Goal: Feedback & Contribution: Contribute content

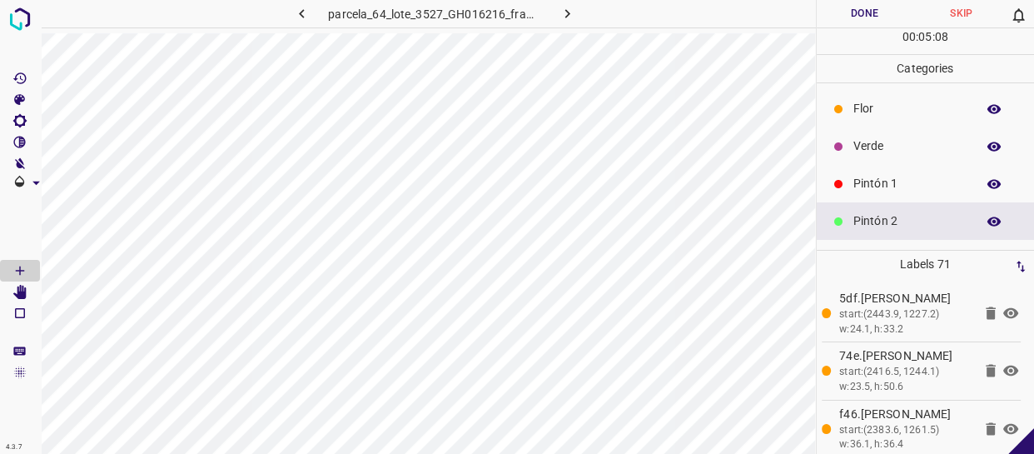
click at [896, 168] on div "Pintón 1" at bounding box center [926, 183] width 218 height 37
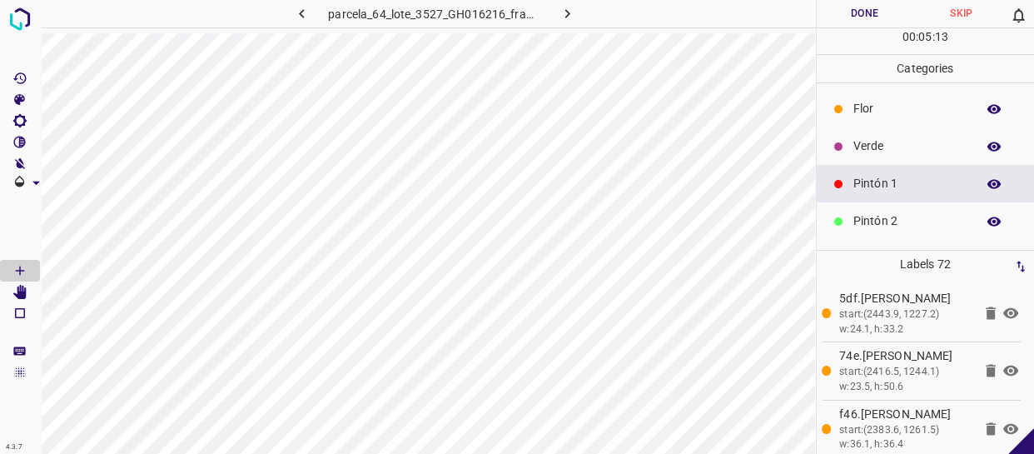
click at [862, 152] on p "Verde" at bounding box center [911, 145] width 114 height 17
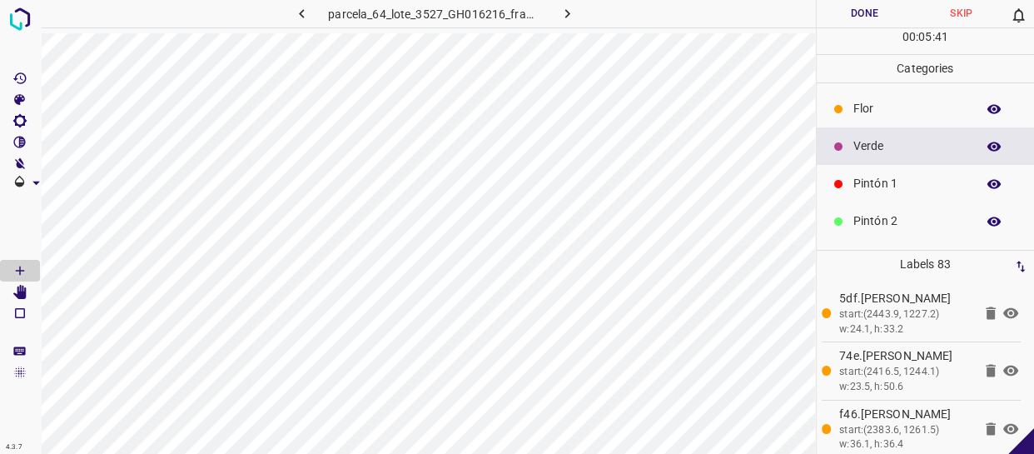
click at [869, 177] on p "Pintón 1" at bounding box center [911, 183] width 114 height 17
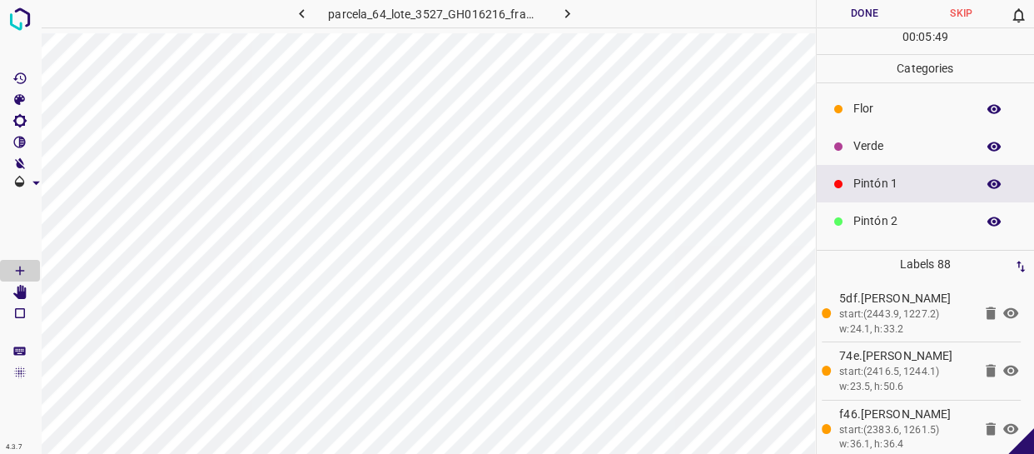
drag, startPoint x: 894, startPoint y: 146, endPoint x: 815, endPoint y: 160, distance: 80.4
click at [891, 146] on p "Verde" at bounding box center [911, 145] width 114 height 17
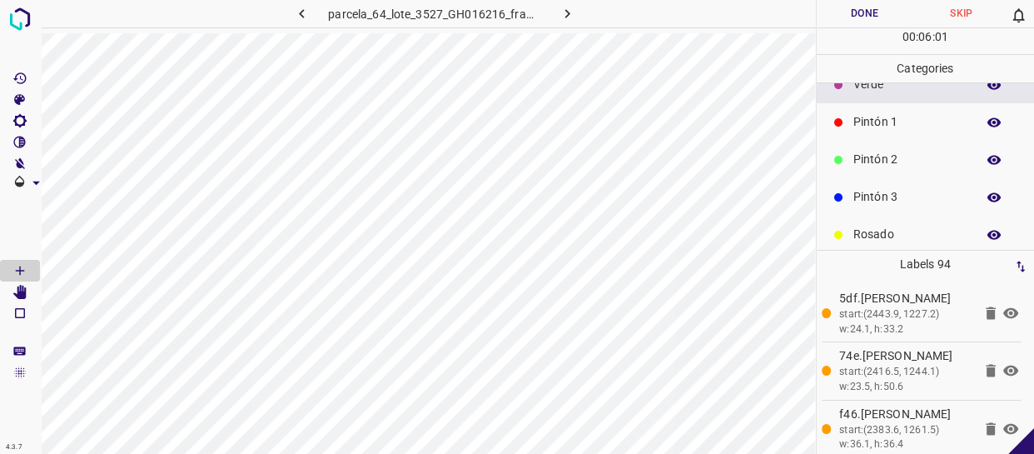
scroll to position [146, 0]
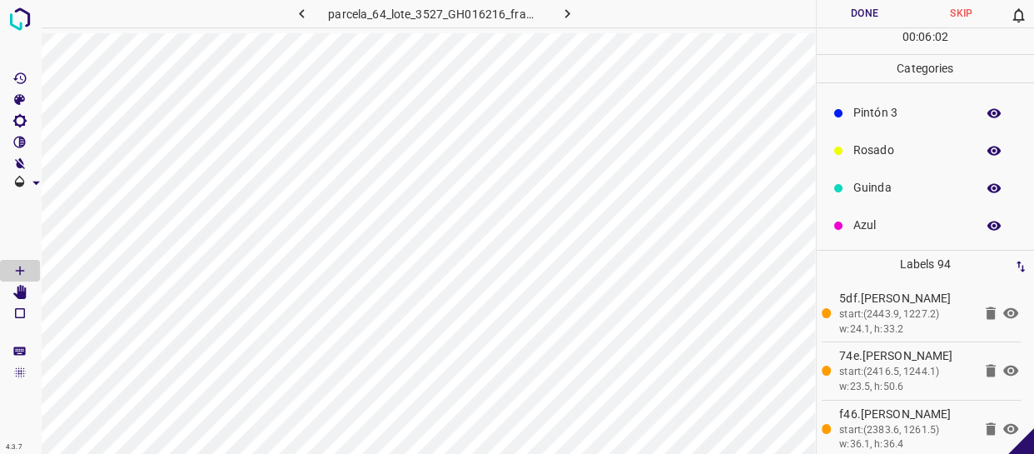
click at [888, 218] on p "Azul" at bounding box center [911, 225] width 114 height 17
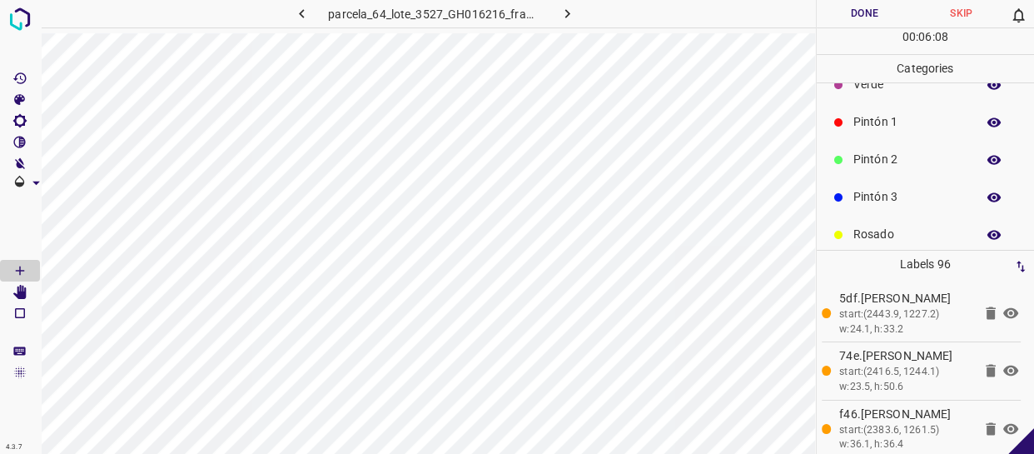
scroll to position [0, 0]
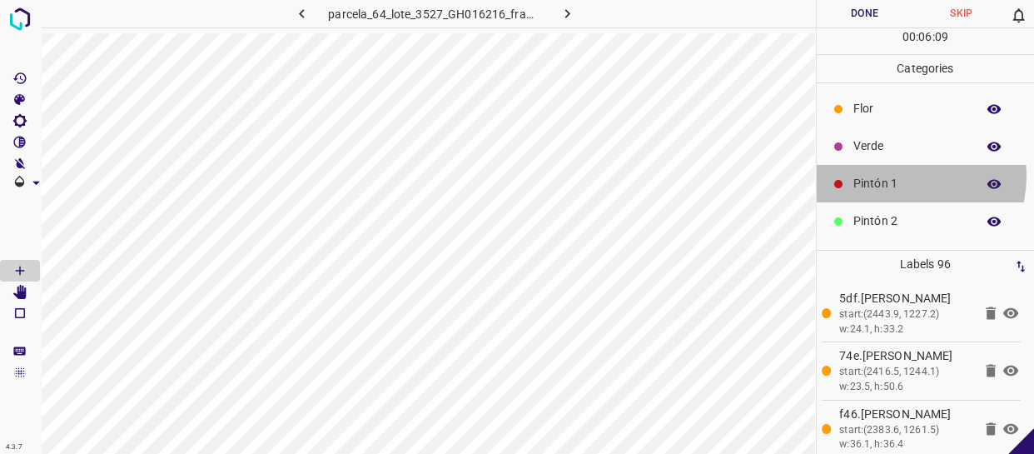
drag, startPoint x: 899, startPoint y: 176, endPoint x: 819, endPoint y: 194, distance: 82.8
click at [899, 177] on p "Pintón 1" at bounding box center [911, 183] width 114 height 17
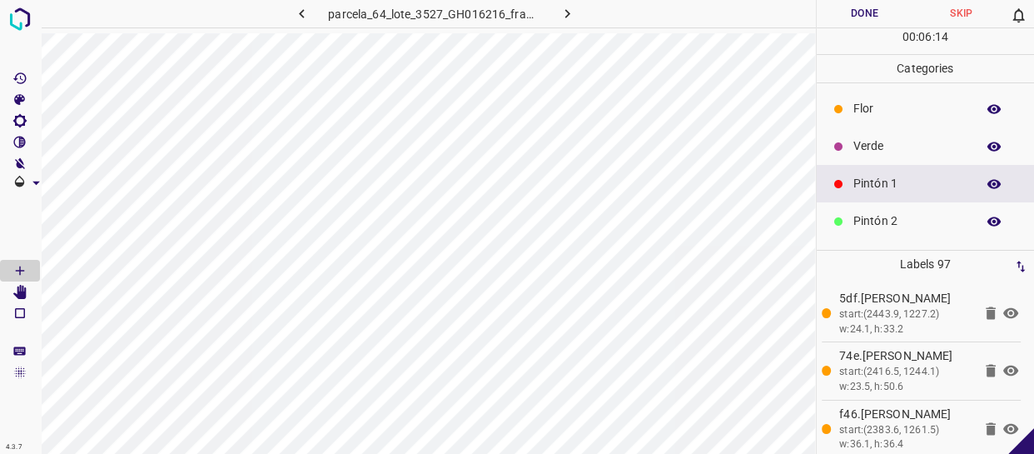
click at [872, 147] on p "Verde" at bounding box center [911, 145] width 114 height 17
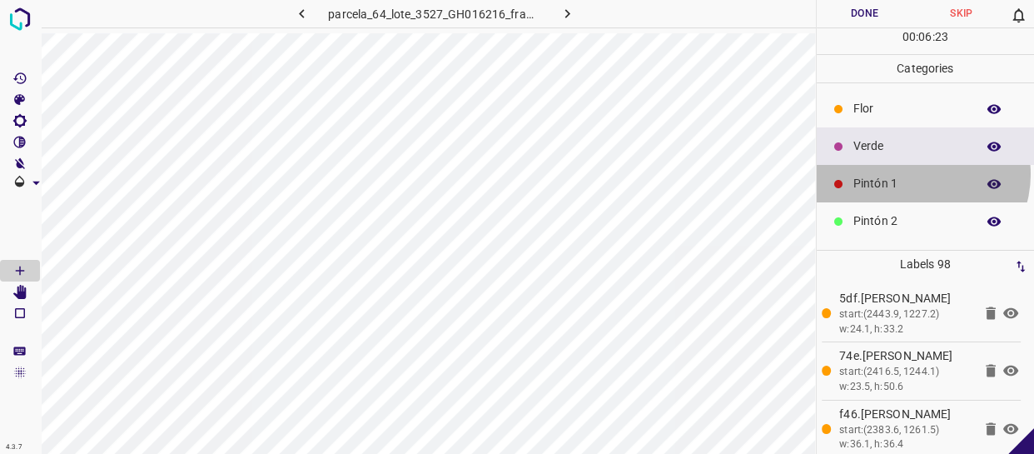
click at [916, 174] on div "Pintón 1" at bounding box center [926, 183] width 218 height 37
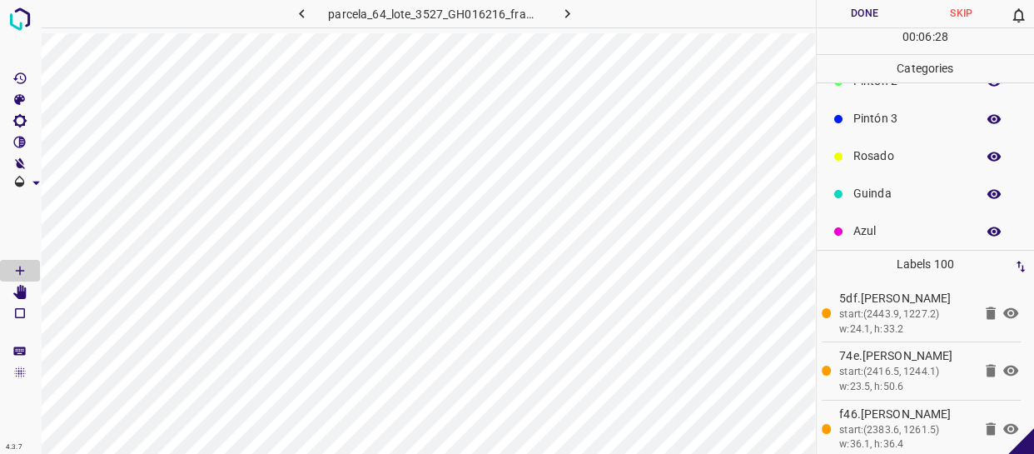
scroll to position [146, 0]
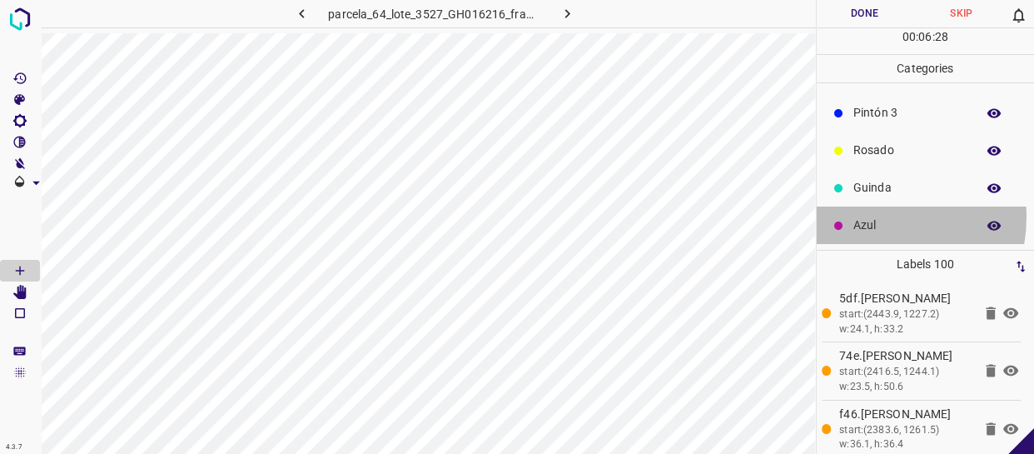
drag, startPoint x: 870, startPoint y: 217, endPoint x: 834, endPoint y: 213, distance: 36.0
click at [868, 217] on p "Azul" at bounding box center [911, 225] width 114 height 17
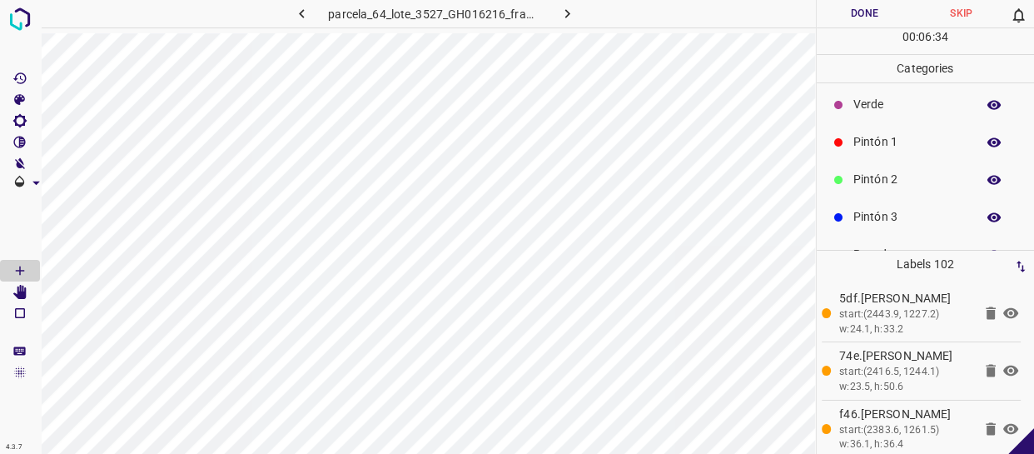
scroll to position [0, 0]
click at [899, 124] on div "Flor" at bounding box center [926, 108] width 218 height 37
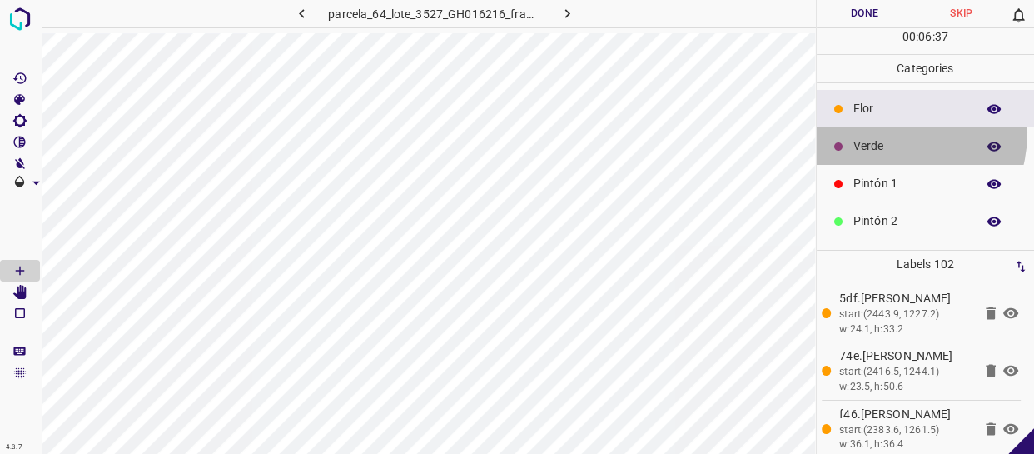
drag, startPoint x: 889, startPoint y: 133, endPoint x: 836, endPoint y: 158, distance: 58.1
click at [887, 133] on div "Verde" at bounding box center [926, 145] width 218 height 37
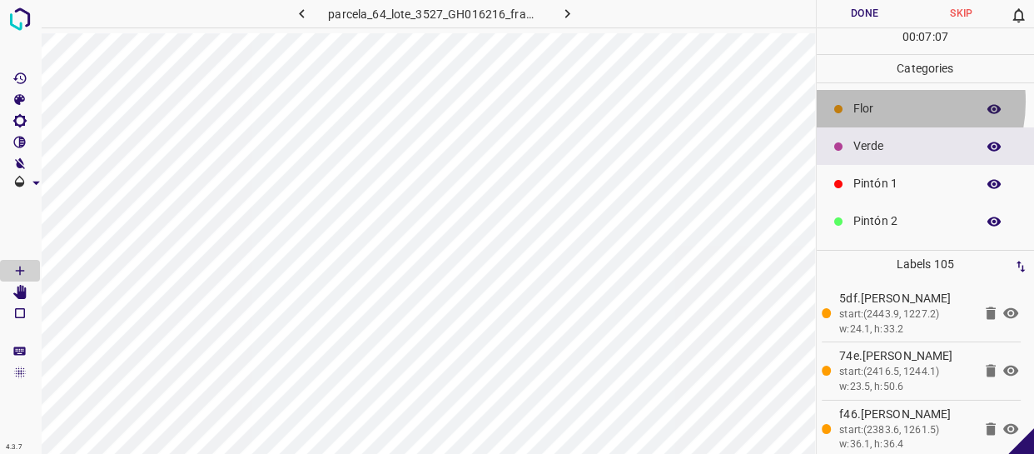
click at [882, 102] on p "Flor" at bounding box center [911, 108] width 114 height 17
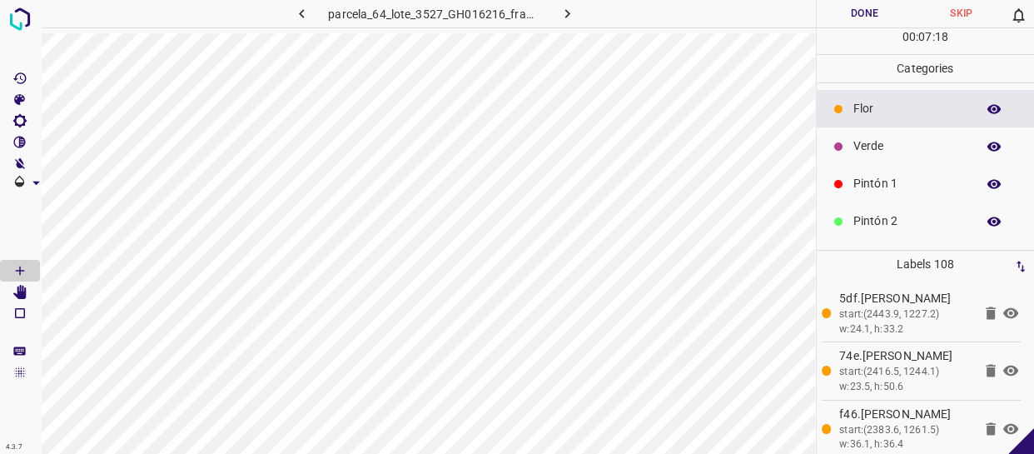
click at [912, 152] on p "Verde" at bounding box center [911, 145] width 114 height 17
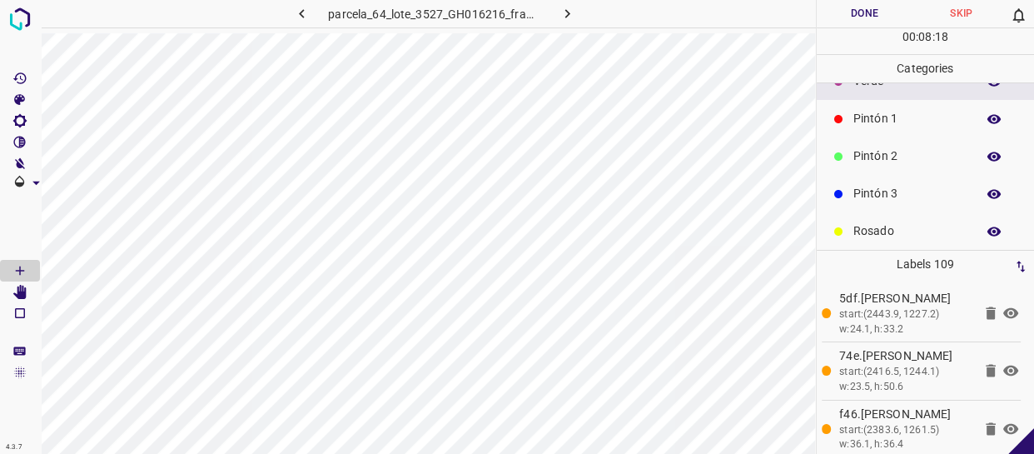
scroll to position [146, 0]
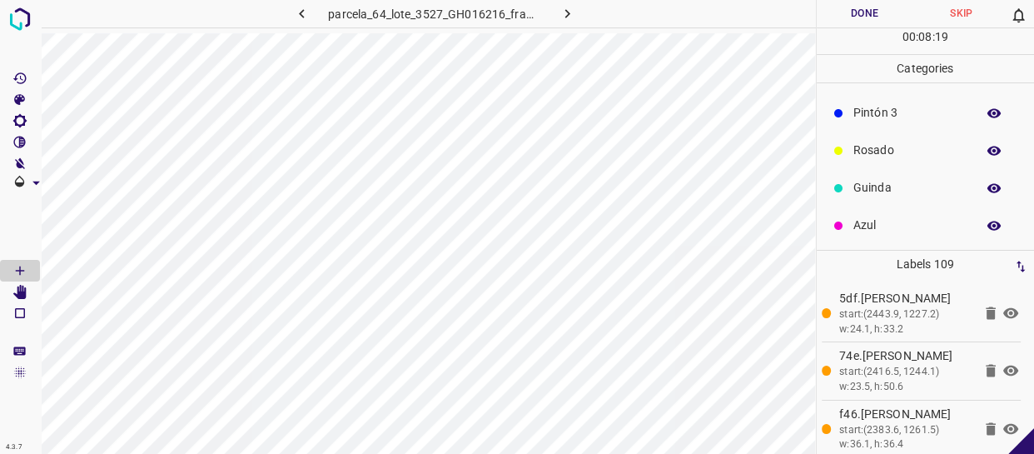
click at [893, 225] on p "Azul" at bounding box center [911, 225] width 114 height 17
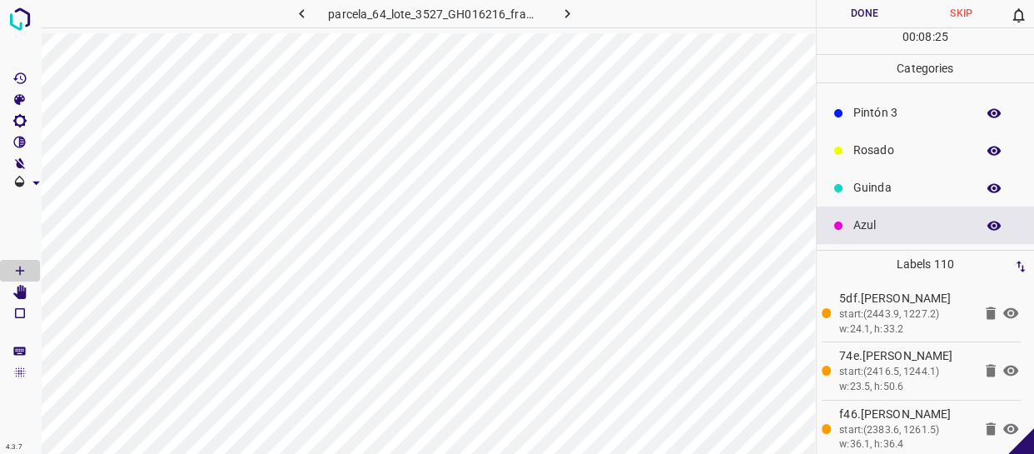
scroll to position [0, 0]
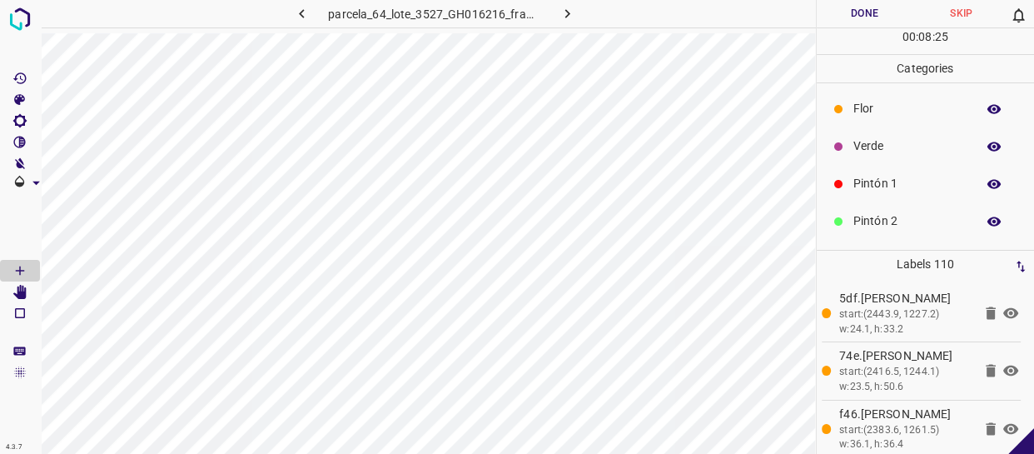
click at [885, 143] on p "Verde" at bounding box center [911, 145] width 114 height 17
click at [867, 118] on div "Flor" at bounding box center [926, 108] width 218 height 37
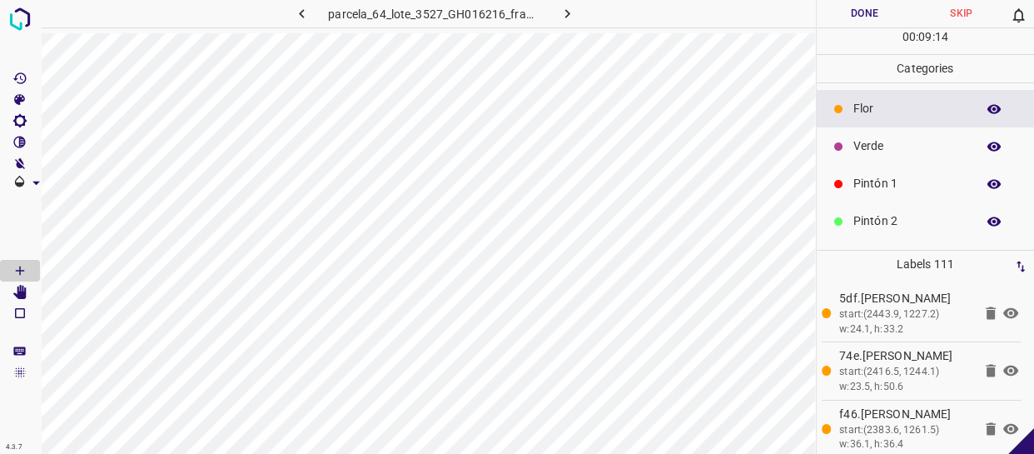
click at [859, 147] on p "Verde" at bounding box center [911, 145] width 114 height 17
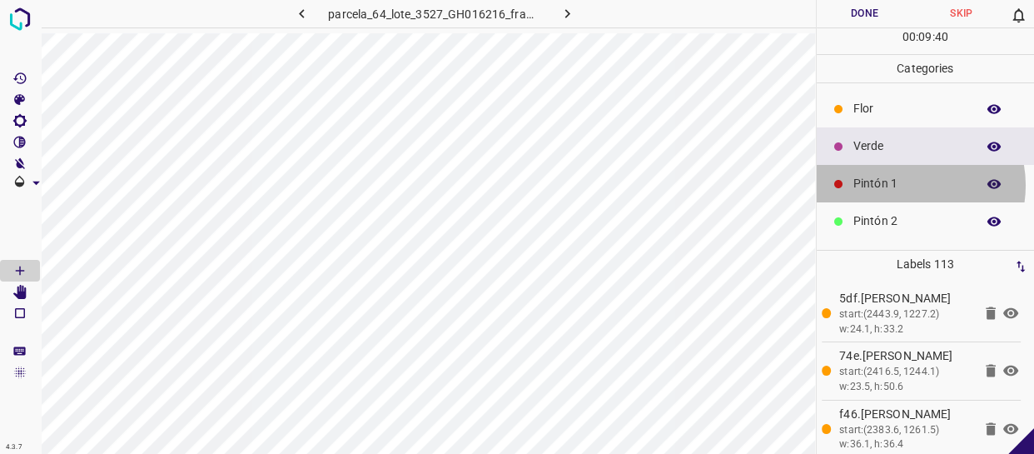
click at [905, 185] on p "Pintón 1" at bounding box center [911, 183] width 114 height 17
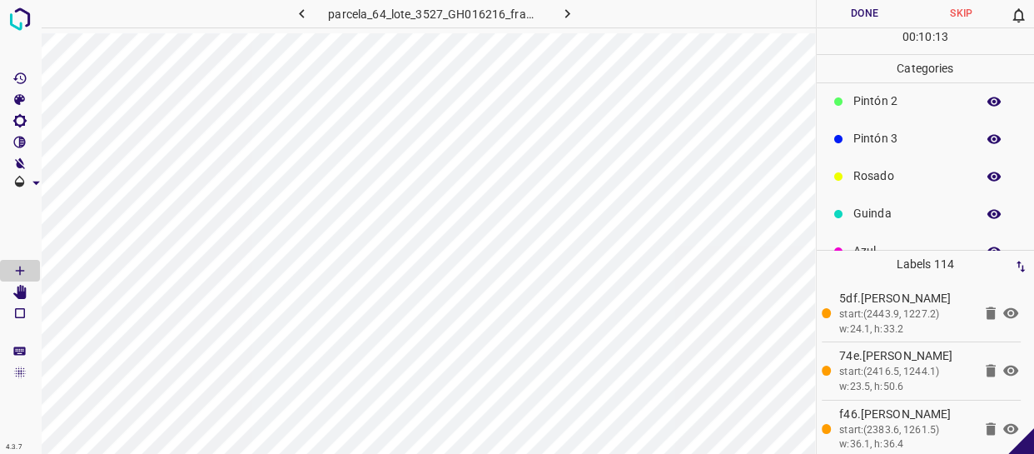
scroll to position [146, 0]
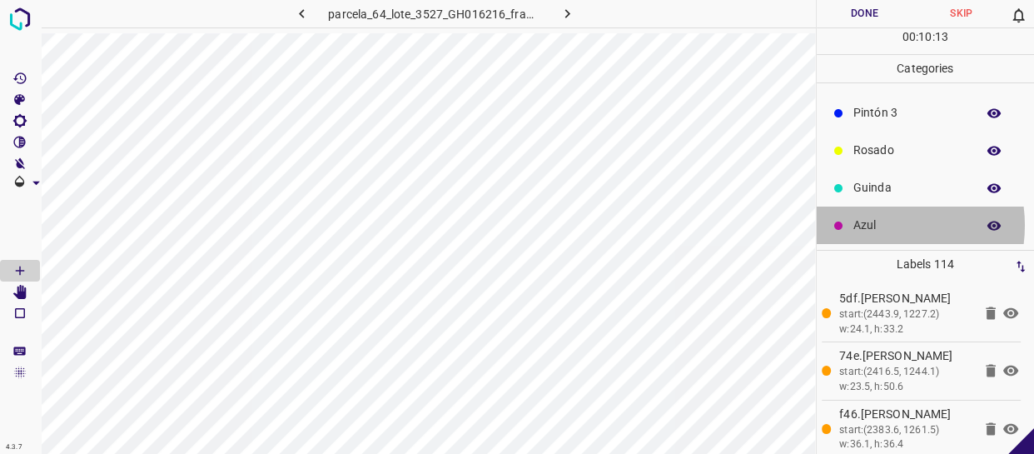
drag, startPoint x: 874, startPoint y: 225, endPoint x: 866, endPoint y: 226, distance: 8.4
click at [866, 226] on p "Azul" at bounding box center [911, 225] width 114 height 17
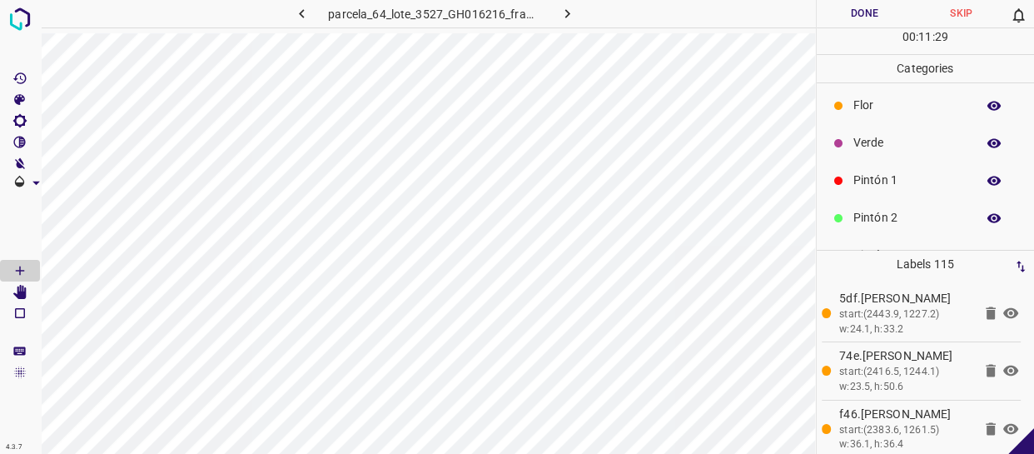
scroll to position [0, 0]
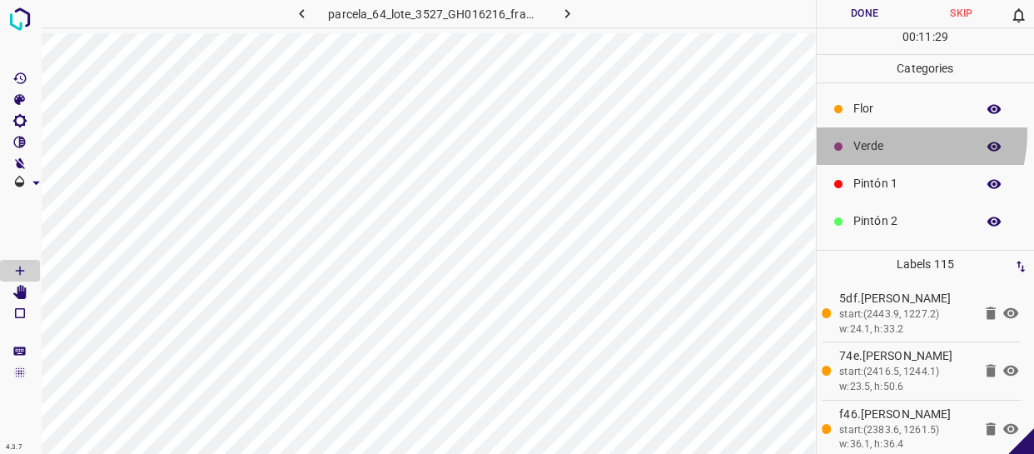
click at [891, 133] on div "Verde" at bounding box center [926, 145] width 218 height 37
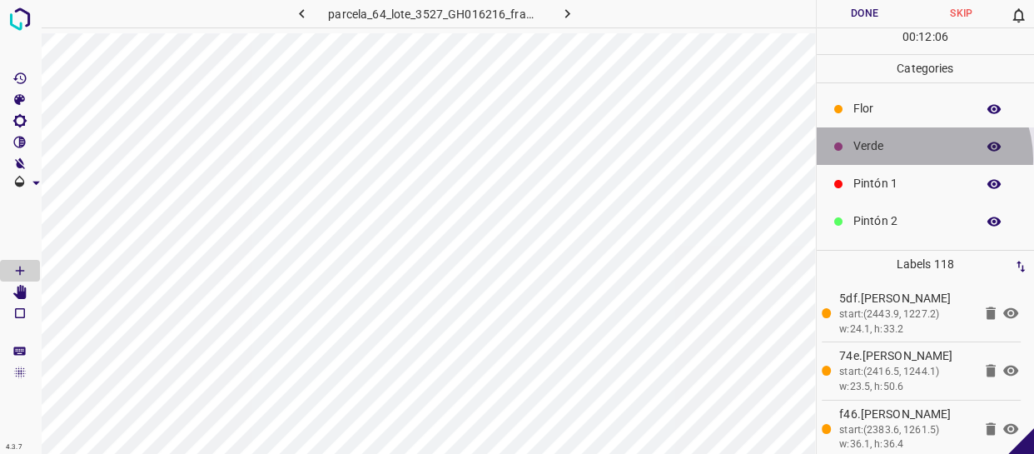
click at [919, 158] on div "Verde" at bounding box center [926, 145] width 218 height 37
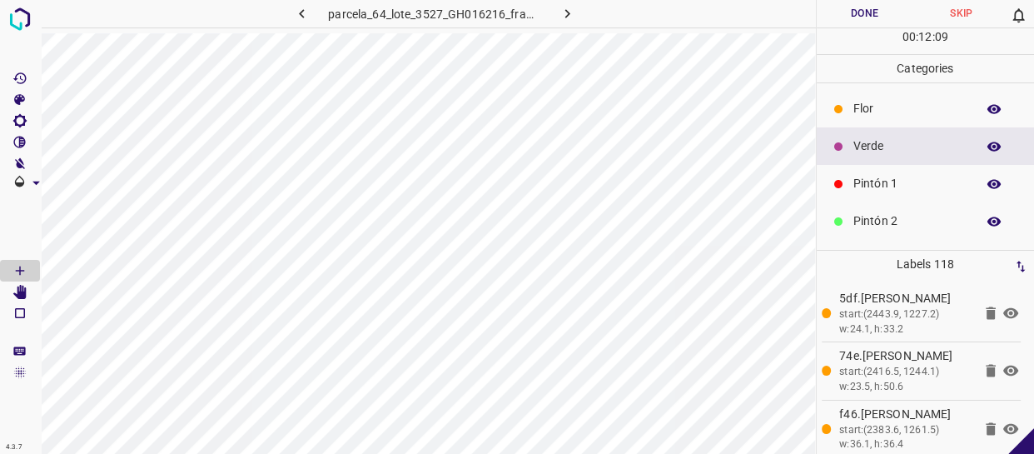
click at [909, 185] on p "Pintón 1" at bounding box center [911, 183] width 114 height 17
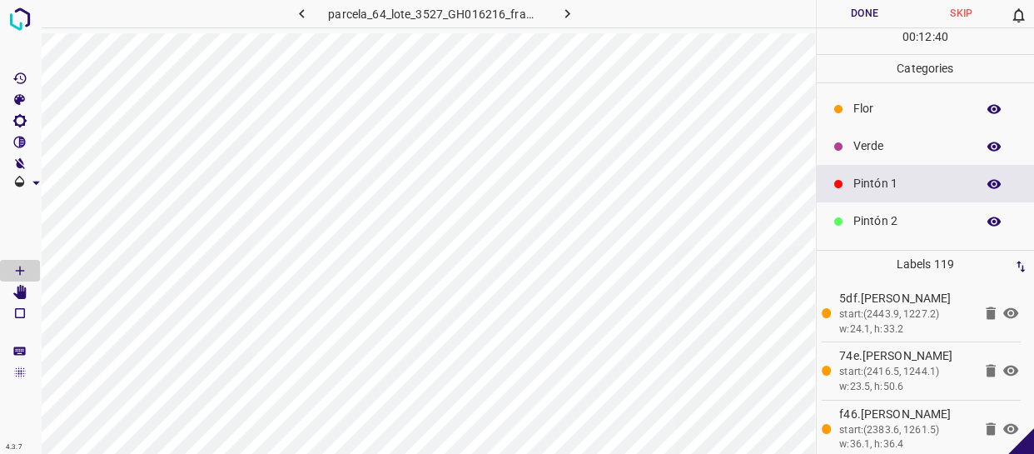
click at [878, 99] on div "Flor" at bounding box center [926, 108] width 218 height 37
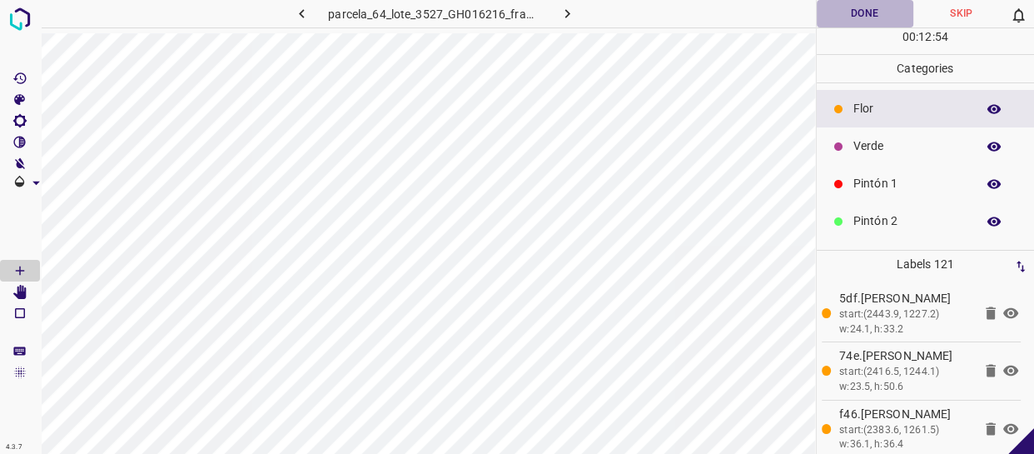
click at [869, 17] on button "Done" at bounding box center [865, 13] width 97 height 27
click at [569, 12] on icon "button" at bounding box center [567, 13] width 17 height 17
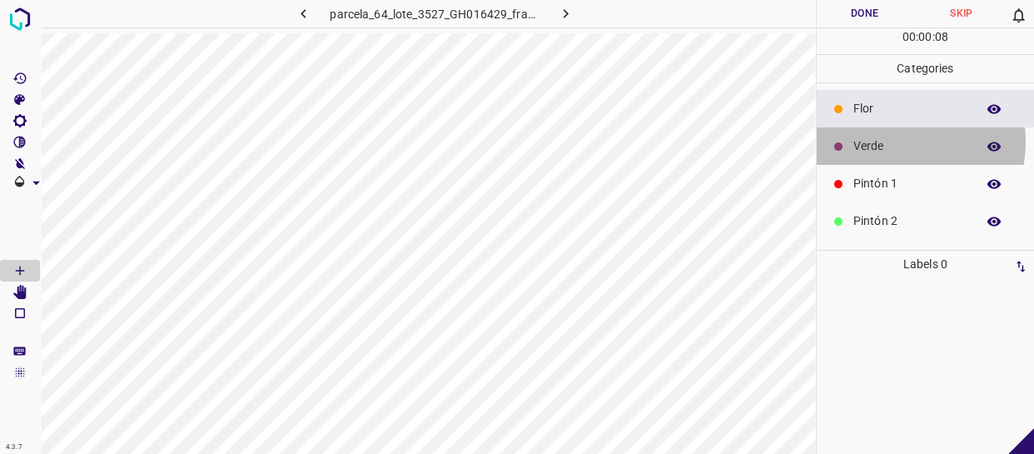
drag, startPoint x: 892, startPoint y: 142, endPoint x: 823, endPoint y: 141, distance: 69.1
click at [883, 142] on p "Verde" at bounding box center [911, 145] width 114 height 17
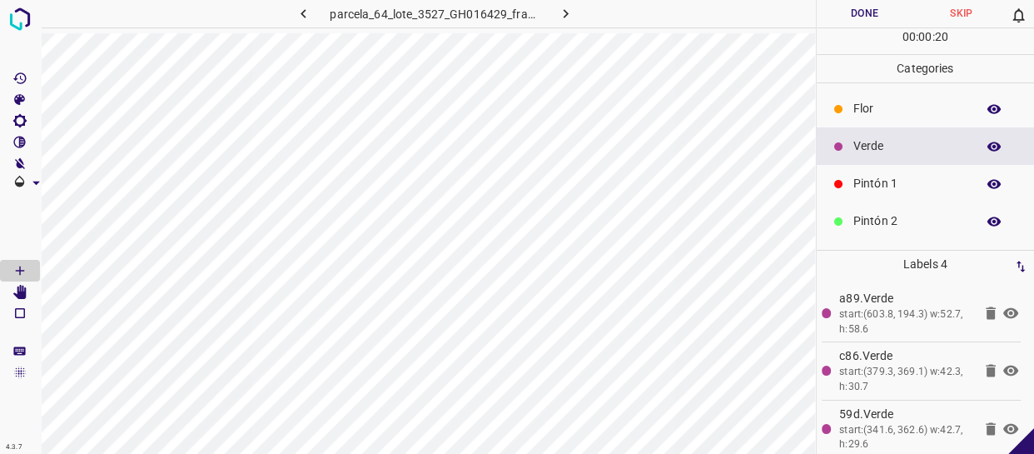
click at [891, 194] on div "Pintón 1" at bounding box center [926, 183] width 218 height 37
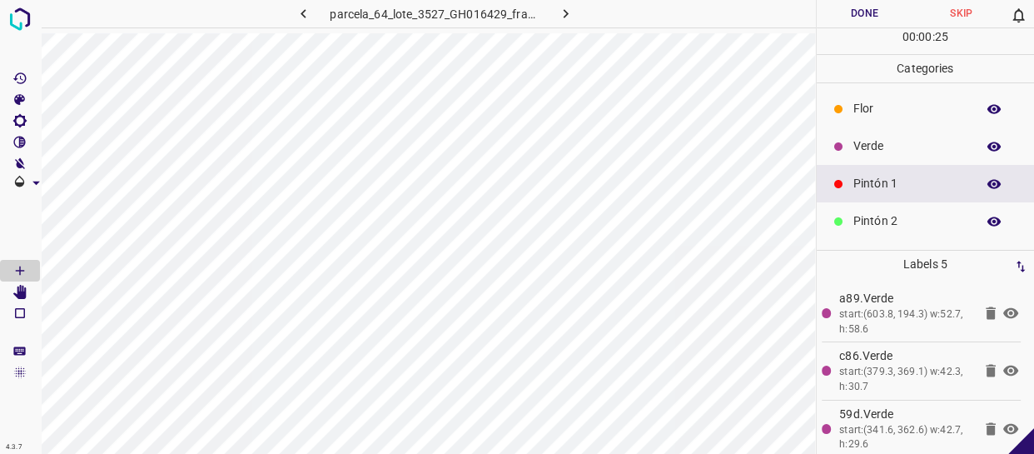
click at [847, 153] on div "Verde" at bounding box center [926, 145] width 218 height 37
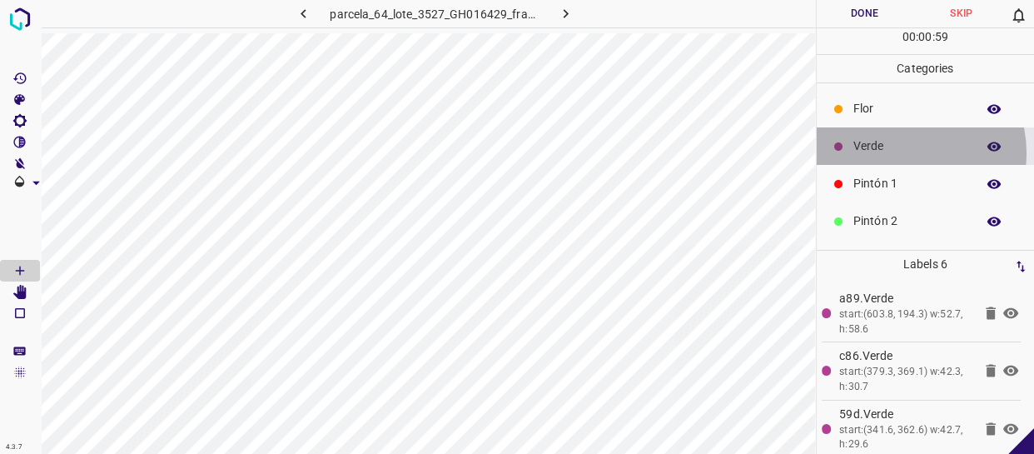
drag, startPoint x: 901, startPoint y: 152, endPoint x: 859, endPoint y: 145, distance: 43.1
click at [899, 152] on p "Verde" at bounding box center [911, 145] width 114 height 17
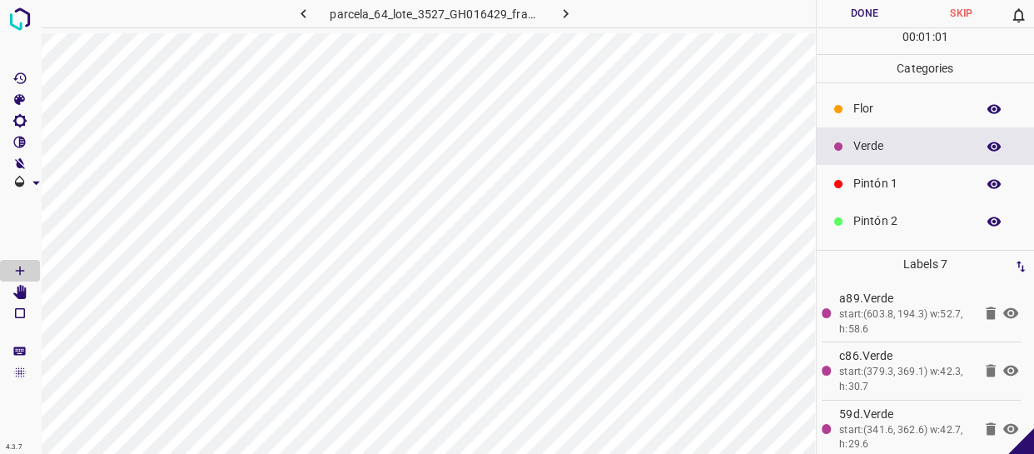
drag, startPoint x: 911, startPoint y: 181, endPoint x: 847, endPoint y: 174, distance: 64.5
click at [899, 181] on p "Pintón 1" at bounding box center [911, 183] width 114 height 17
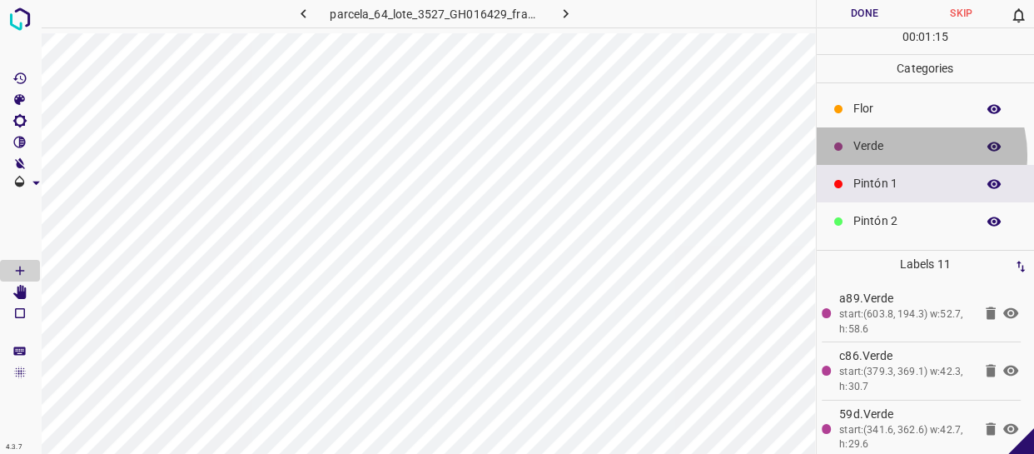
click at [905, 155] on div "Verde" at bounding box center [926, 145] width 218 height 37
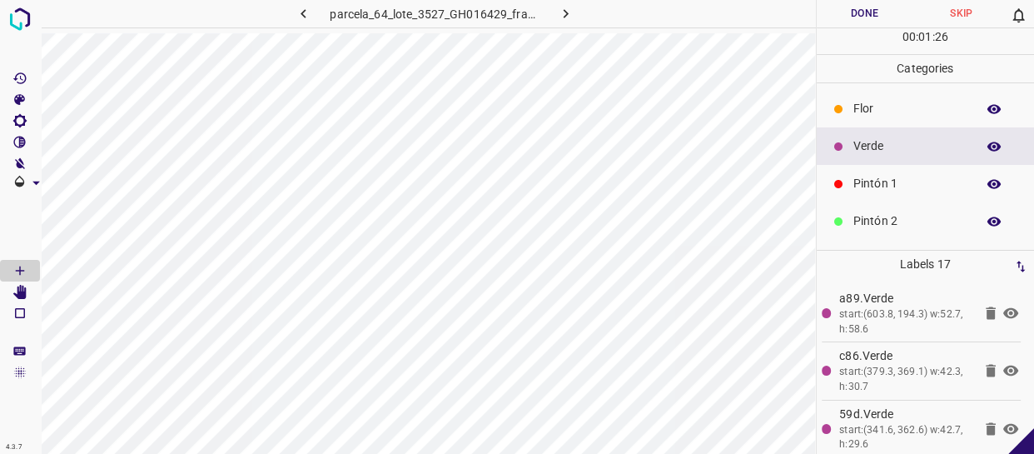
drag, startPoint x: 938, startPoint y: 190, endPoint x: 848, endPoint y: 202, distance: 91.5
click at [936, 190] on p "Pintón 1" at bounding box center [911, 183] width 114 height 17
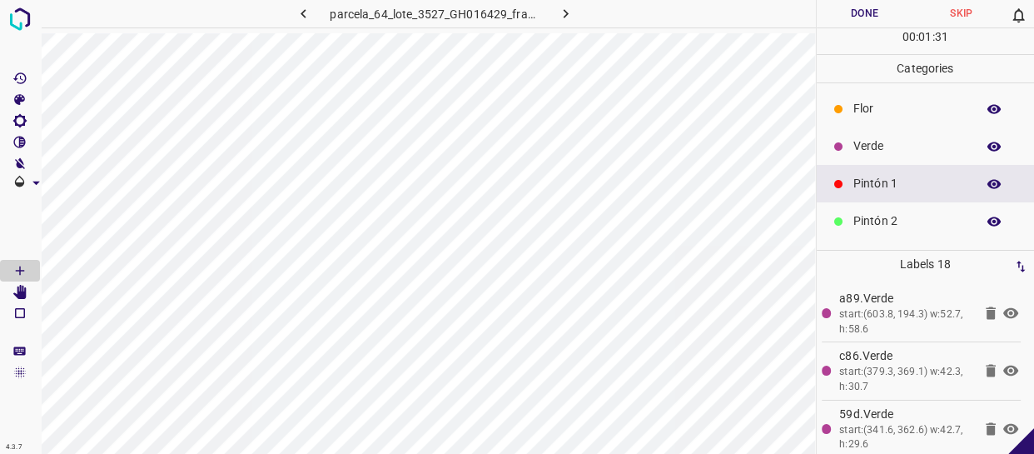
click at [874, 154] on p "Verde" at bounding box center [911, 145] width 114 height 17
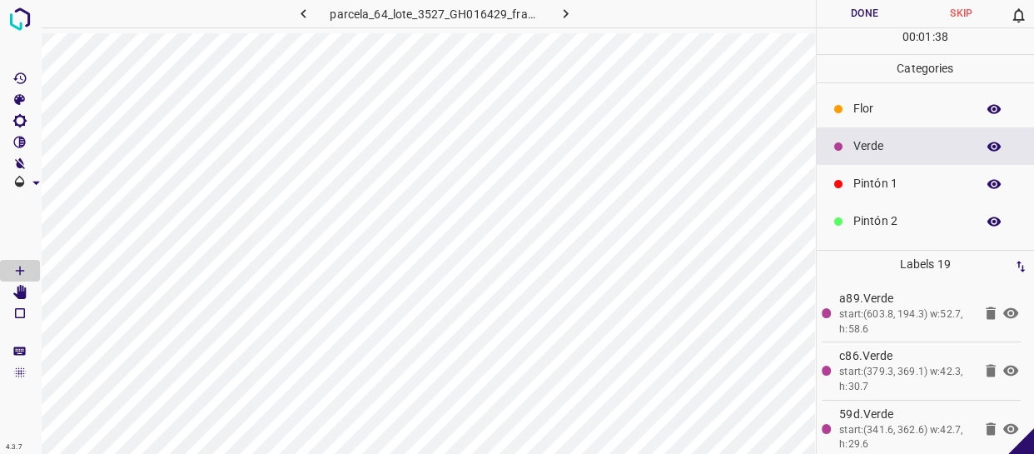
drag, startPoint x: 920, startPoint y: 178, endPoint x: 893, endPoint y: 192, distance: 30.5
click at [916, 179] on p "Pintón 1" at bounding box center [911, 183] width 114 height 17
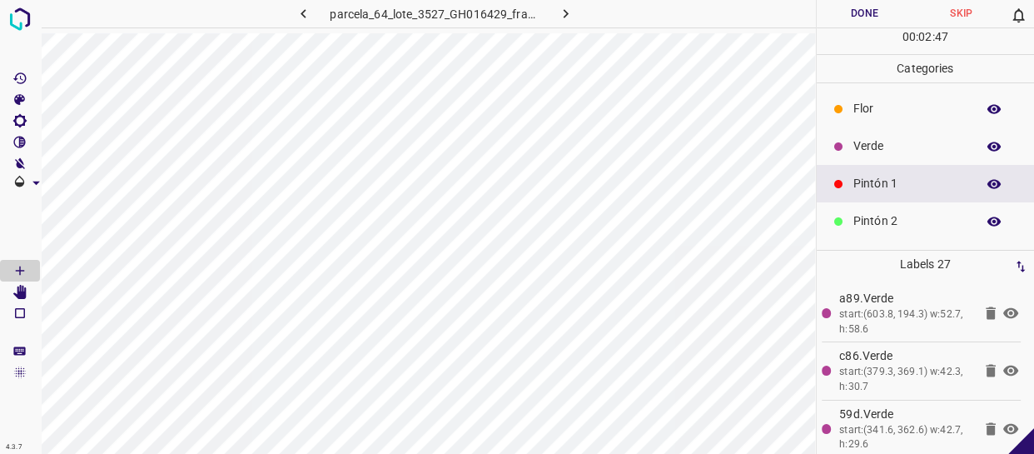
click at [884, 109] on p "Flor" at bounding box center [911, 108] width 114 height 17
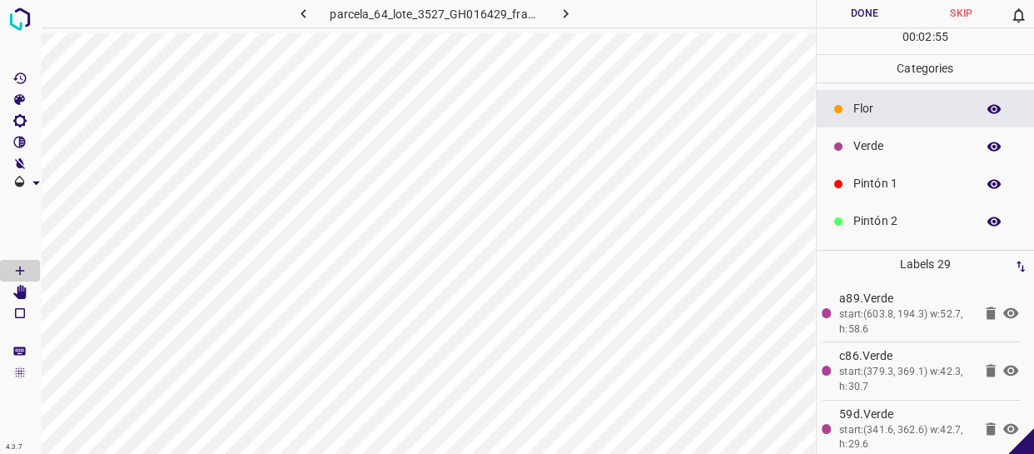
click at [919, 152] on p "Verde" at bounding box center [911, 145] width 114 height 17
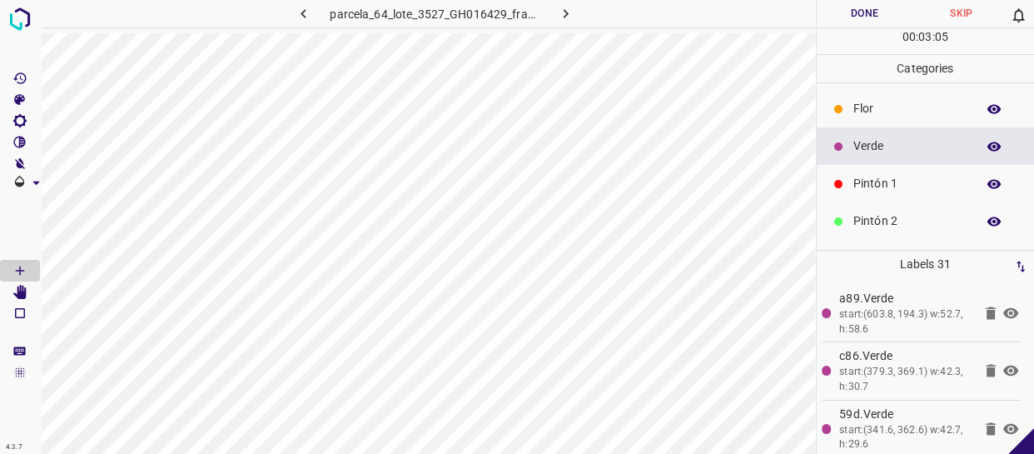
click at [921, 102] on p "Flor" at bounding box center [911, 108] width 114 height 17
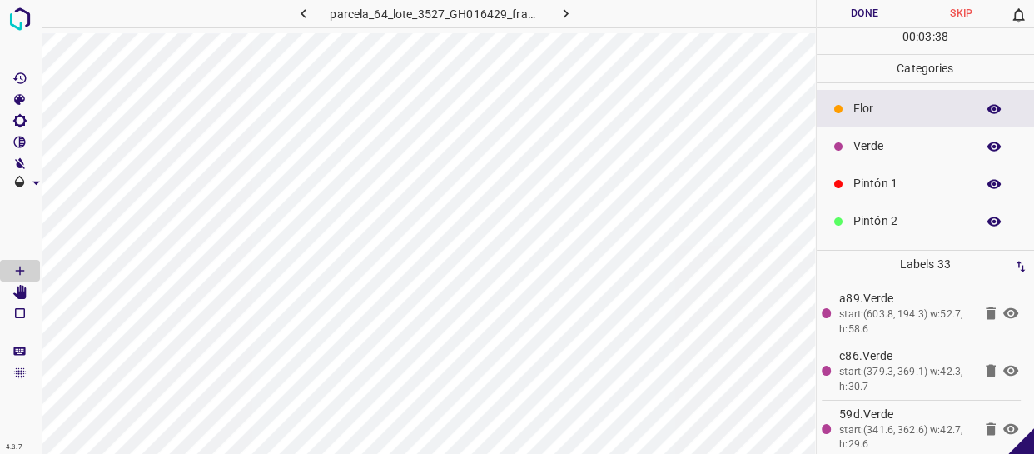
click at [850, 142] on div "Verde" at bounding box center [926, 145] width 218 height 37
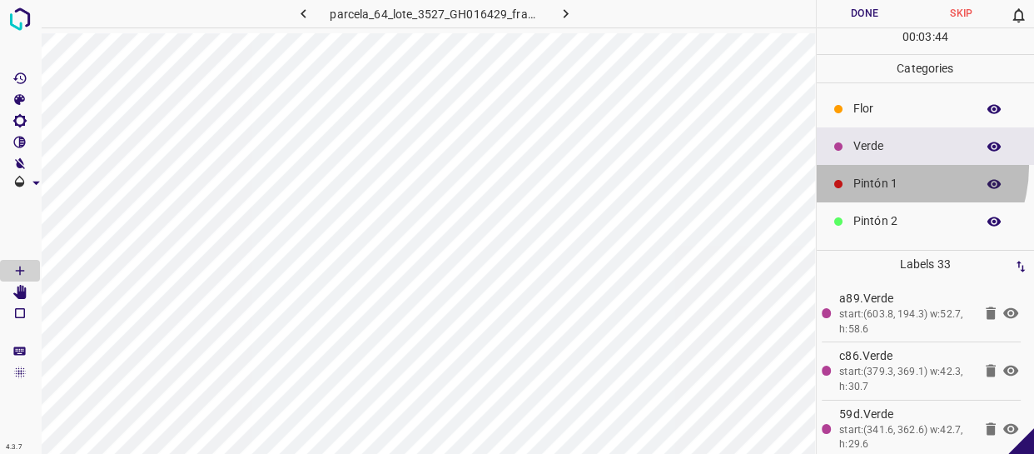
drag, startPoint x: 887, startPoint y: 166, endPoint x: 815, endPoint y: 193, distance: 76.7
click at [885, 166] on div "Pintón 1" at bounding box center [926, 183] width 218 height 37
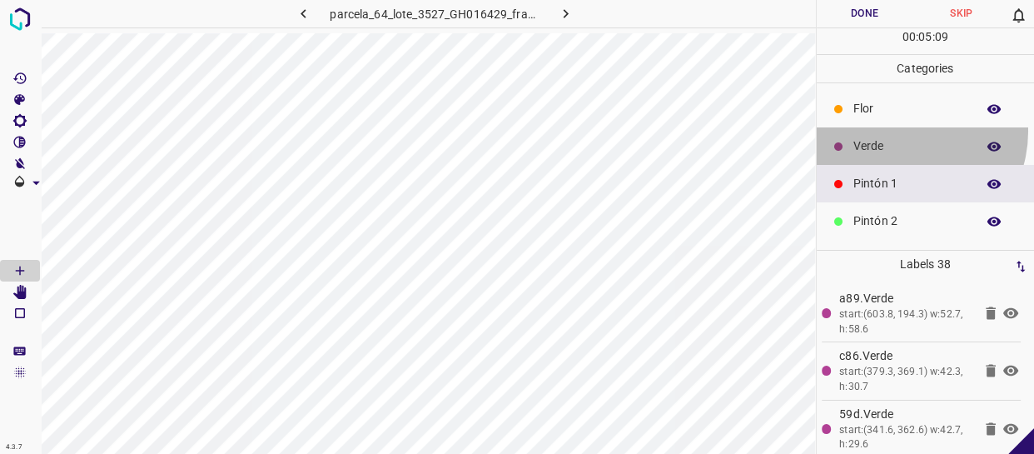
click at [899, 131] on div "Verde" at bounding box center [926, 145] width 218 height 37
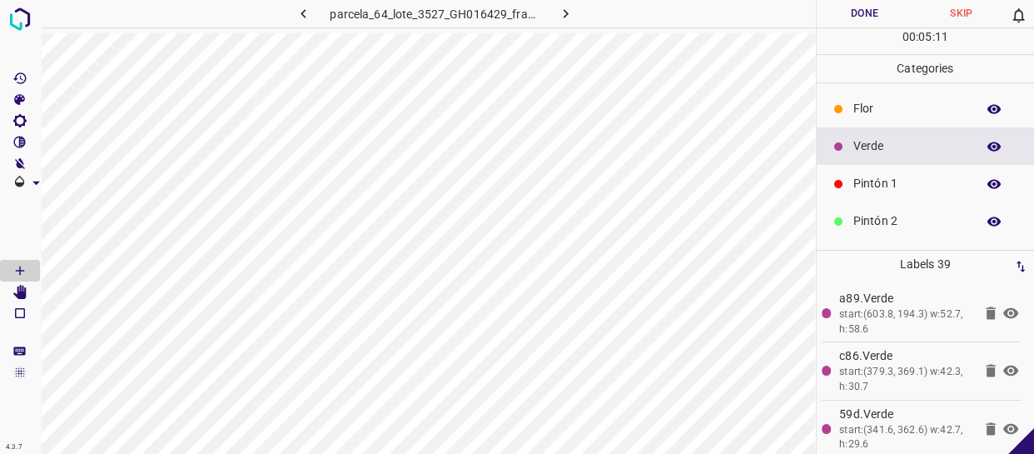
click at [882, 174] on div "Pintón 1" at bounding box center [926, 183] width 218 height 37
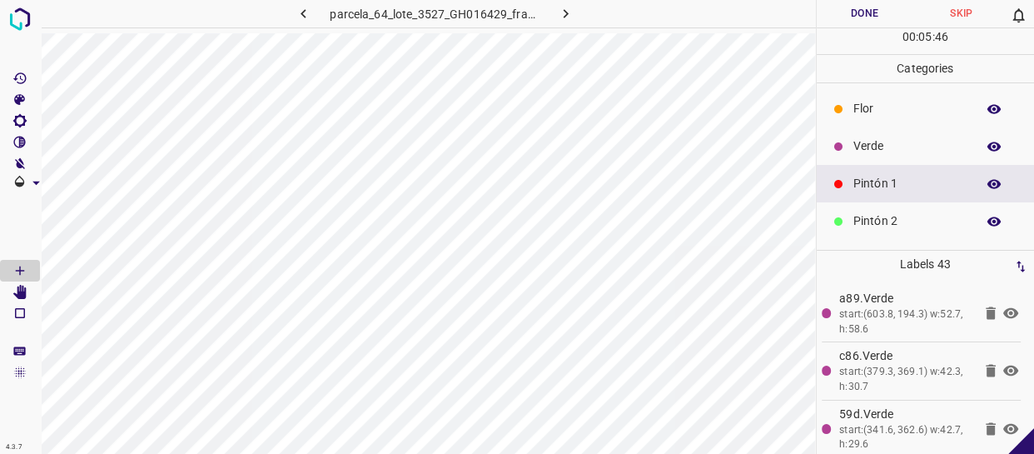
click at [893, 109] on p "Flor" at bounding box center [911, 108] width 114 height 17
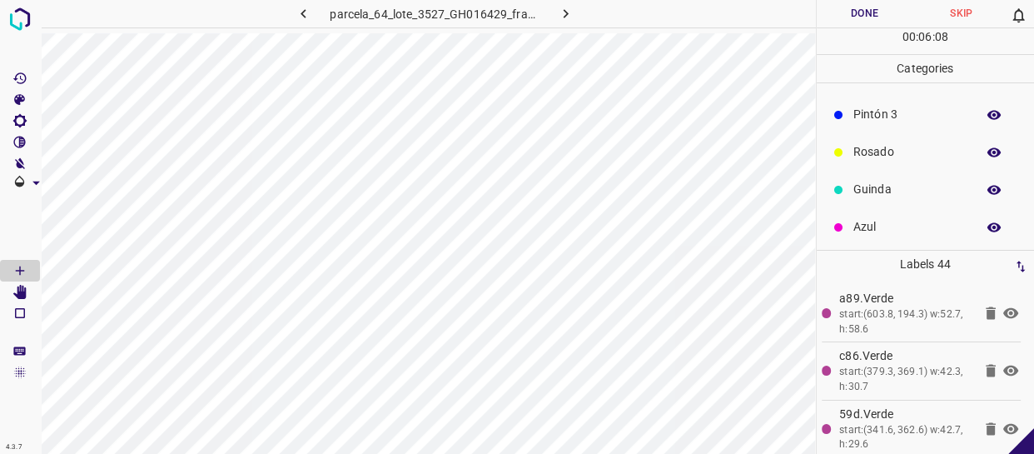
scroll to position [146, 0]
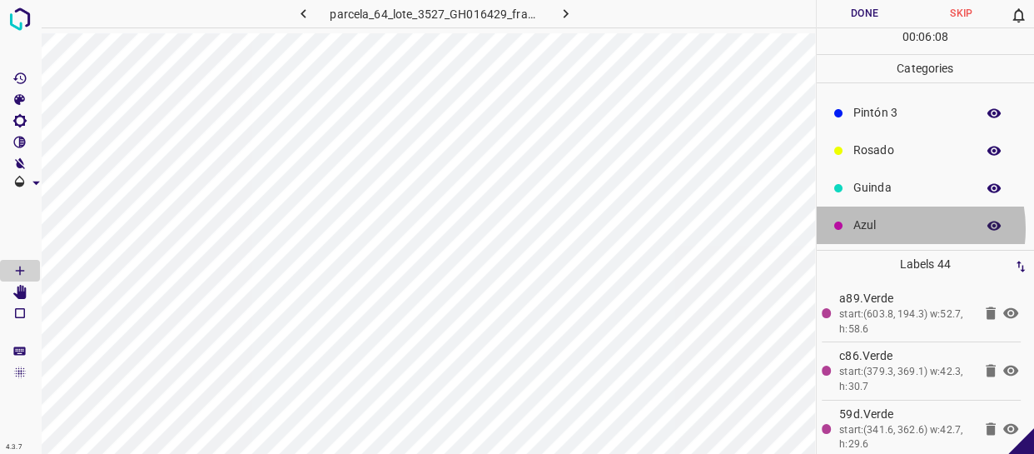
click at [888, 228] on p "Azul" at bounding box center [911, 225] width 114 height 17
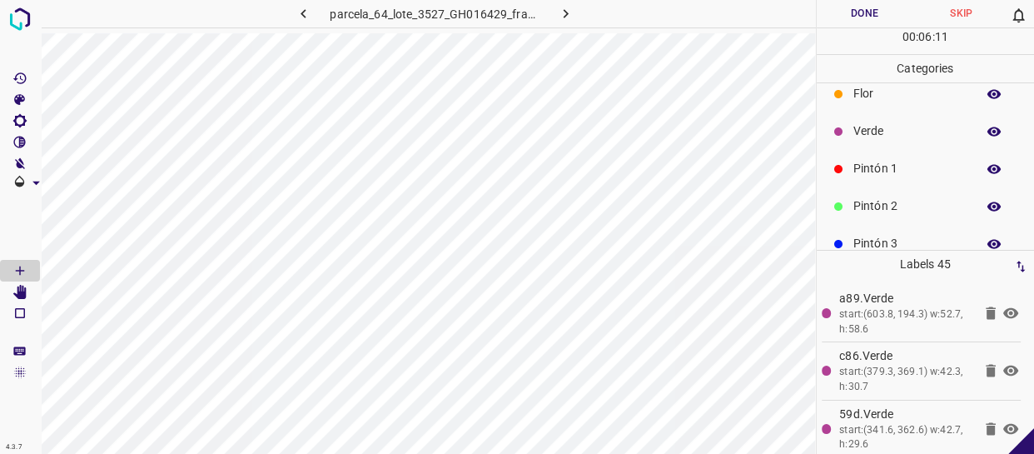
scroll to position [0, 0]
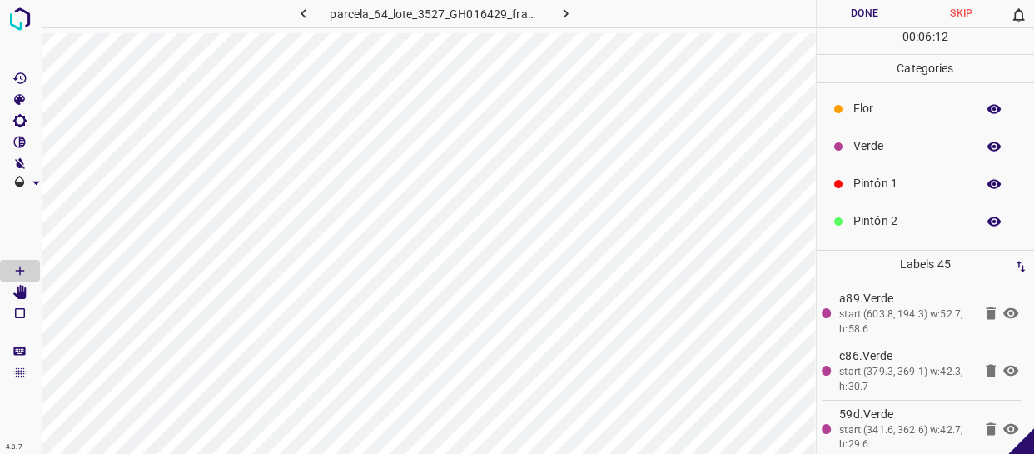
click at [872, 184] on p "Pintón 1" at bounding box center [911, 183] width 114 height 17
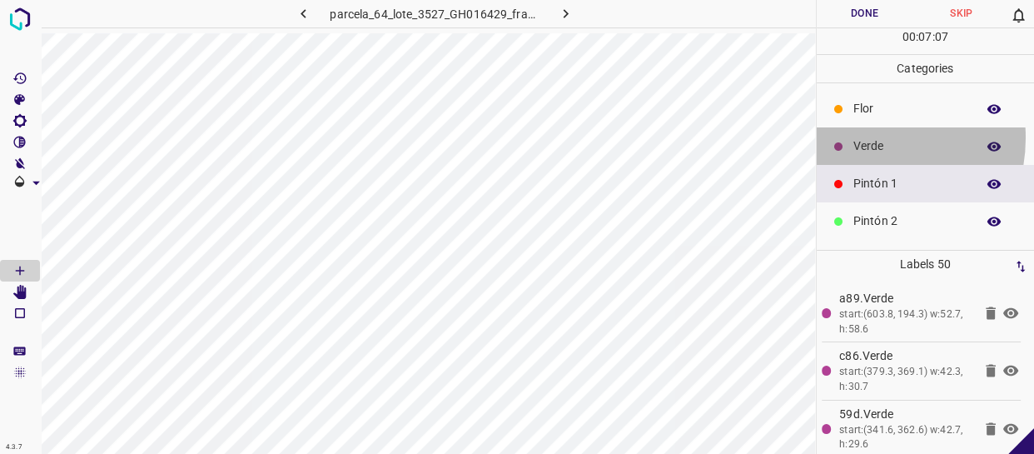
click at [859, 137] on p "Verde" at bounding box center [911, 145] width 114 height 17
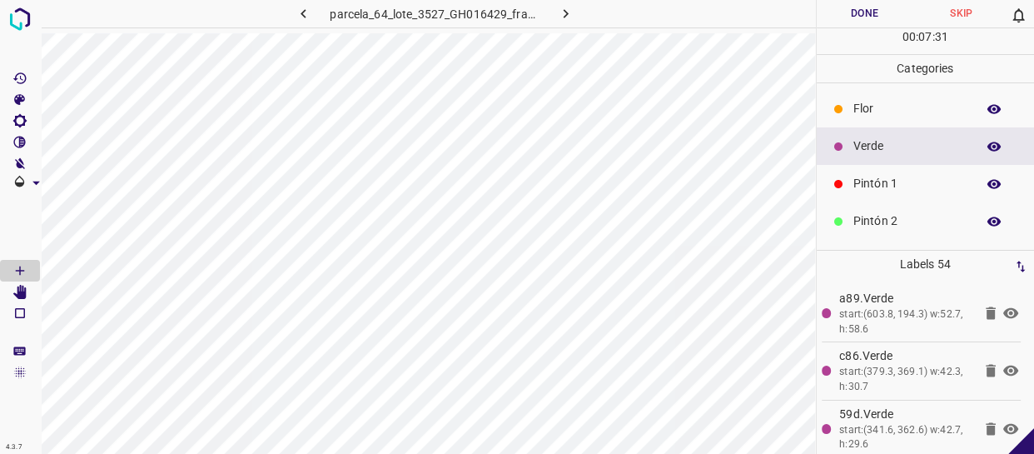
click at [856, 32] on div "00 : 07 : 31" at bounding box center [926, 41] width 218 height 26
click at [863, 19] on button "Done" at bounding box center [865, 13] width 97 height 27
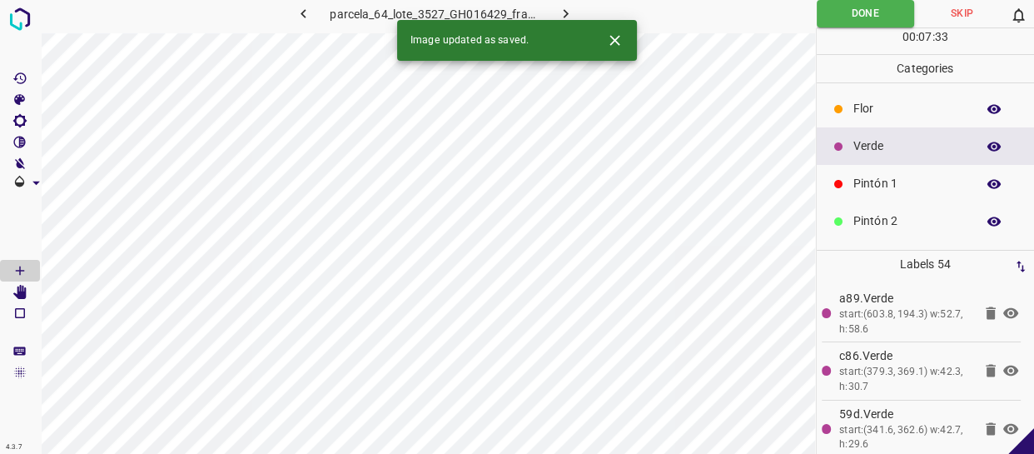
click at [562, 15] on icon "button" at bounding box center [565, 13] width 17 height 17
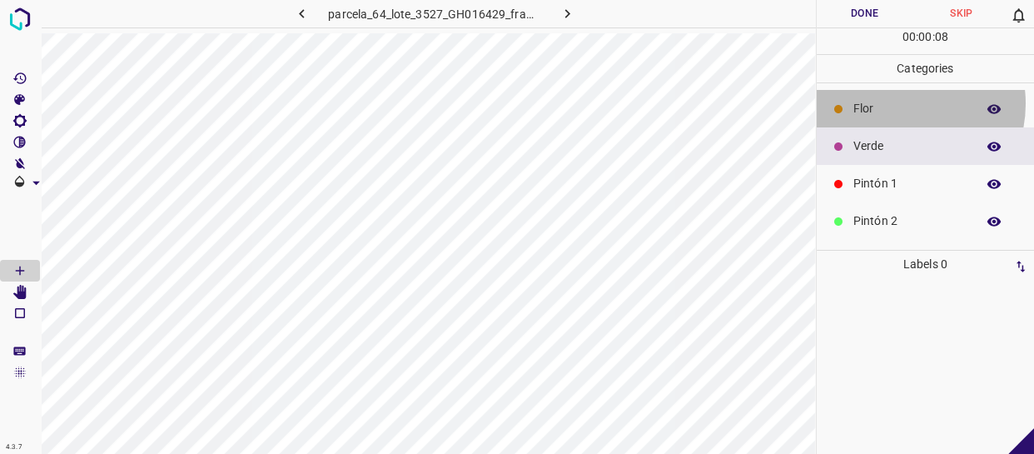
click at [897, 103] on p "Flor" at bounding box center [911, 108] width 114 height 17
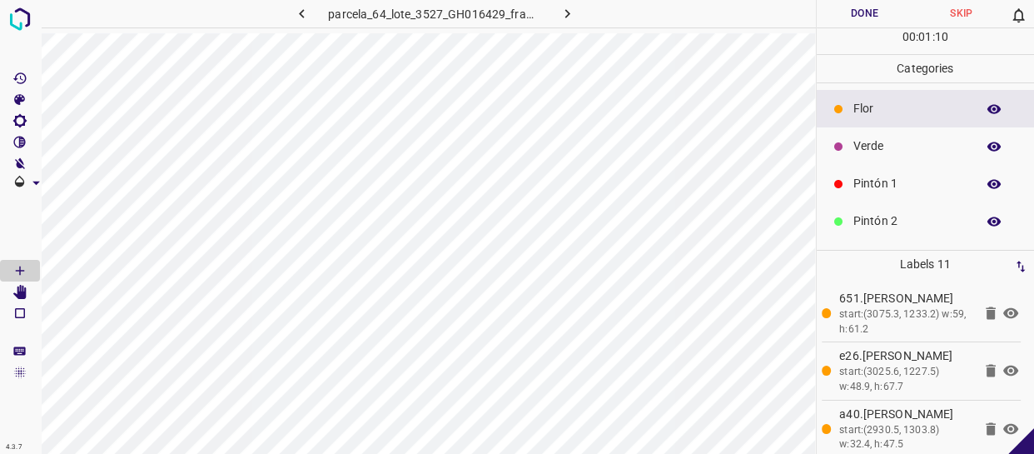
click at [906, 140] on p "Verde" at bounding box center [911, 145] width 114 height 17
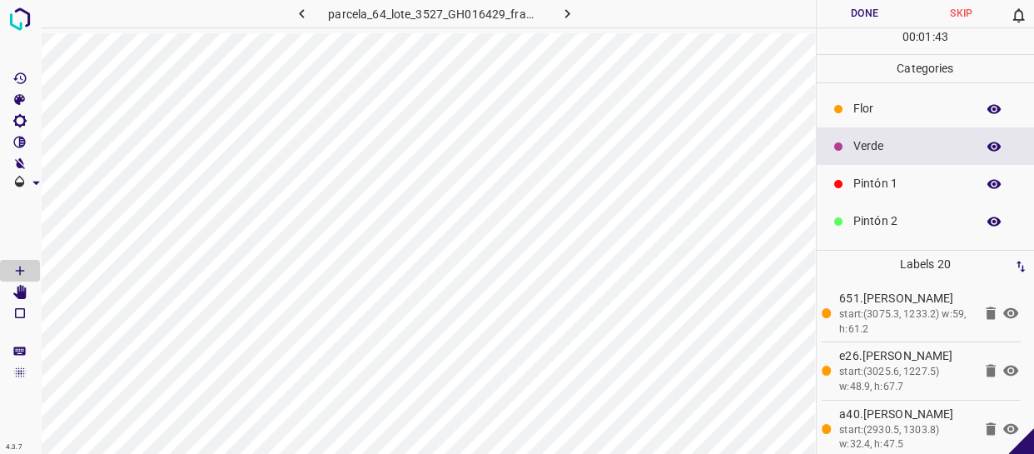
drag, startPoint x: 903, startPoint y: 216, endPoint x: 839, endPoint y: 216, distance: 63.3
click at [900, 216] on p "Pintón 2" at bounding box center [911, 220] width 114 height 17
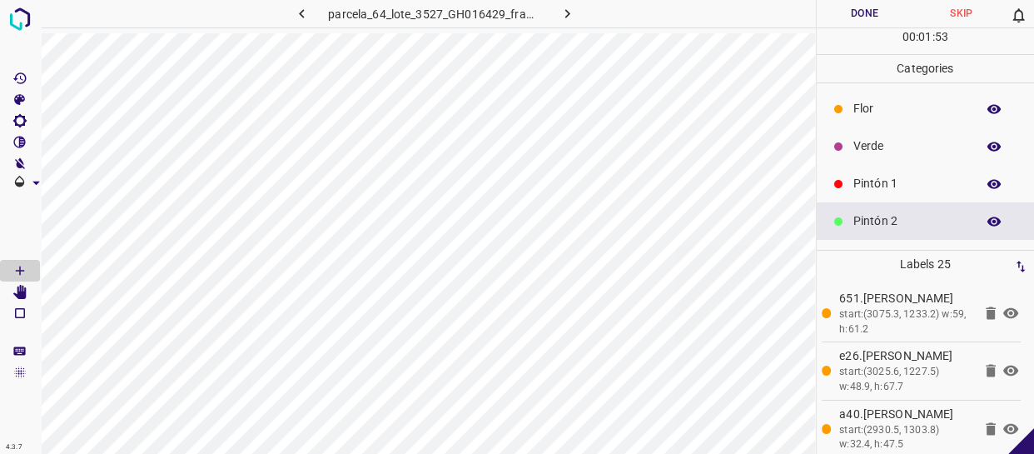
click at [846, 189] on div "Pintón 1" at bounding box center [926, 183] width 218 height 37
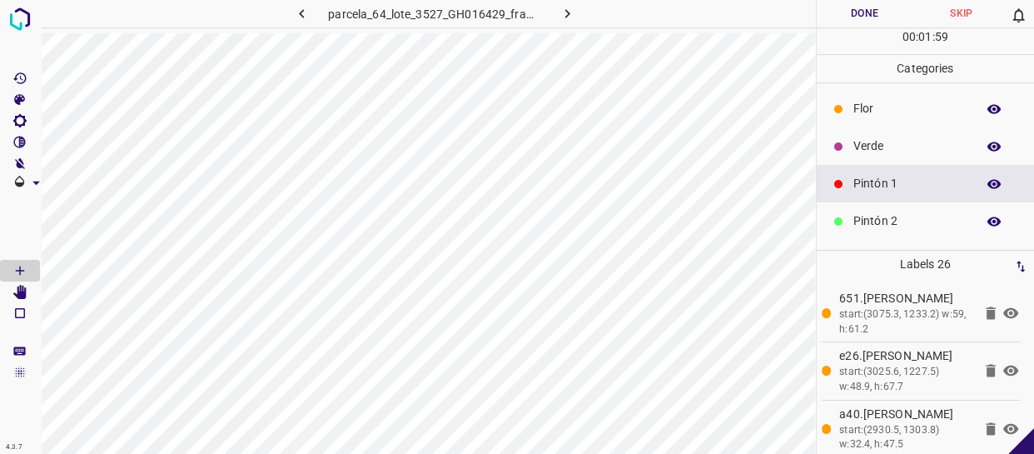
drag, startPoint x: 904, startPoint y: 217, endPoint x: 886, endPoint y: 216, distance: 18.3
click at [904, 217] on p "Pintón 2" at bounding box center [911, 220] width 114 height 17
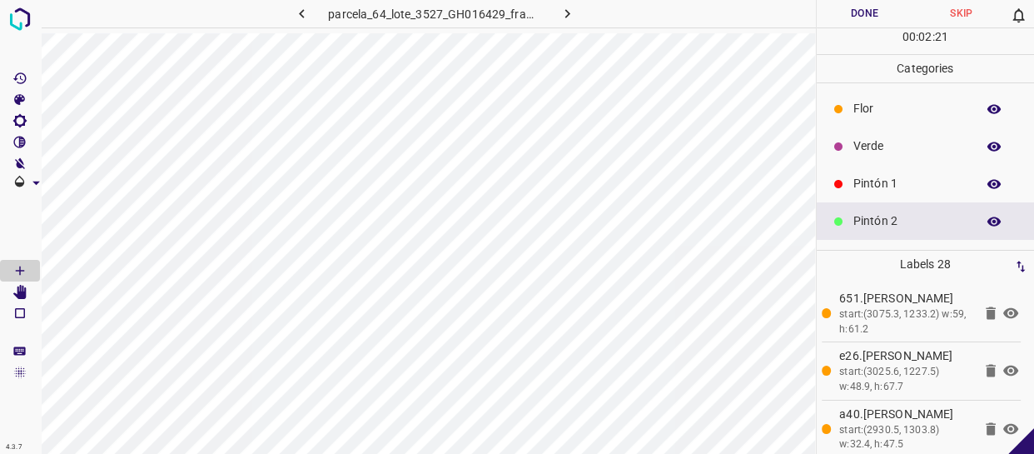
drag, startPoint x: 857, startPoint y: 154, endPoint x: 854, endPoint y: 165, distance: 11.3
click at [855, 153] on p "Verde" at bounding box center [911, 145] width 114 height 17
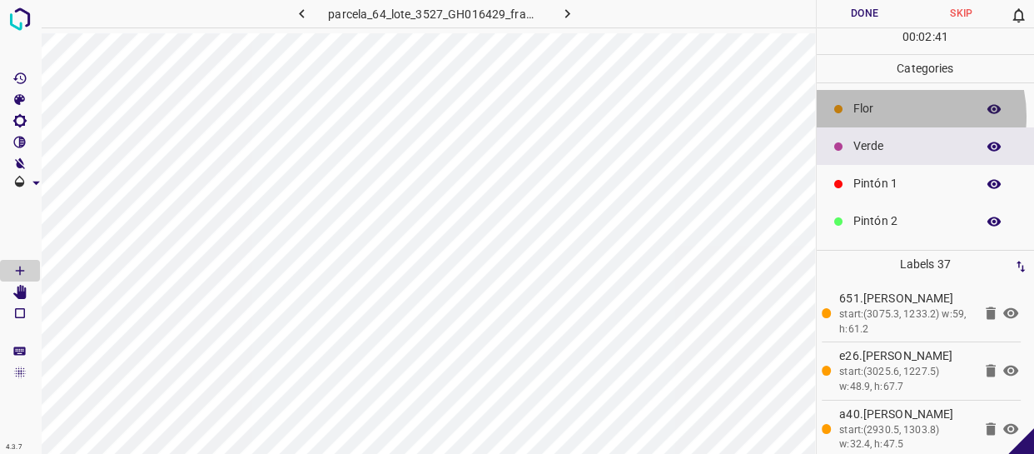
click at [894, 115] on p "Flor" at bounding box center [911, 108] width 114 height 17
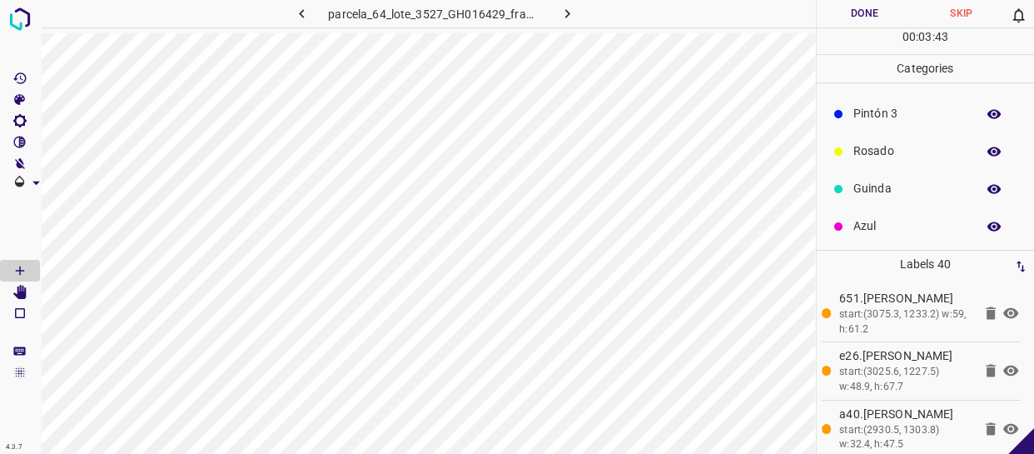
scroll to position [146, 0]
click at [875, 192] on p "Guinda" at bounding box center [911, 187] width 114 height 17
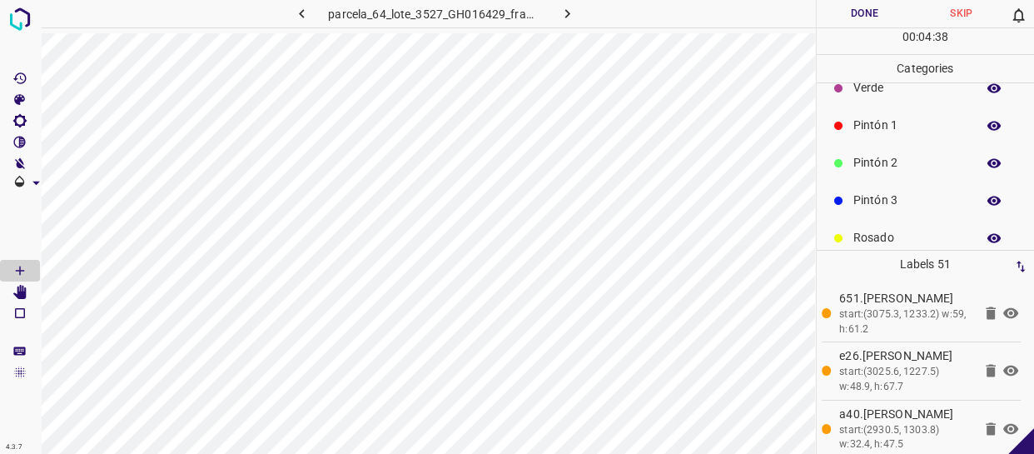
scroll to position [0, 0]
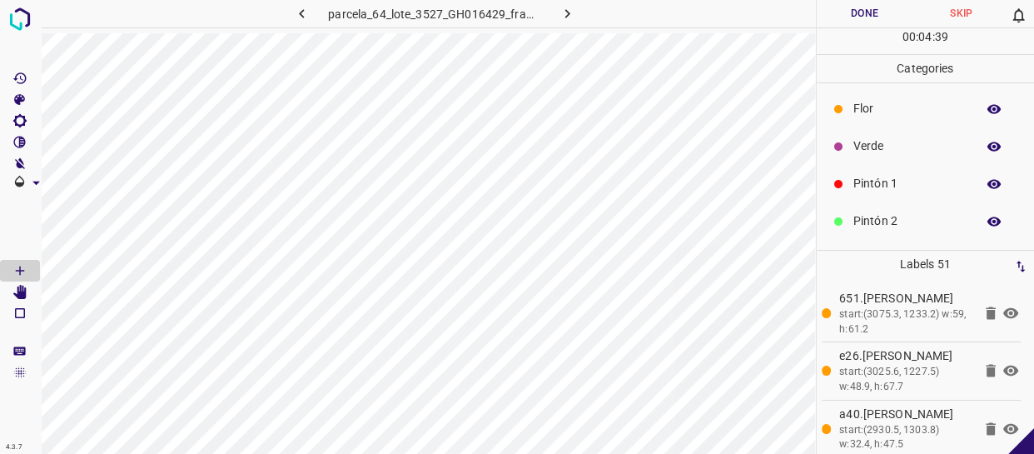
click at [908, 114] on p "Flor" at bounding box center [911, 108] width 114 height 17
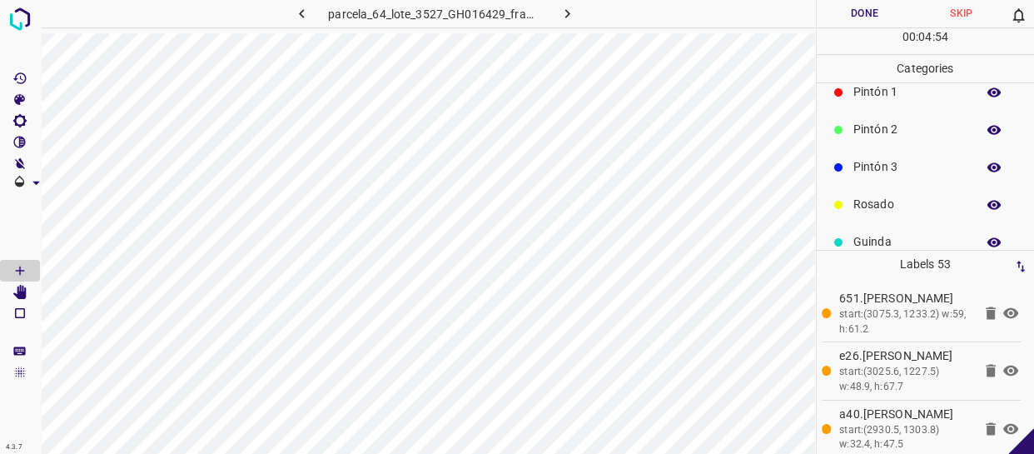
scroll to position [146, 0]
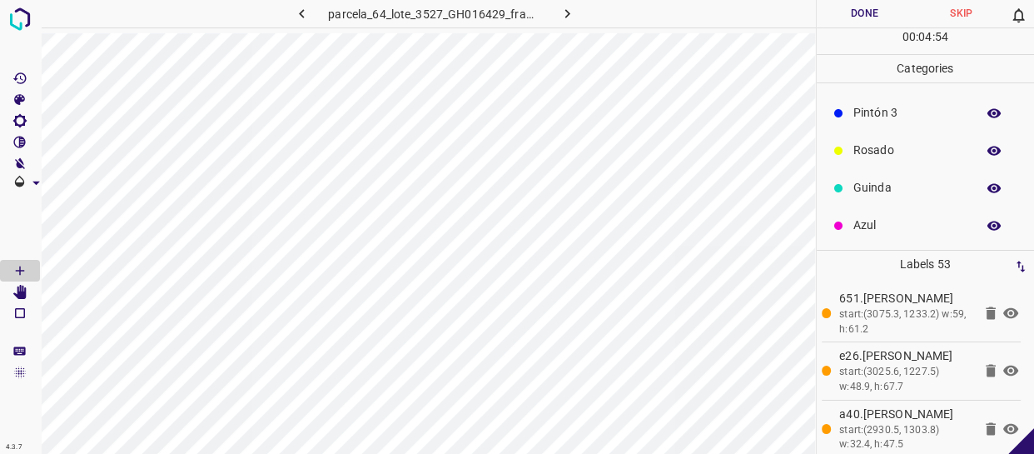
drag, startPoint x: 896, startPoint y: 183, endPoint x: 825, endPoint y: 186, distance: 70.8
click at [894, 183] on p "Guinda" at bounding box center [911, 187] width 114 height 17
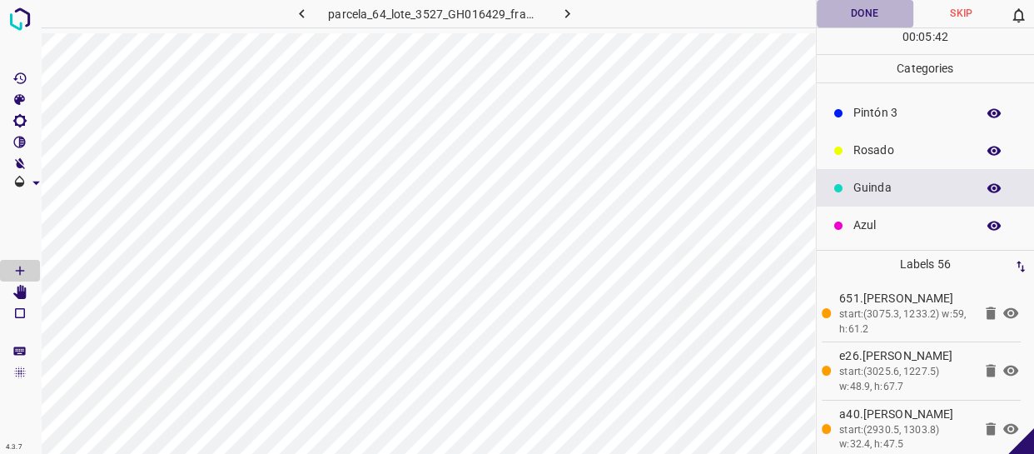
click at [869, 23] on button "Done" at bounding box center [865, 13] width 97 height 27
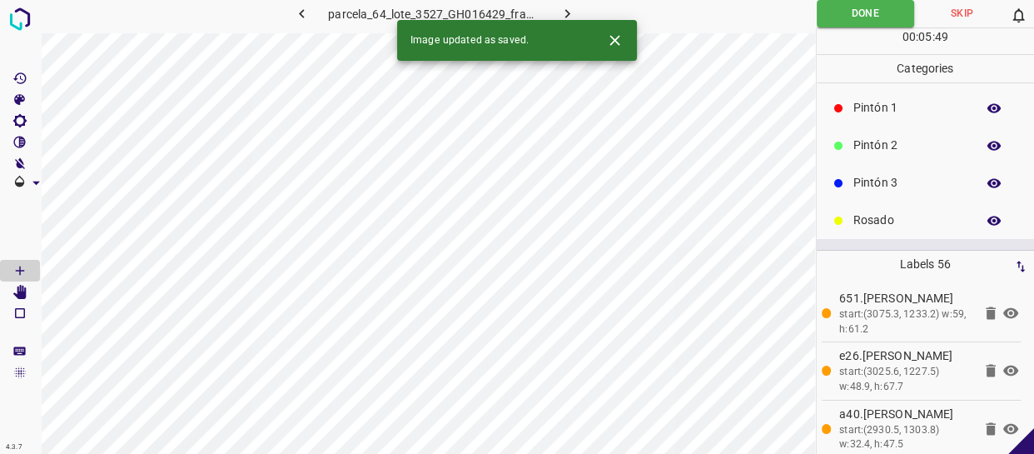
scroll to position [0, 0]
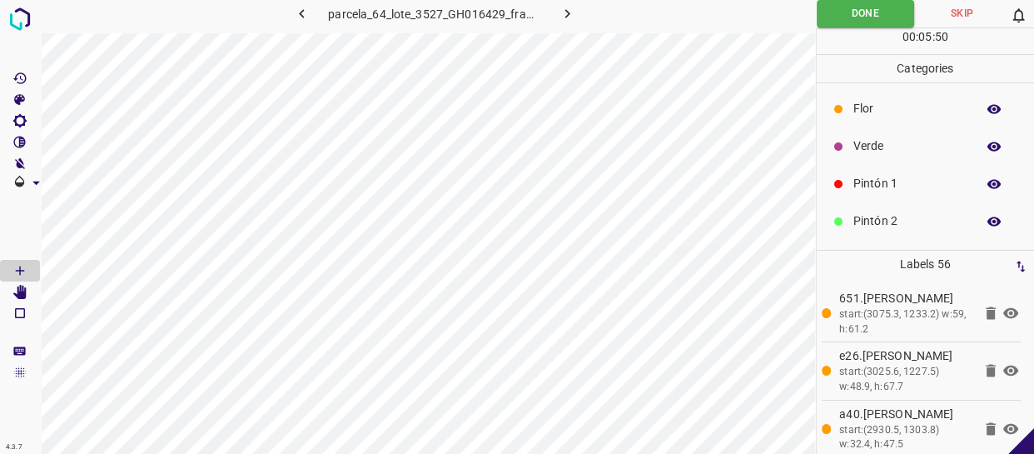
drag, startPoint x: 875, startPoint y: 172, endPoint x: 831, endPoint y: 200, distance: 52.0
click at [875, 173] on div "Pintón 1" at bounding box center [926, 183] width 218 height 37
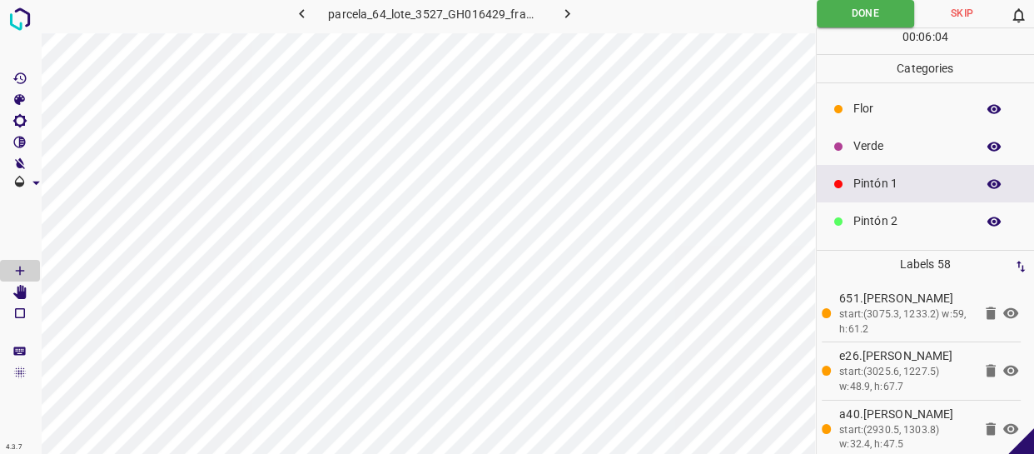
click at [909, 143] on p "Verde" at bounding box center [911, 145] width 114 height 17
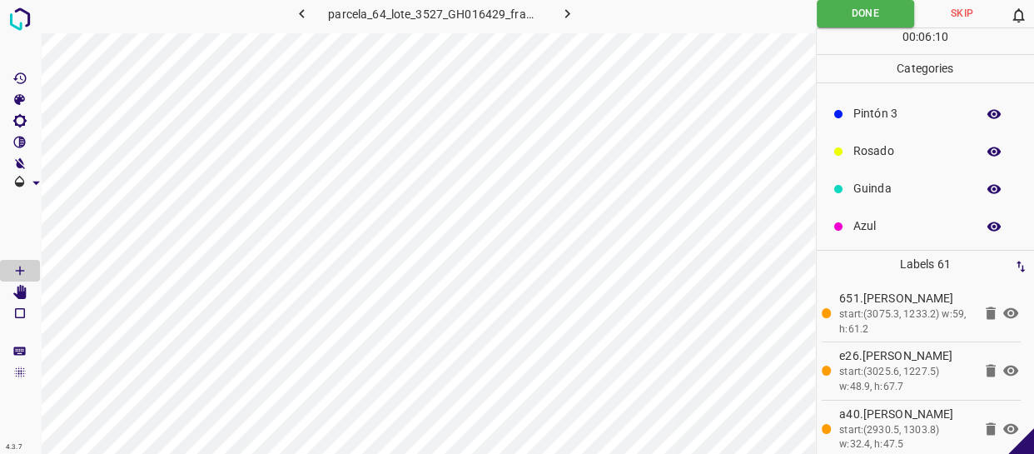
scroll to position [146, 0]
drag, startPoint x: 903, startPoint y: 187, endPoint x: 892, endPoint y: 187, distance: 10.8
click at [902, 187] on p "Guinda" at bounding box center [911, 187] width 114 height 17
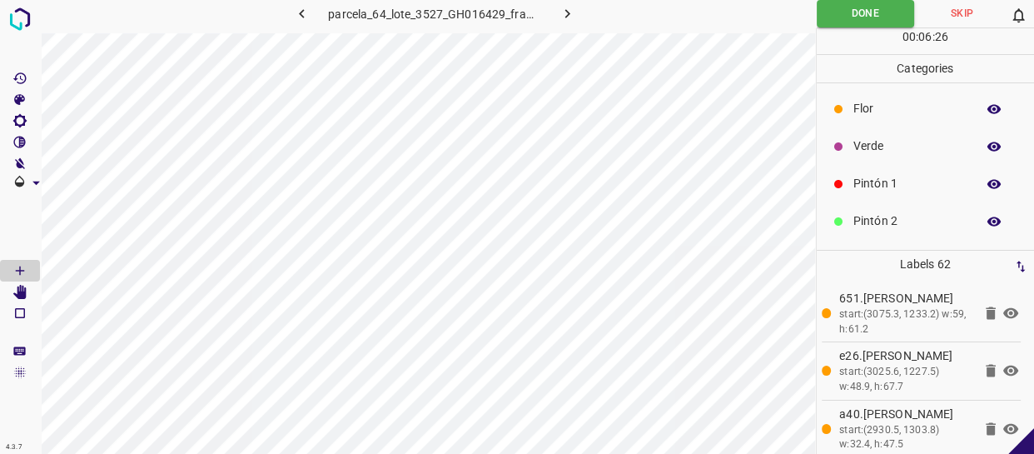
scroll to position [0, 0]
click at [885, 153] on p "Verde" at bounding box center [911, 145] width 114 height 17
click at [905, 116] on p "Flor" at bounding box center [911, 108] width 114 height 17
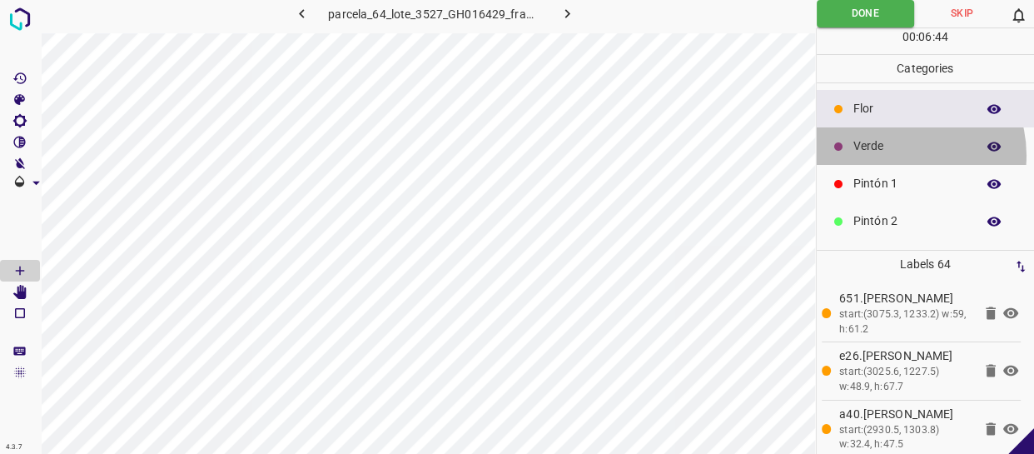
click at [898, 155] on div "Verde" at bounding box center [926, 145] width 218 height 37
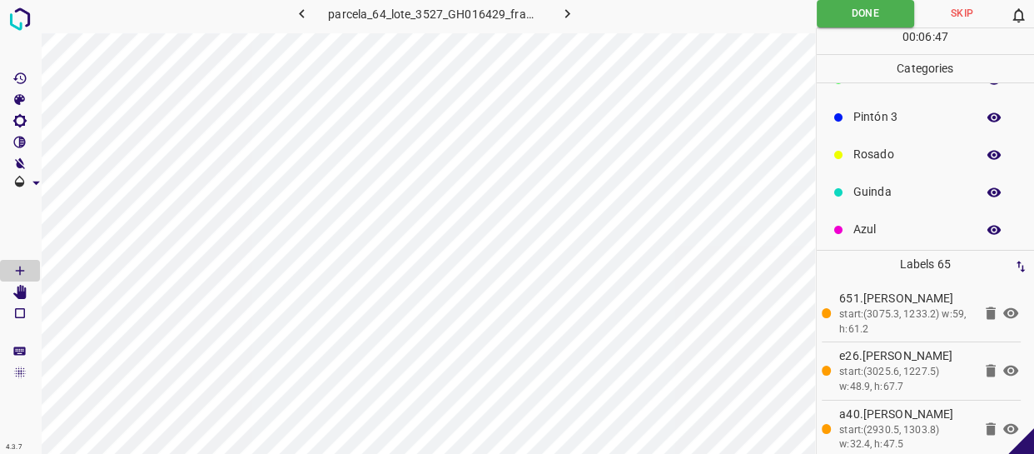
scroll to position [146, 0]
drag, startPoint x: 896, startPoint y: 186, endPoint x: 827, endPoint y: 200, distance: 70.6
click at [895, 186] on p "Guinda" at bounding box center [911, 187] width 114 height 17
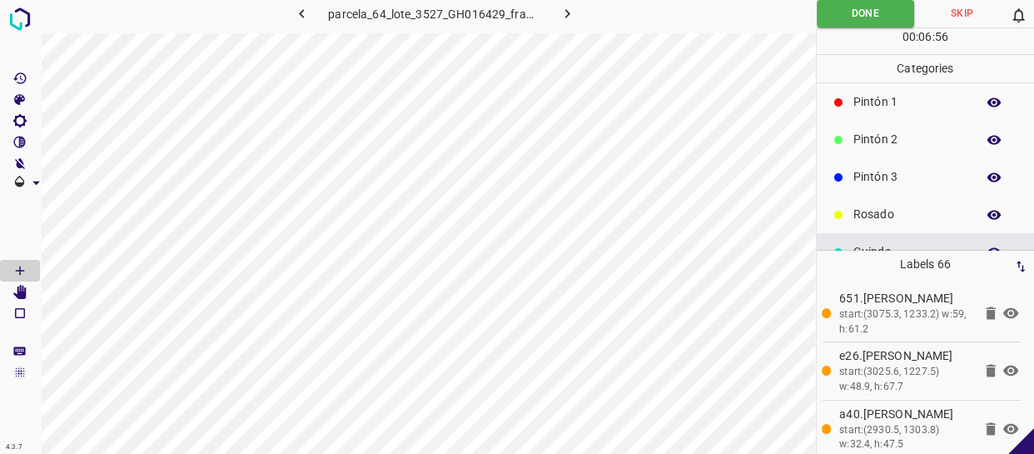
scroll to position [0, 0]
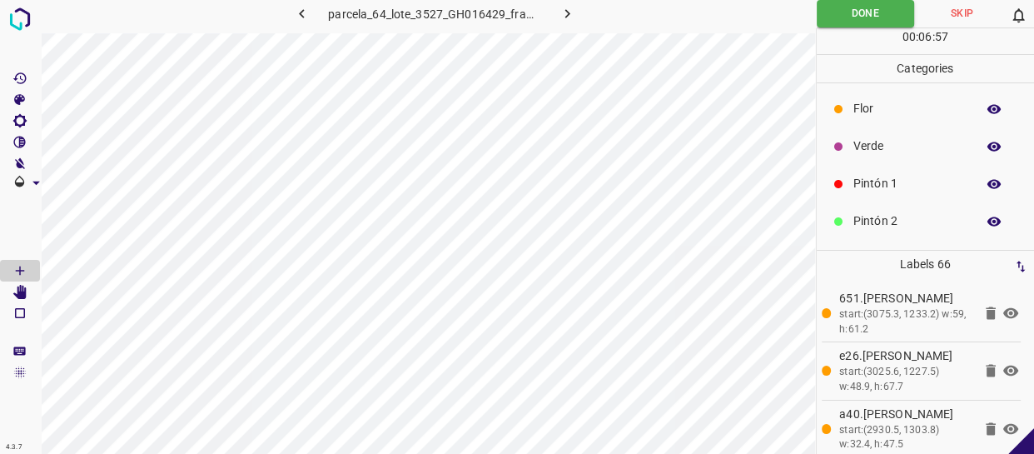
click at [867, 182] on p "Pintón 1" at bounding box center [911, 183] width 114 height 17
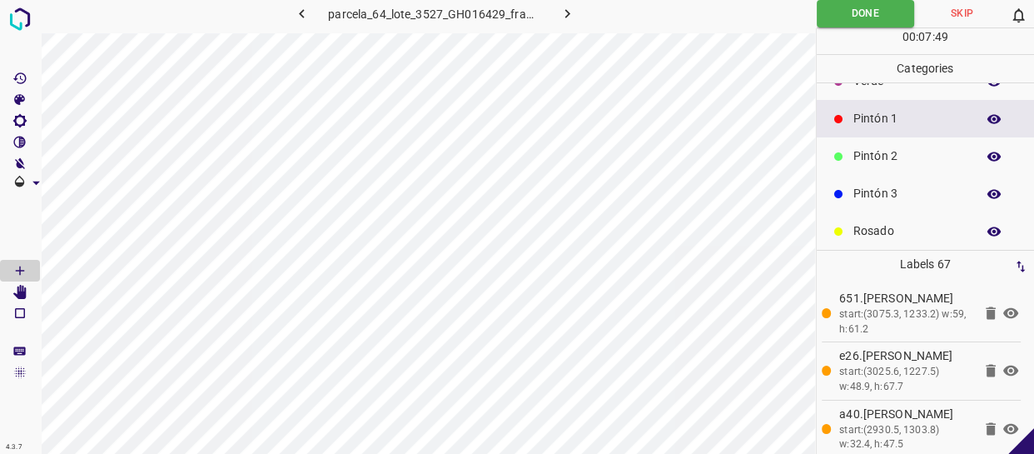
scroll to position [146, 0]
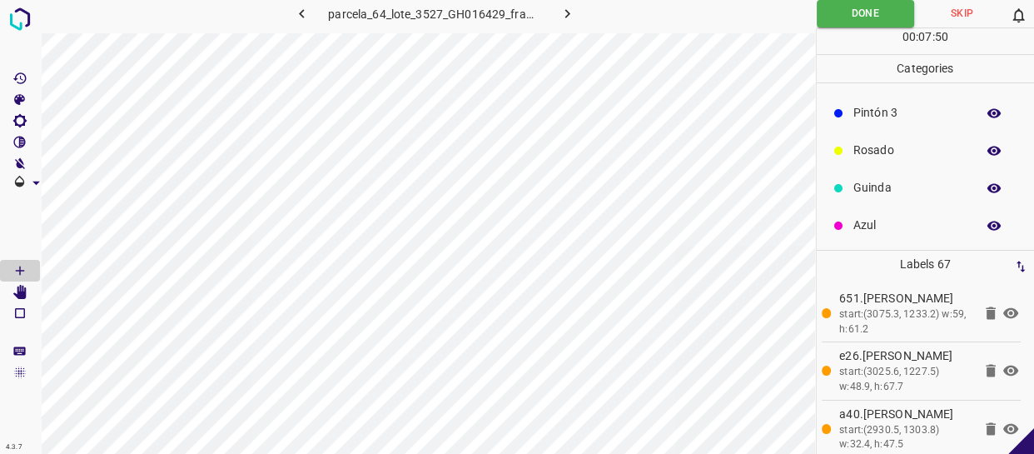
click at [899, 193] on p "Guinda" at bounding box center [911, 187] width 114 height 17
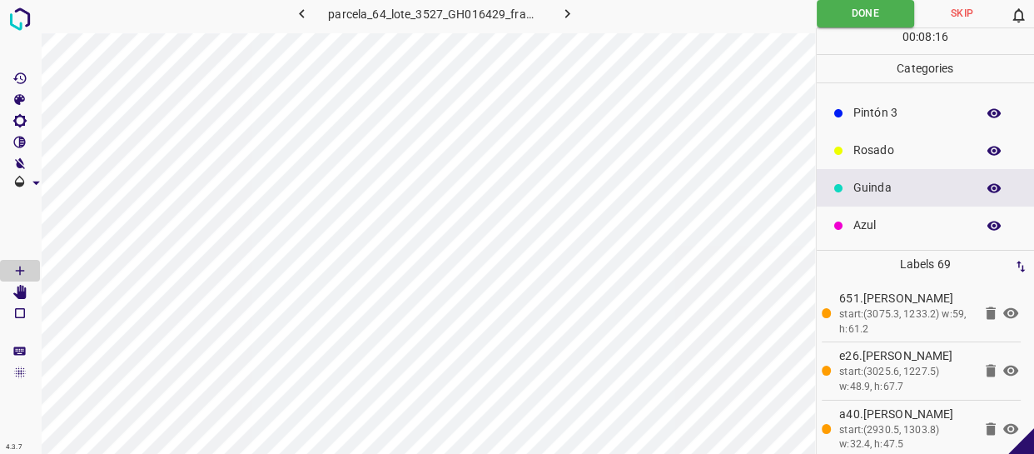
click at [550, 3] on button "button" at bounding box center [566, 13] width 53 height 27
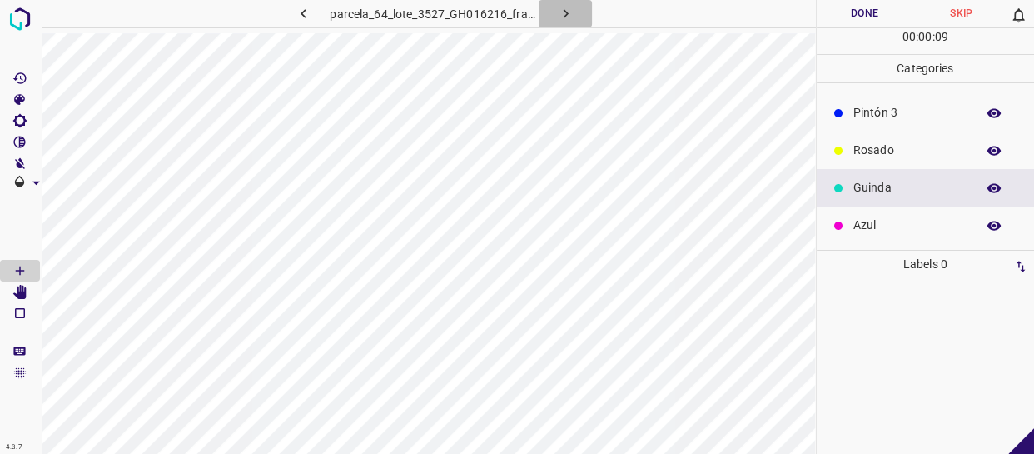
click at [566, 13] on icon "button" at bounding box center [565, 13] width 5 height 9
click at [571, 7] on icon "button" at bounding box center [565, 13] width 17 height 17
click at [557, 15] on icon "button" at bounding box center [565, 13] width 17 height 17
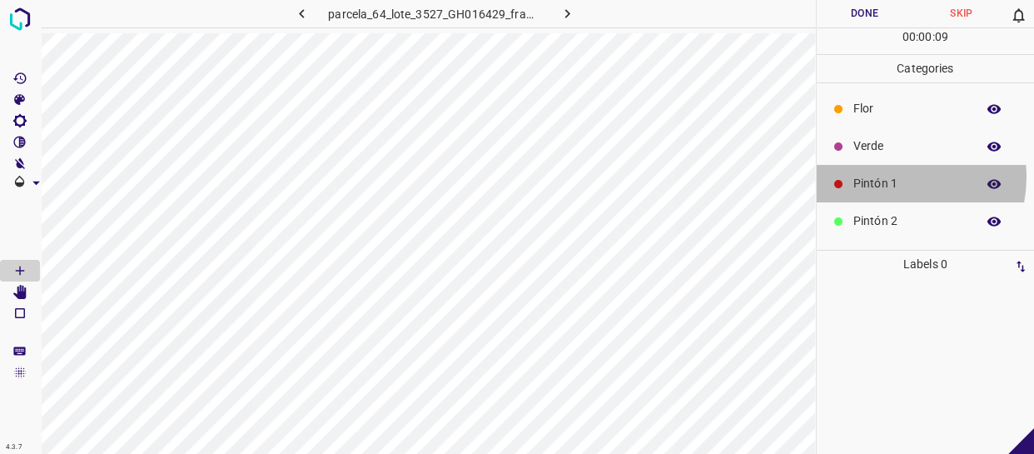
click at [894, 177] on p "Pintón 1" at bounding box center [911, 183] width 114 height 17
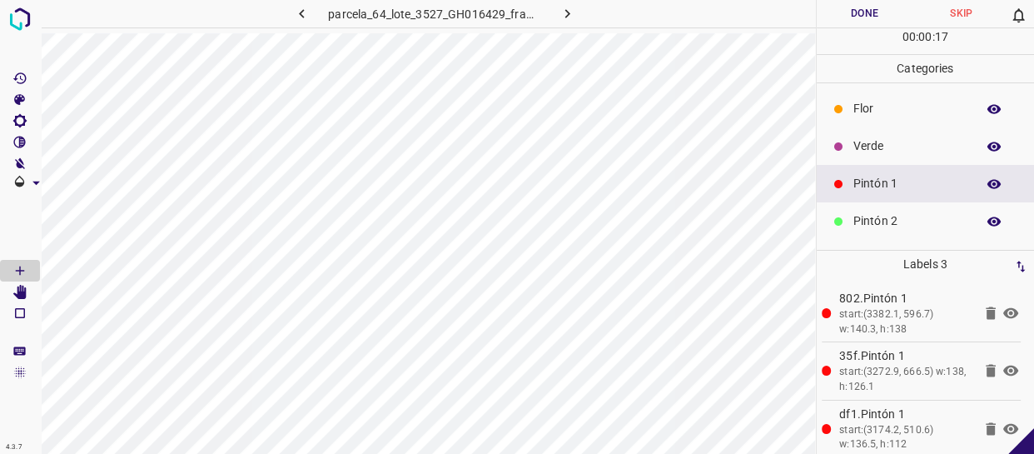
drag, startPoint x: 894, startPoint y: 225, endPoint x: 828, endPoint y: 217, distance: 67.1
click at [891, 225] on p "Pintón 2" at bounding box center [911, 220] width 114 height 17
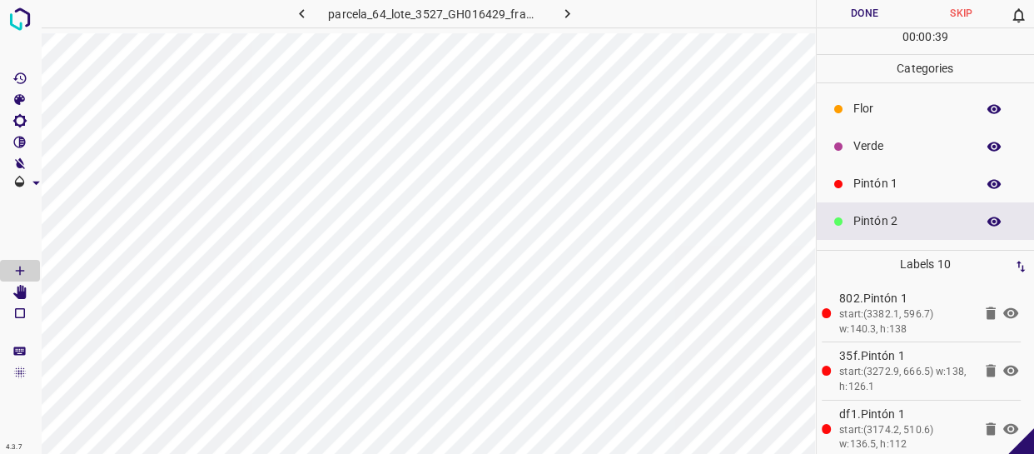
drag, startPoint x: 910, startPoint y: 172, endPoint x: 874, endPoint y: 170, distance: 36.7
click at [907, 172] on div "Pintón 1" at bounding box center [926, 183] width 218 height 37
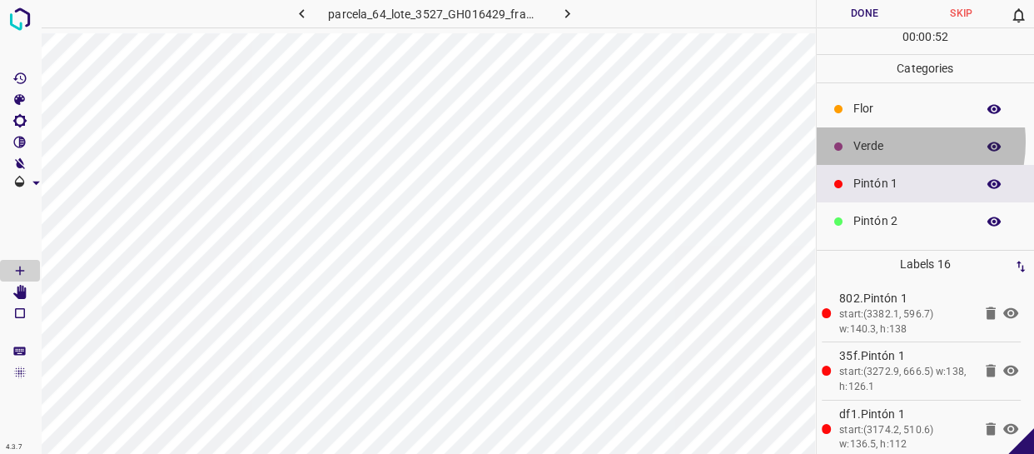
drag, startPoint x: 887, startPoint y: 142, endPoint x: 828, endPoint y: 149, distance: 59.6
click at [889, 147] on p "Verde" at bounding box center [911, 145] width 114 height 17
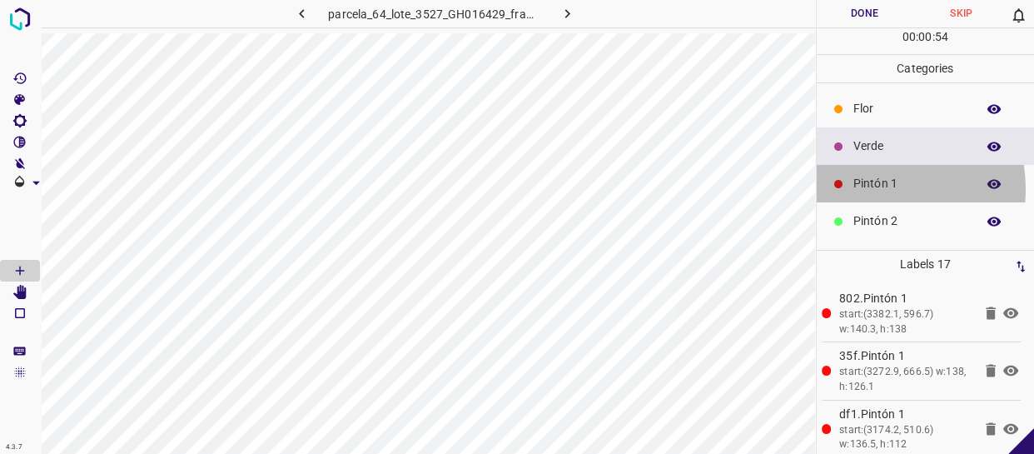
click at [864, 189] on p "Pintón 1" at bounding box center [911, 183] width 114 height 17
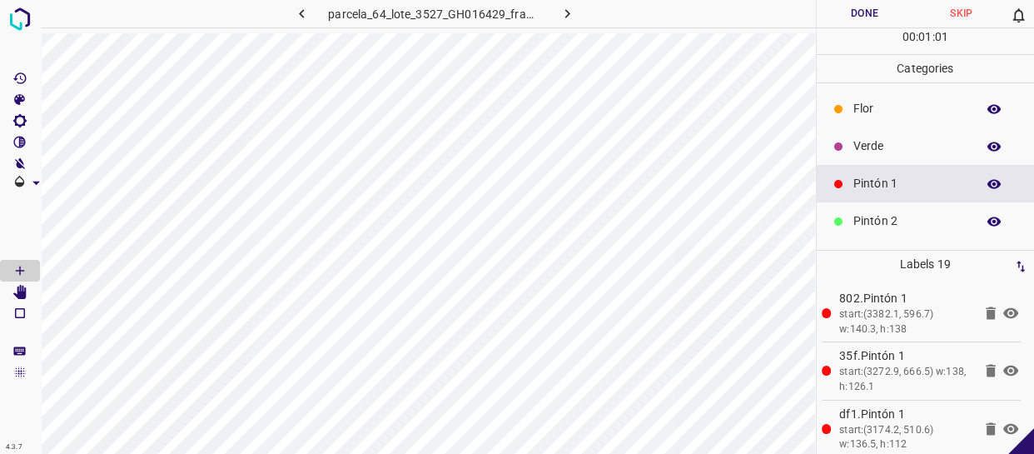
scroll to position [75, 0]
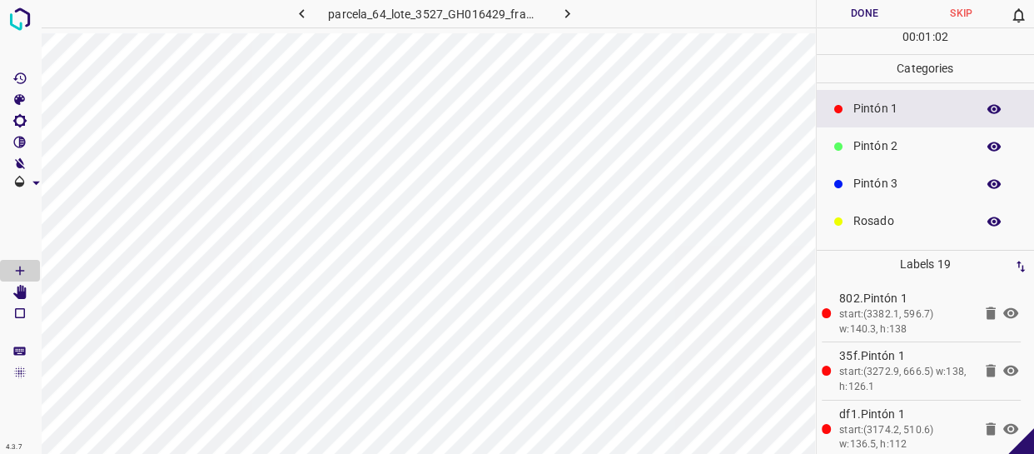
click at [898, 171] on div "Pintón 3" at bounding box center [926, 183] width 218 height 37
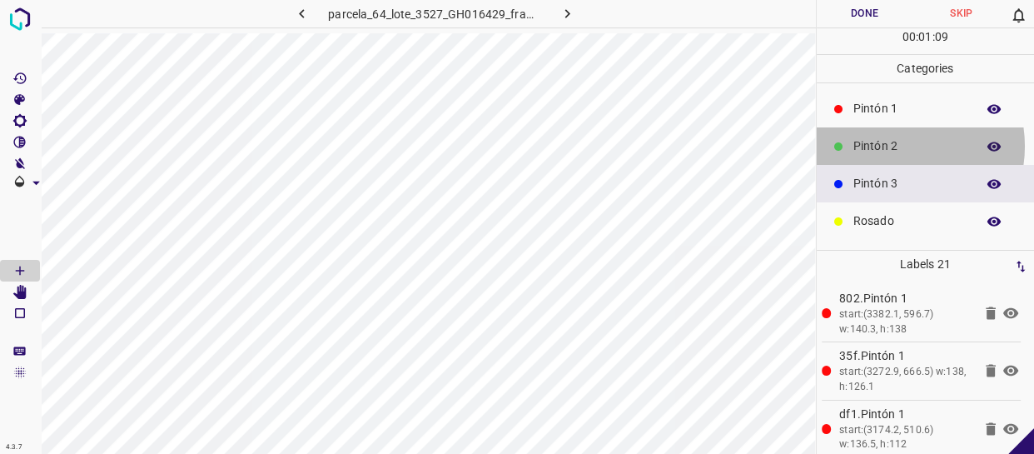
click at [893, 145] on p "Pintón 2" at bounding box center [911, 145] width 114 height 17
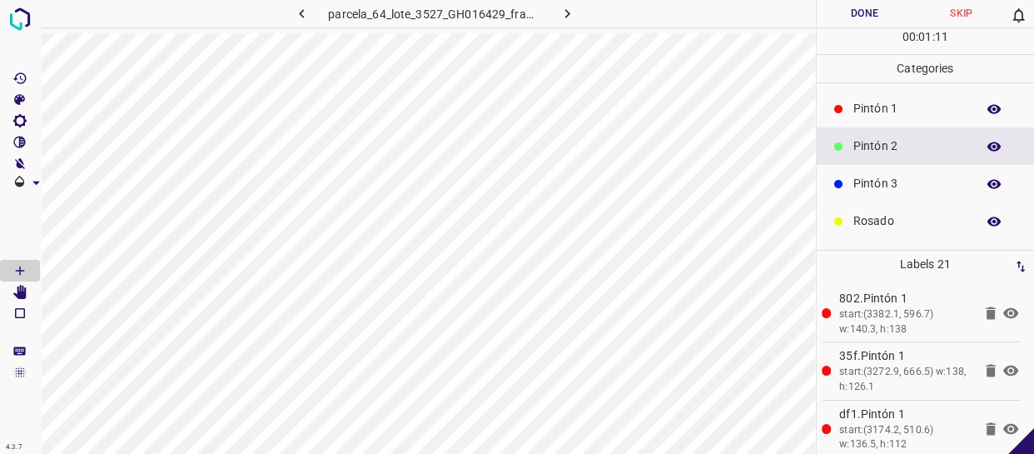
drag, startPoint x: 892, startPoint y: 112, endPoint x: 844, endPoint y: 125, distance: 49.3
click at [888, 112] on p "Pintón 1" at bounding box center [911, 108] width 114 height 17
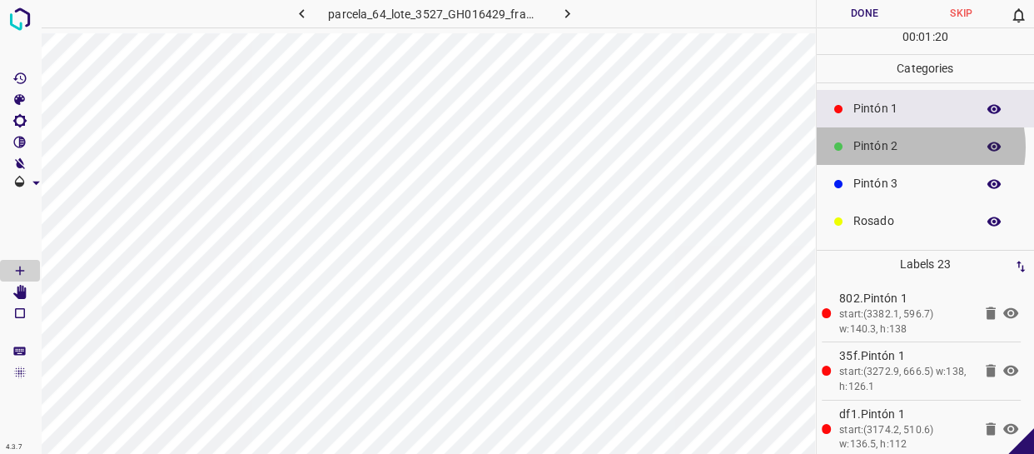
click at [915, 146] on p "Pintón 2" at bounding box center [911, 145] width 114 height 17
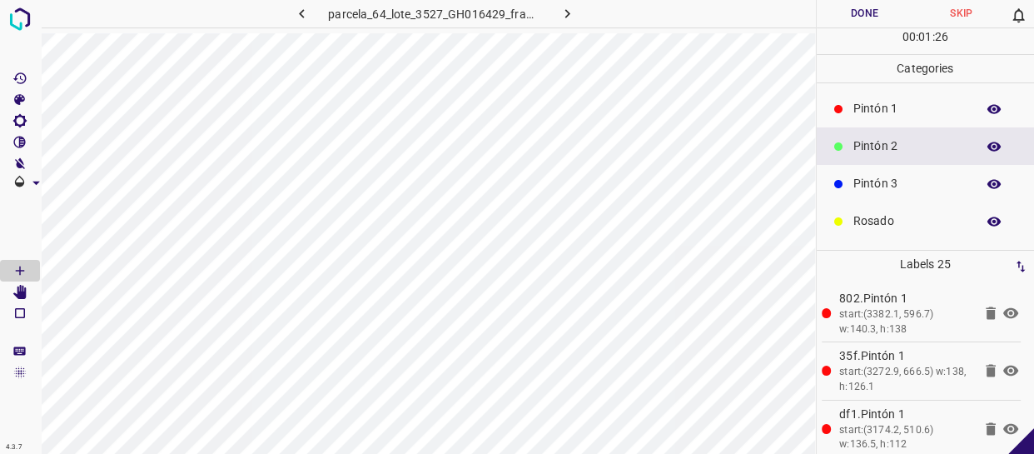
scroll to position [0, 0]
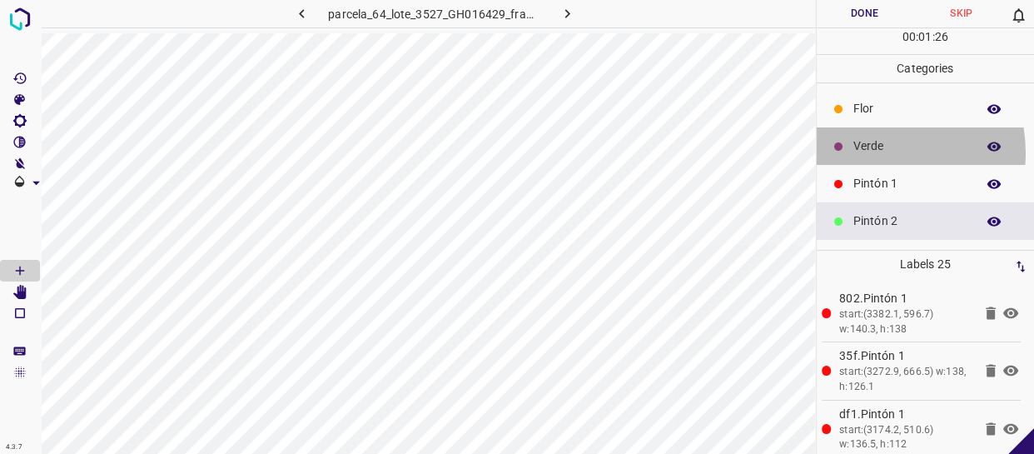
drag, startPoint x: 872, startPoint y: 152, endPoint x: 824, endPoint y: 161, distance: 48.2
click at [870, 152] on p "Verde" at bounding box center [911, 145] width 114 height 17
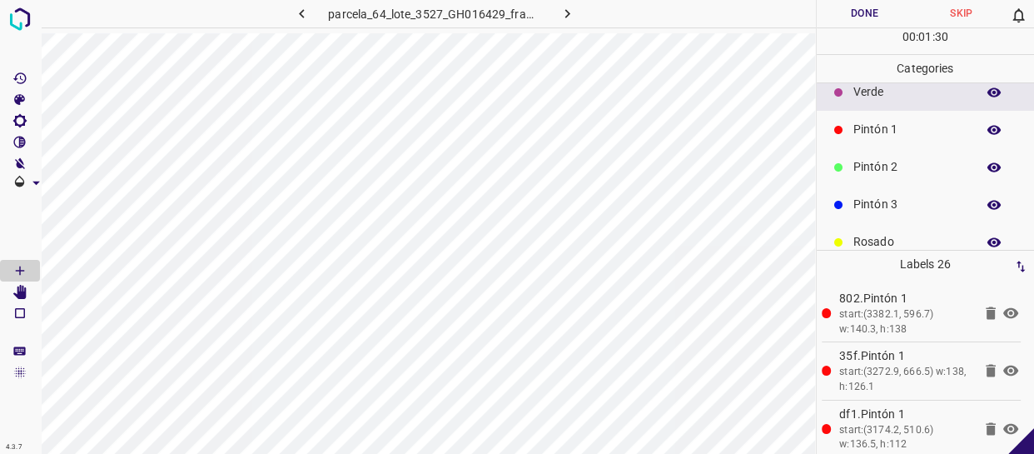
scroll to position [146, 0]
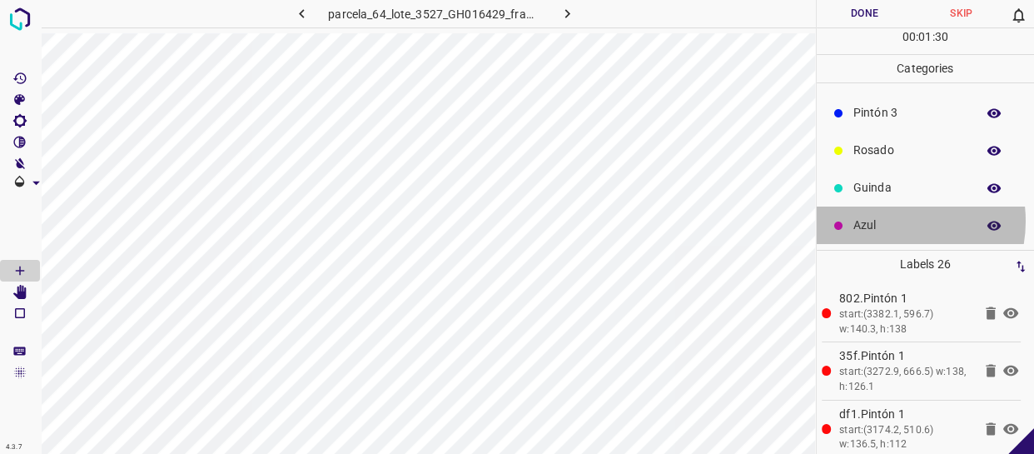
click at [882, 222] on p "Azul" at bounding box center [911, 225] width 114 height 17
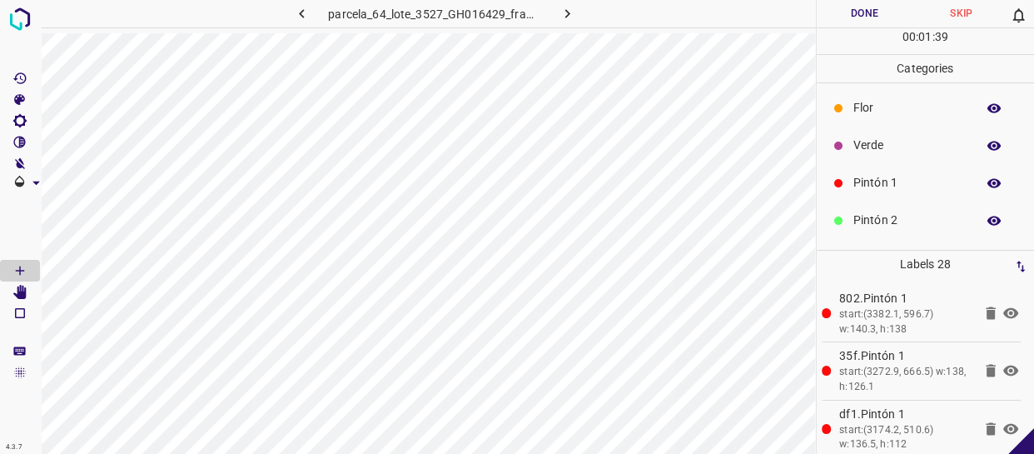
scroll to position [0, 0]
click at [892, 172] on div "Pintón 1" at bounding box center [926, 183] width 218 height 37
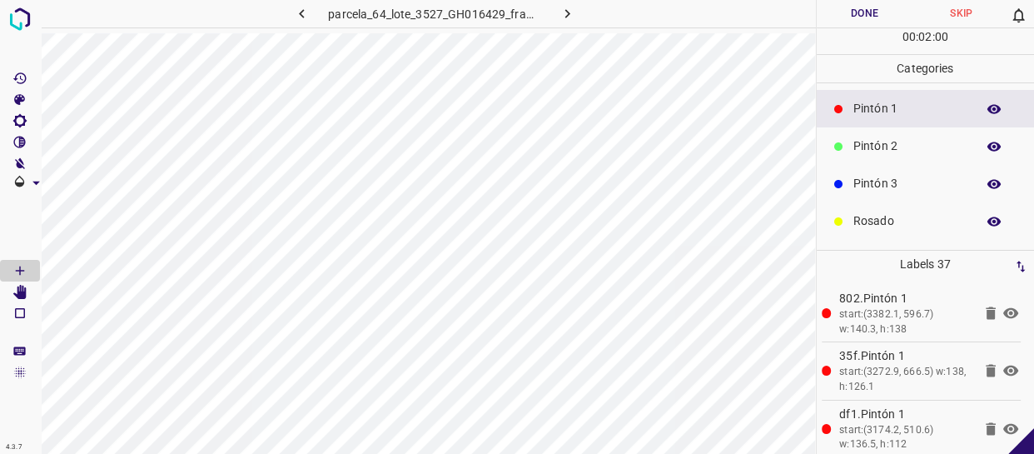
click at [894, 217] on p "Rosado" at bounding box center [911, 220] width 114 height 17
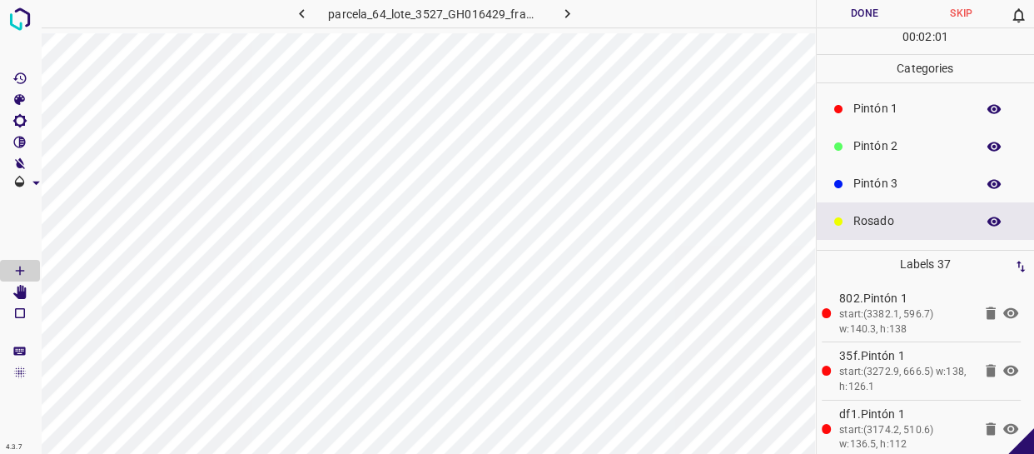
scroll to position [146, 0]
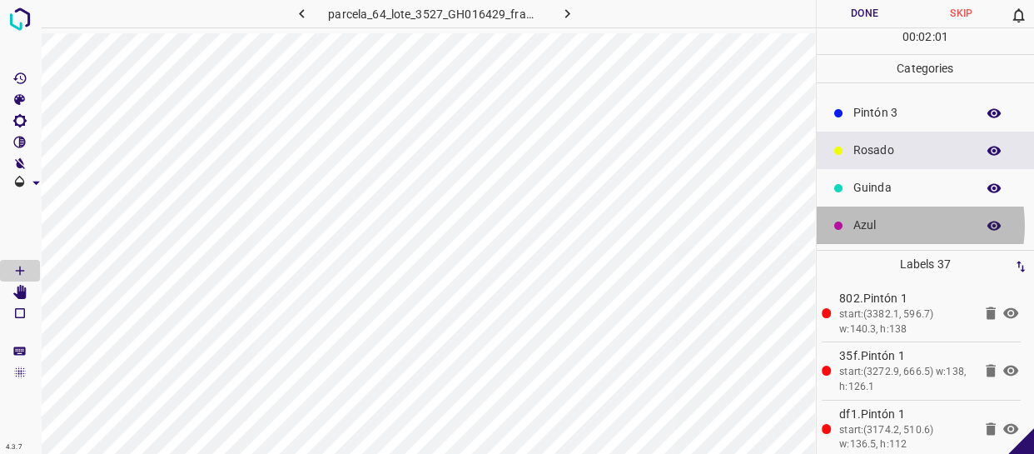
drag, startPoint x: 887, startPoint y: 225, endPoint x: 819, endPoint y: 222, distance: 68.3
click at [882, 225] on p "Azul" at bounding box center [911, 225] width 114 height 17
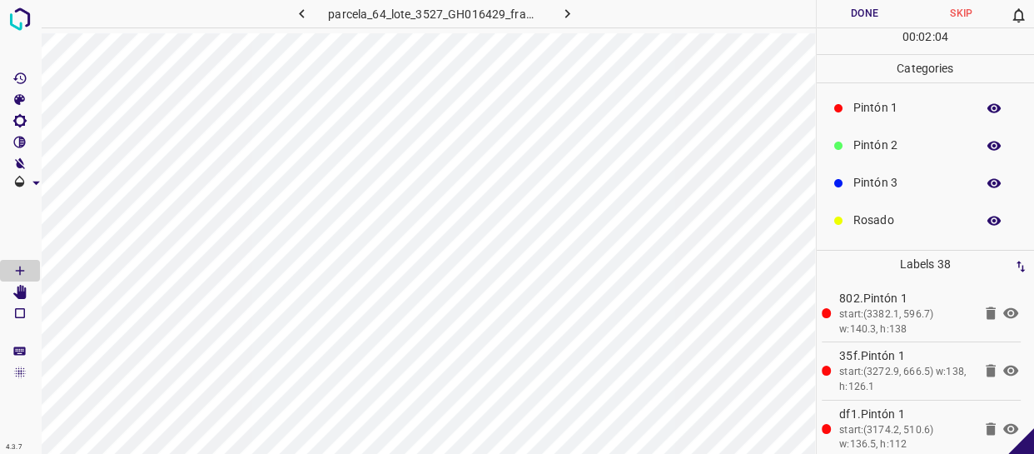
scroll to position [0, 0]
drag, startPoint x: 886, startPoint y: 170, endPoint x: 872, endPoint y: 170, distance: 14.2
click at [872, 170] on div "Pintón 1" at bounding box center [926, 183] width 218 height 37
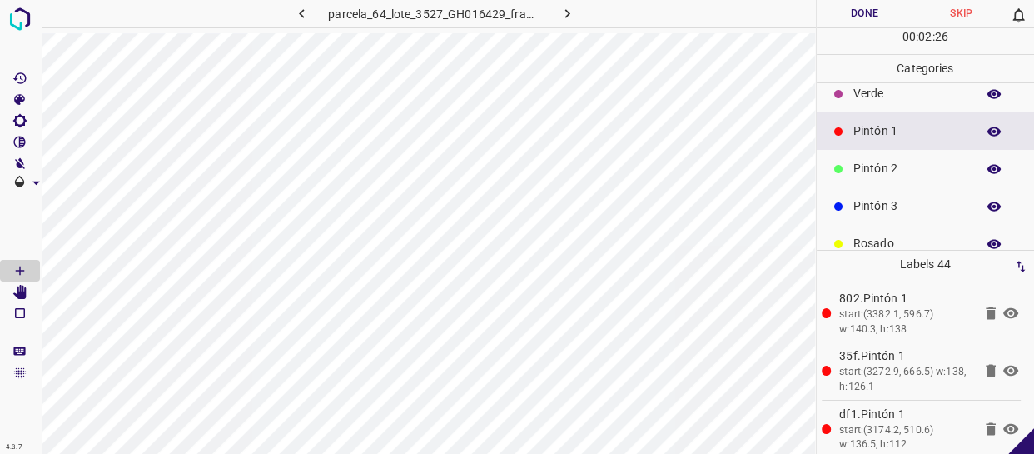
scroll to position [146, 0]
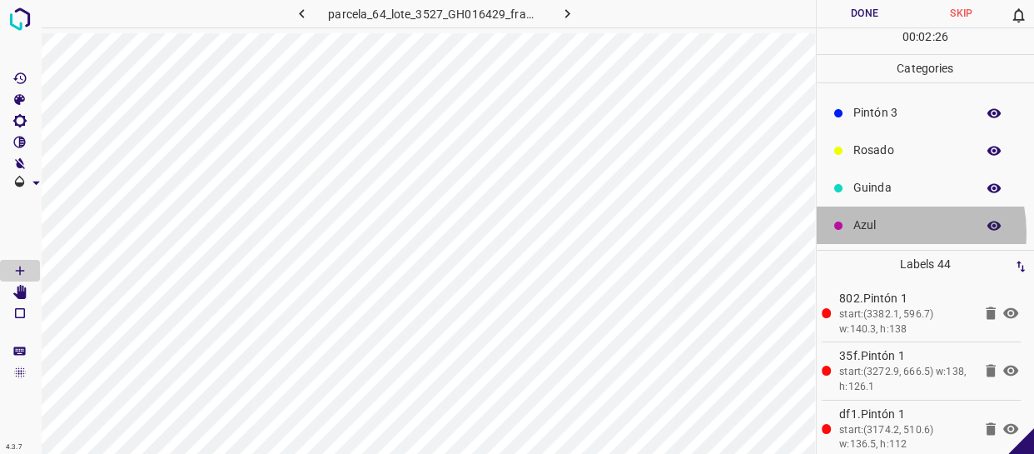
click at [884, 232] on p "Azul" at bounding box center [911, 225] width 114 height 17
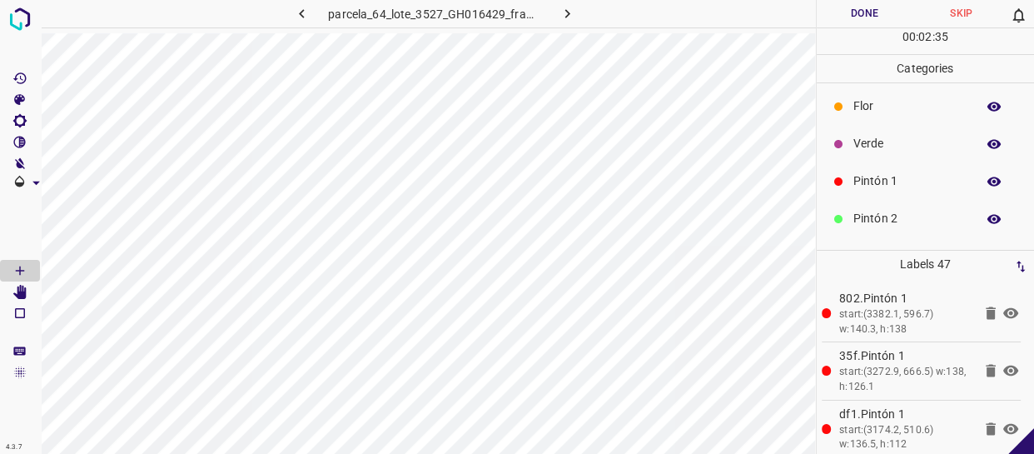
scroll to position [0, 0]
drag, startPoint x: 880, startPoint y: 178, endPoint x: 824, endPoint y: 194, distance: 58.8
click at [879, 179] on p "Pintón 1" at bounding box center [911, 183] width 114 height 17
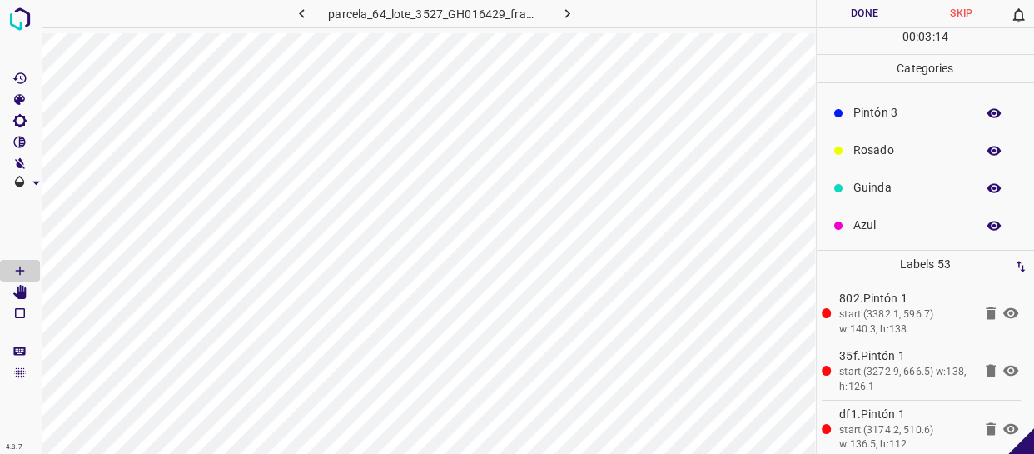
click at [888, 218] on p "Azul" at bounding box center [911, 225] width 114 height 17
click at [891, 175] on p "Pintón 1" at bounding box center [911, 183] width 114 height 17
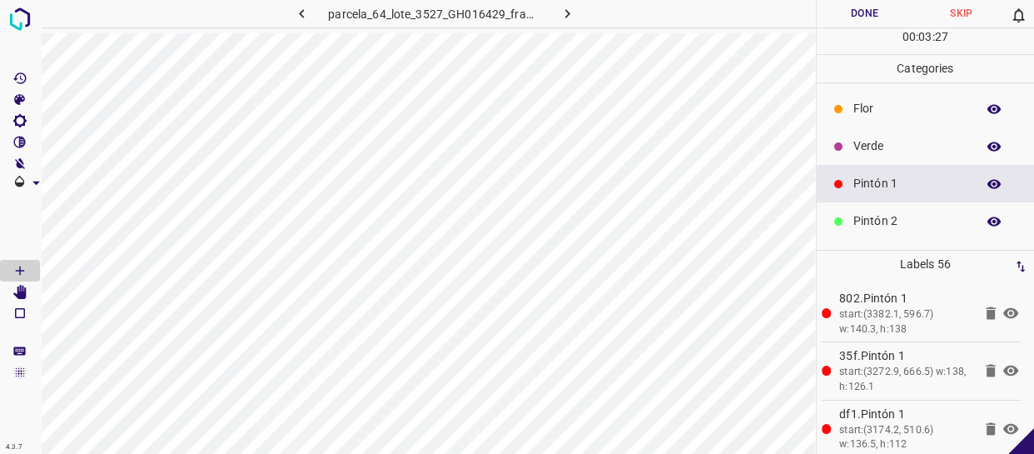
drag, startPoint x: 918, startPoint y: 108, endPoint x: 860, endPoint y: 111, distance: 57.5
click at [908, 108] on p "Flor" at bounding box center [911, 108] width 114 height 17
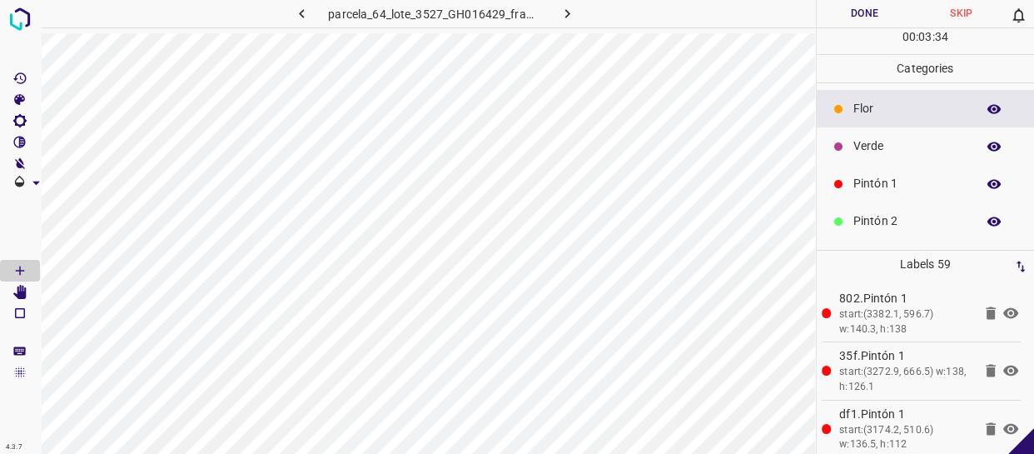
drag, startPoint x: 895, startPoint y: 136, endPoint x: 845, endPoint y: 146, distance: 51.0
click at [886, 139] on div "Verde" at bounding box center [926, 145] width 218 height 37
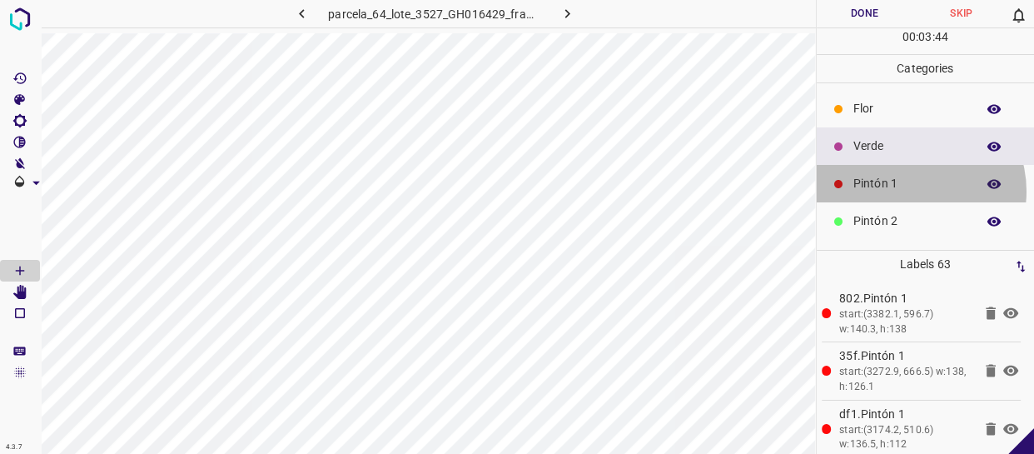
drag, startPoint x: 911, startPoint y: 191, endPoint x: 825, endPoint y: 197, distance: 86.0
click at [908, 191] on p "Pintón 1" at bounding box center [911, 183] width 114 height 17
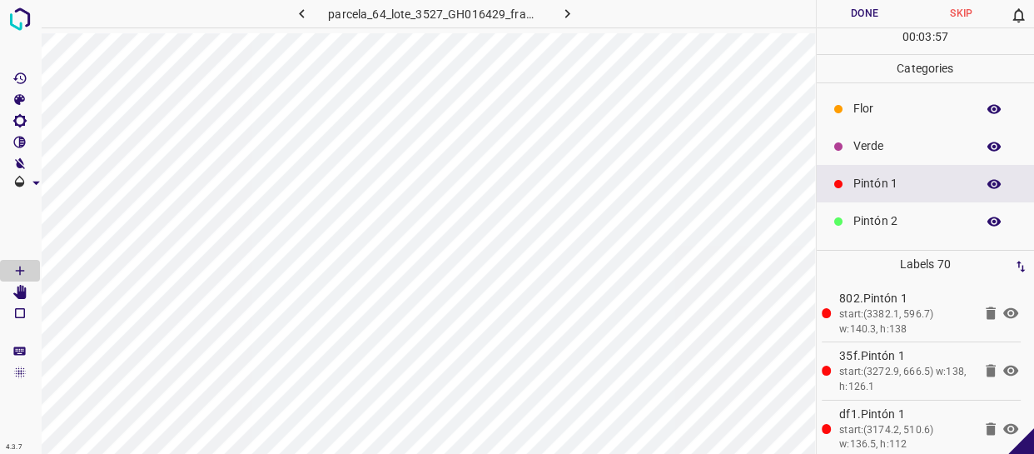
drag, startPoint x: 909, startPoint y: 212, endPoint x: 901, endPoint y: 211, distance: 8.4
click at [901, 211] on div "Pintón 2" at bounding box center [926, 220] width 218 height 37
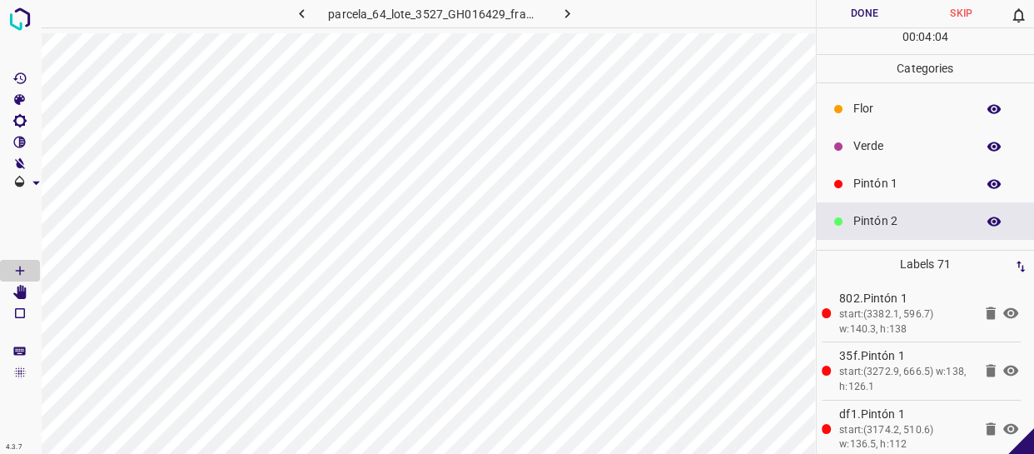
click at [887, 137] on p "Verde" at bounding box center [911, 145] width 114 height 17
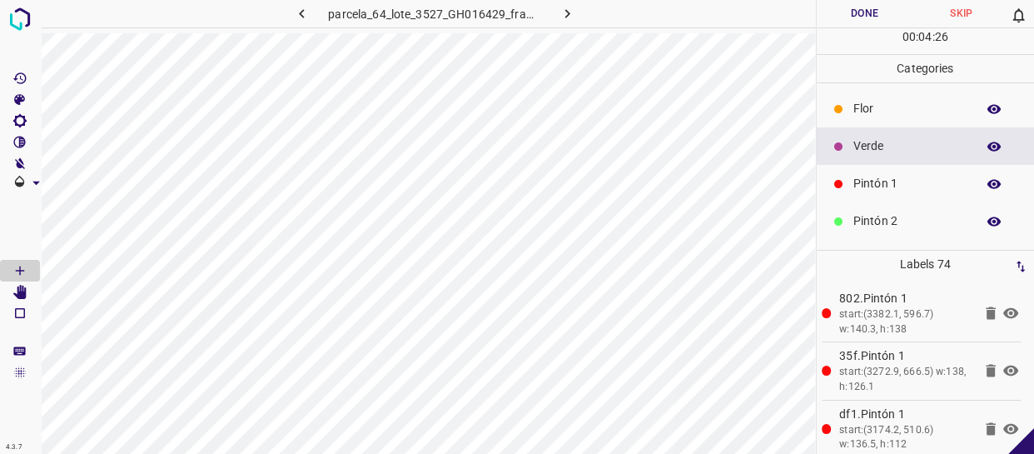
drag, startPoint x: 891, startPoint y: 150, endPoint x: 848, endPoint y: 160, distance: 44.4
click at [888, 150] on p "Verde" at bounding box center [911, 145] width 114 height 17
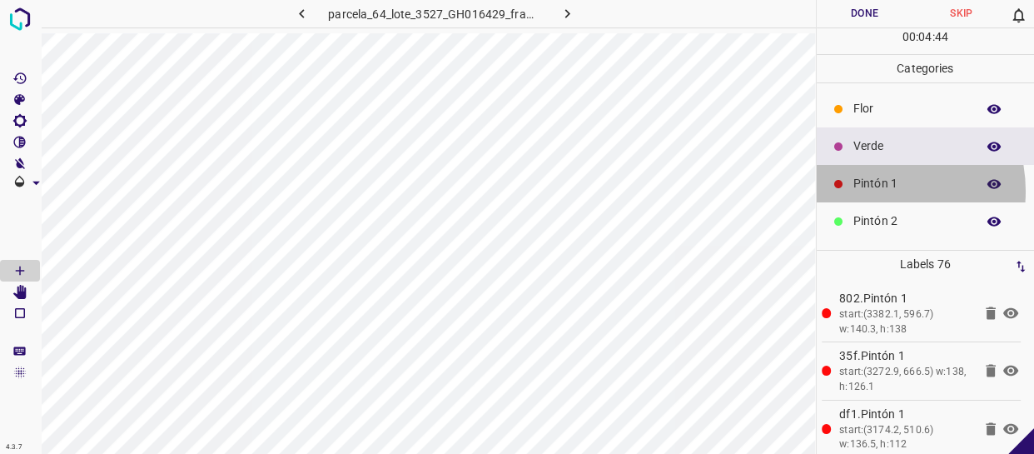
click at [869, 191] on p "Pintón 1" at bounding box center [911, 183] width 114 height 17
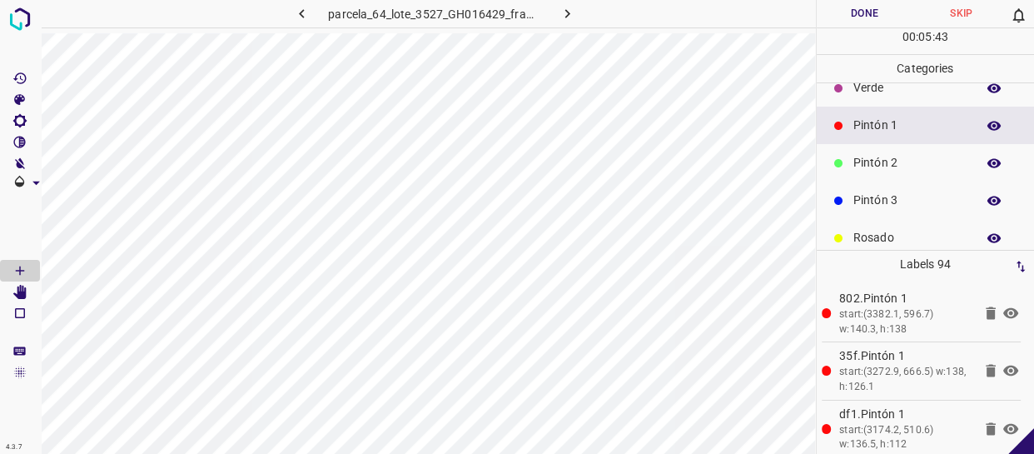
scroll to position [146, 0]
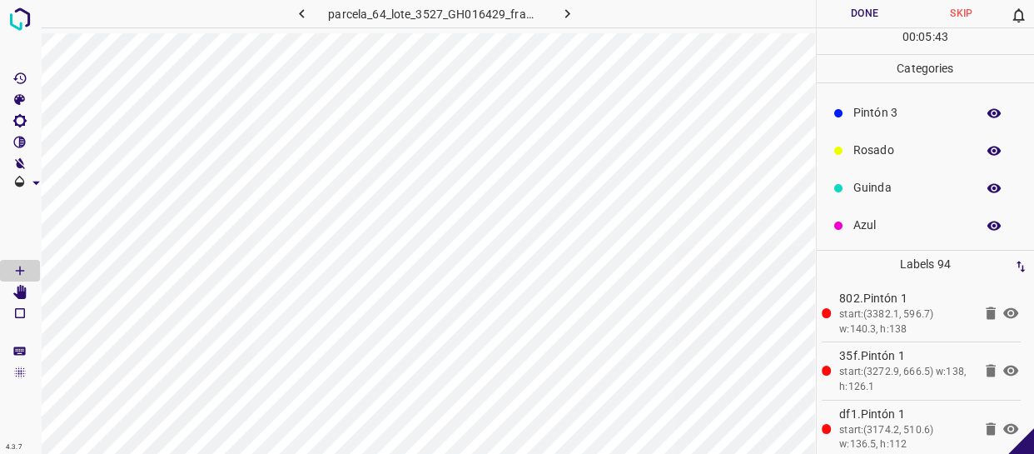
drag, startPoint x: 894, startPoint y: 217, endPoint x: 832, endPoint y: 227, distance: 63.2
click at [891, 217] on p "Azul" at bounding box center [911, 225] width 114 height 17
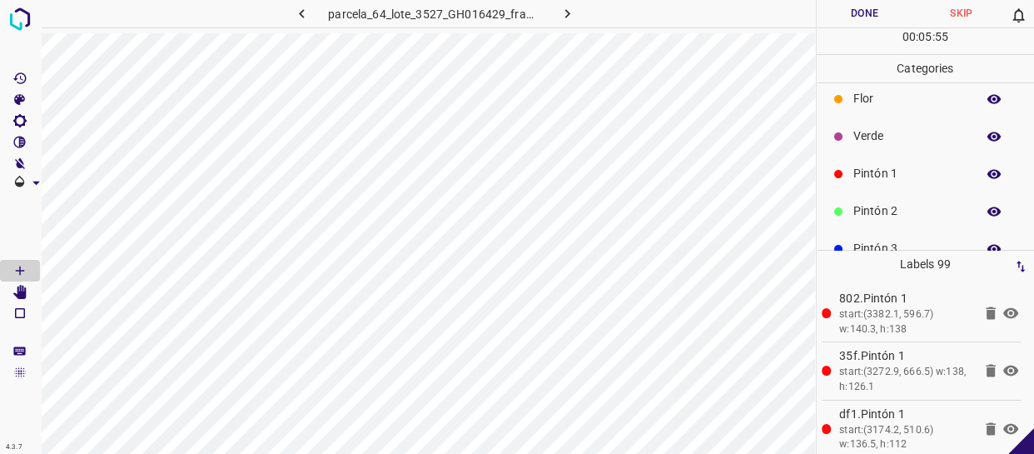
scroll to position [0, 0]
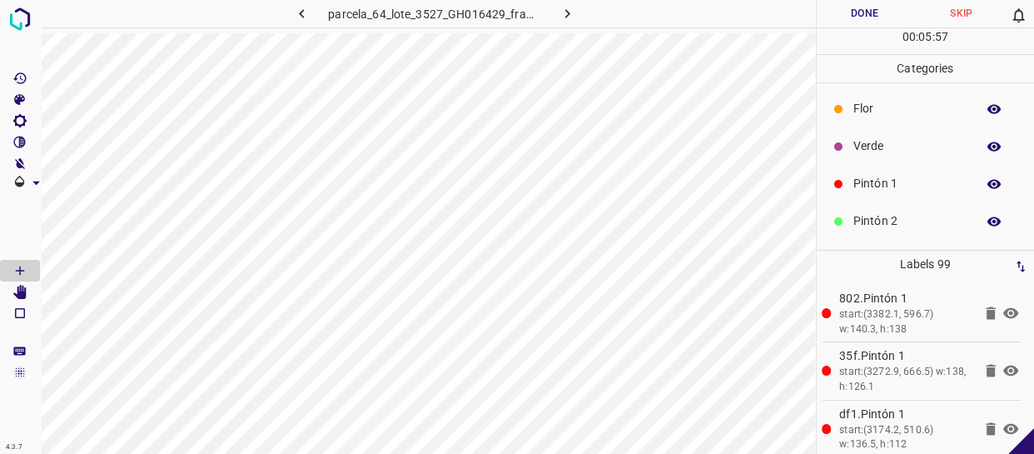
click at [895, 192] on div "Pintón 1" at bounding box center [926, 183] width 218 height 37
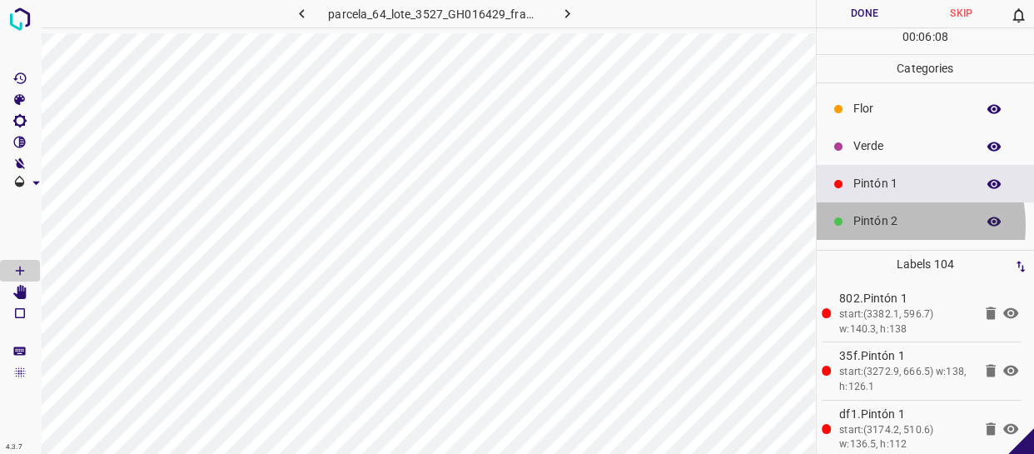
drag, startPoint x: 888, startPoint y: 225, endPoint x: 876, endPoint y: 228, distance: 12.1
click at [876, 228] on p "Pintón 2" at bounding box center [911, 220] width 114 height 17
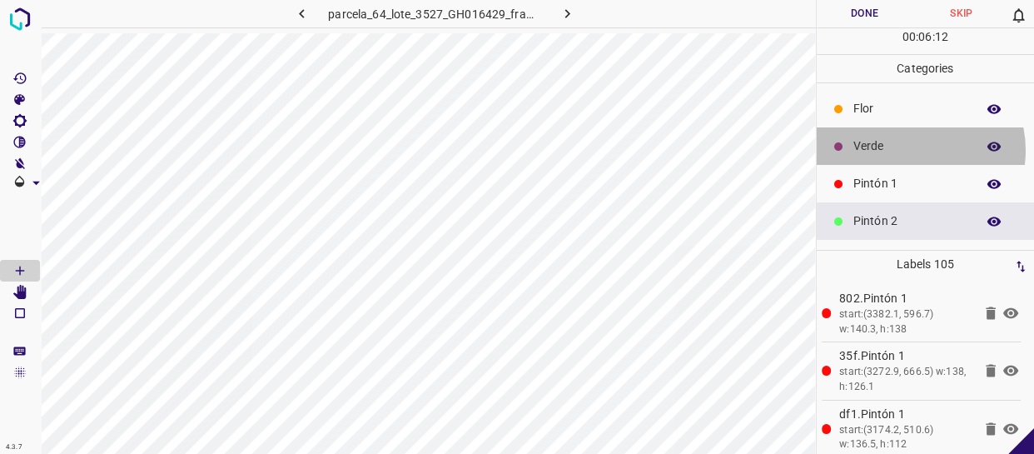
click at [910, 150] on p "Verde" at bounding box center [911, 145] width 114 height 17
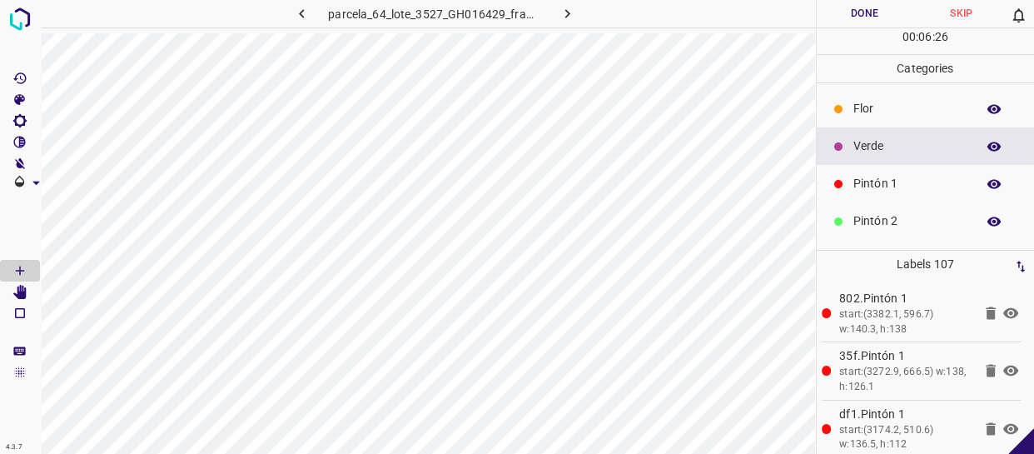
click at [897, 184] on p "Pintón 1" at bounding box center [911, 183] width 114 height 17
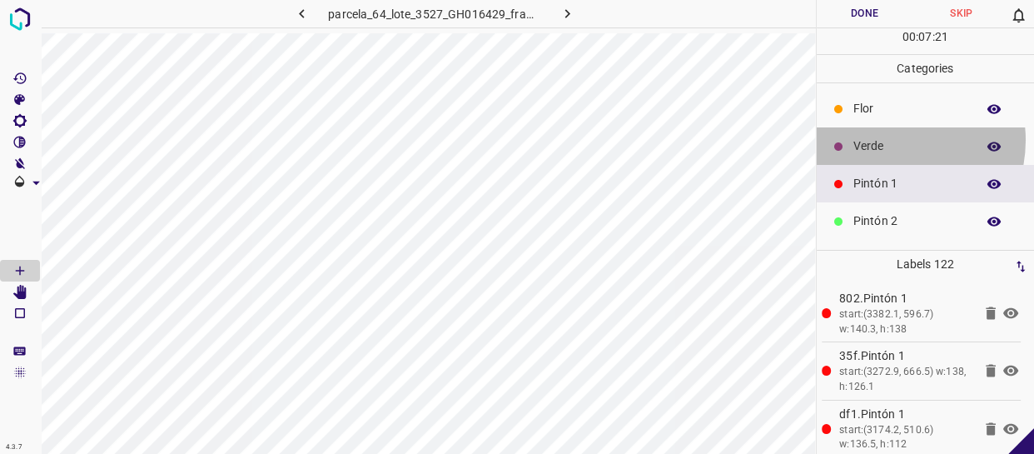
drag, startPoint x: 887, startPoint y: 140, endPoint x: 876, endPoint y: 142, distance: 11.1
click at [876, 142] on p "Verde" at bounding box center [911, 145] width 114 height 17
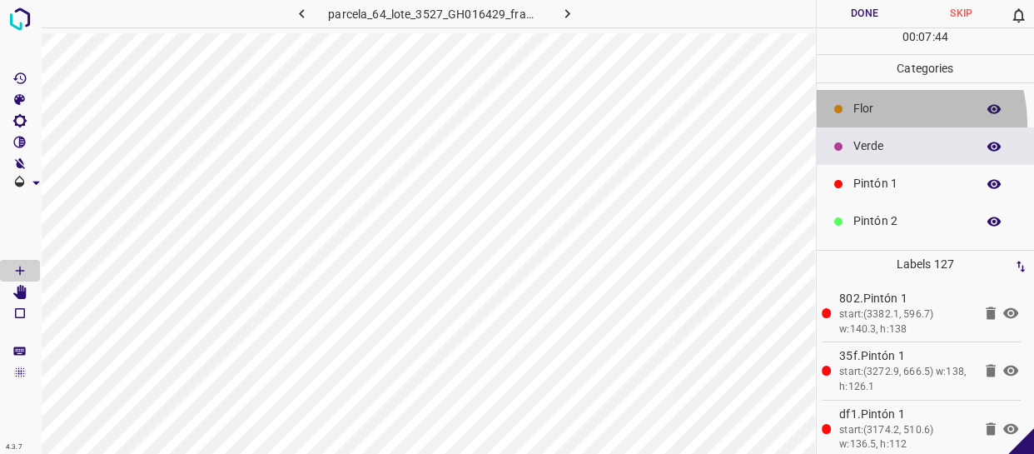
drag, startPoint x: 890, startPoint y: 122, endPoint x: 838, endPoint y: 131, distance: 53.1
click at [884, 125] on div "Flor" at bounding box center [926, 108] width 218 height 37
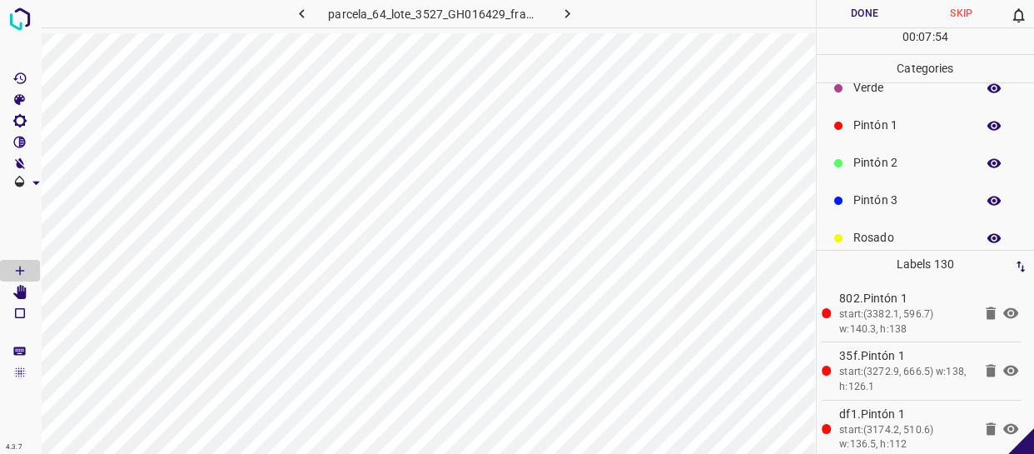
scroll to position [146, 0]
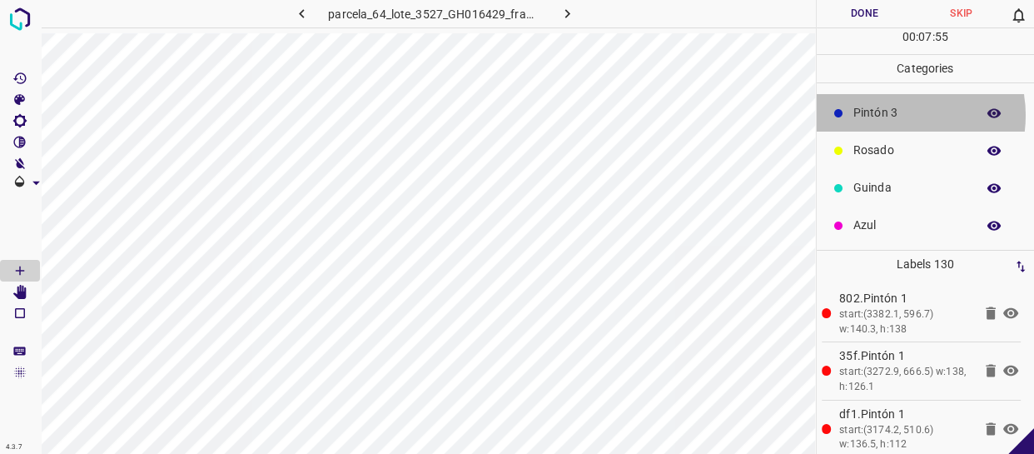
click at [896, 115] on p "Pintón 3" at bounding box center [911, 112] width 114 height 17
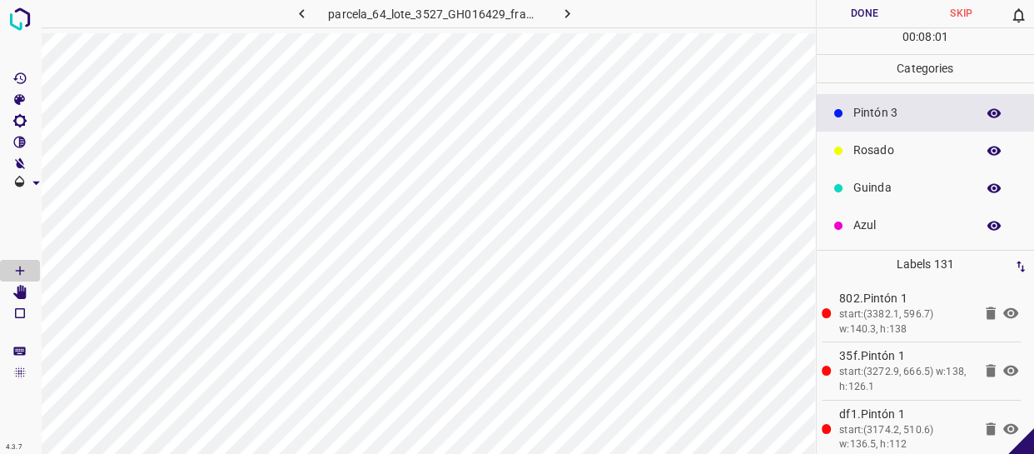
click at [893, 146] on p "Rosado" at bounding box center [911, 150] width 114 height 17
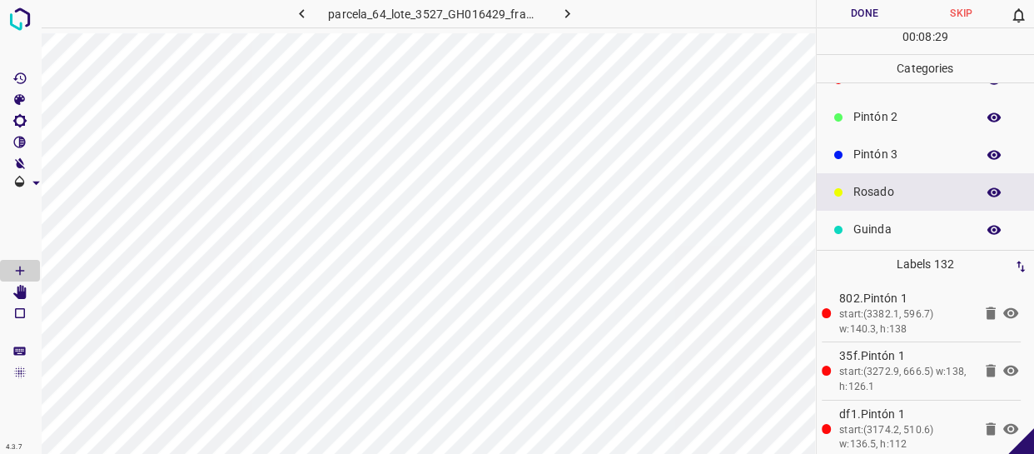
scroll to position [70, 0]
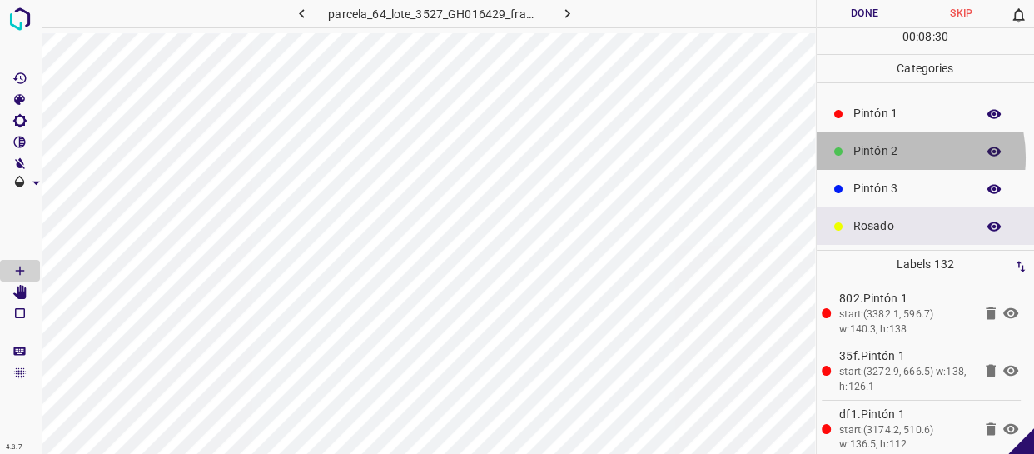
click at [889, 157] on p "Pintón 2" at bounding box center [911, 150] width 114 height 17
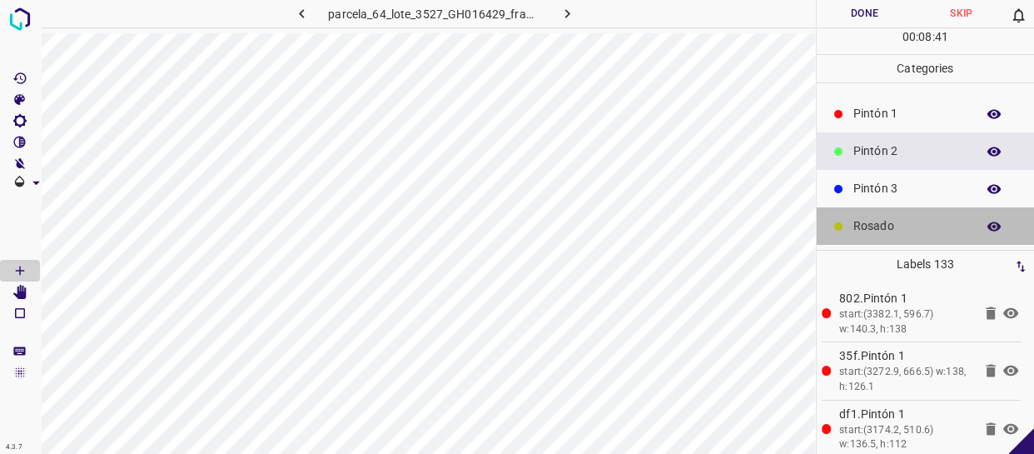
click at [938, 210] on div "Rosado" at bounding box center [926, 225] width 218 height 37
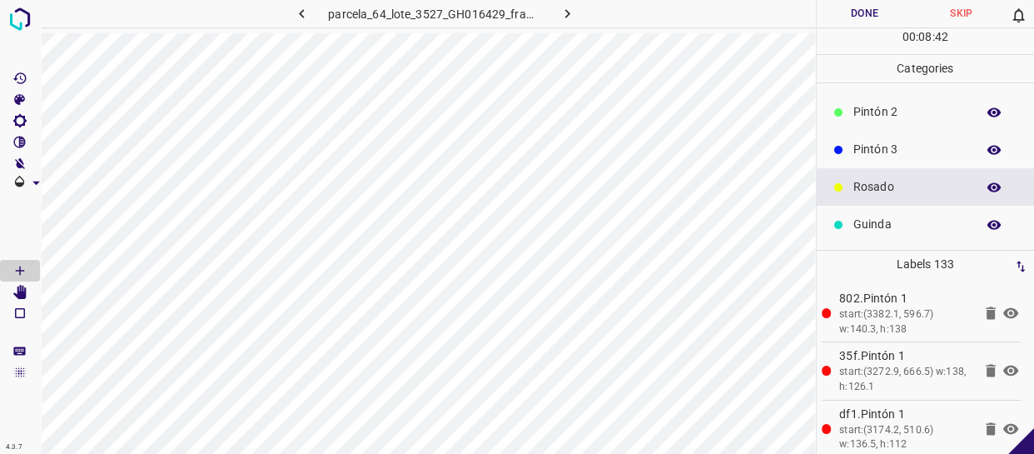
scroll to position [146, 0]
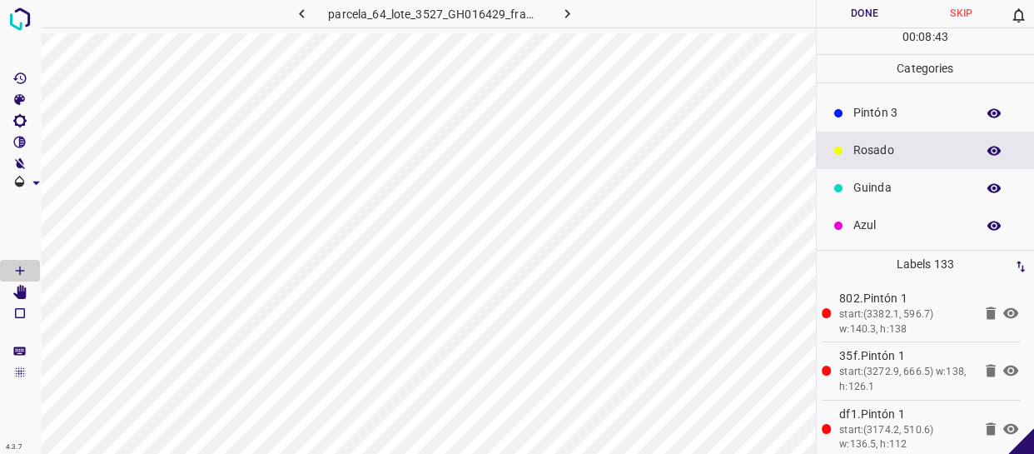
click at [889, 222] on p "Azul" at bounding box center [911, 225] width 114 height 17
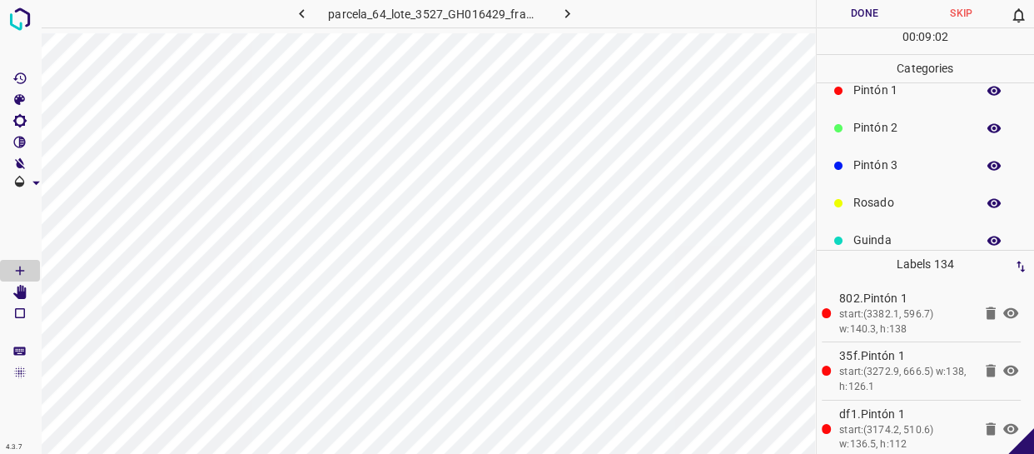
scroll to position [70, 0]
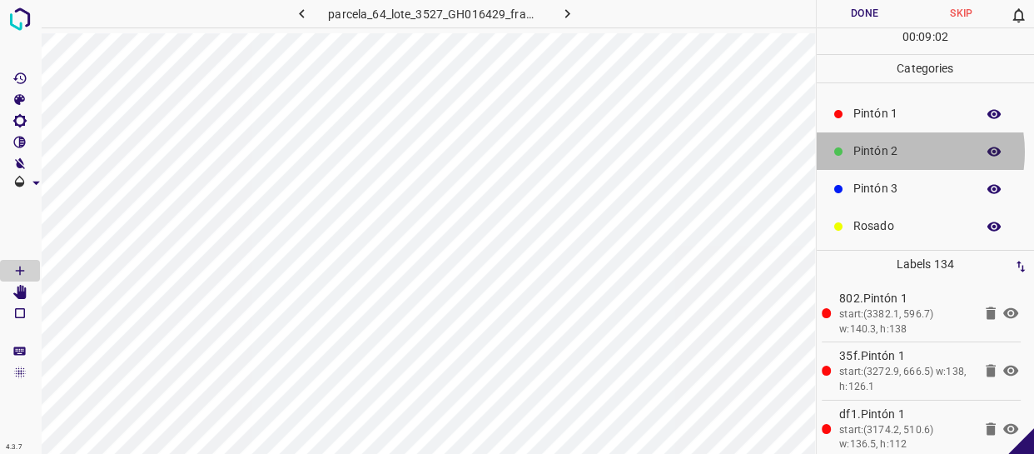
click at [885, 153] on p "Pintón 2" at bounding box center [911, 150] width 114 height 17
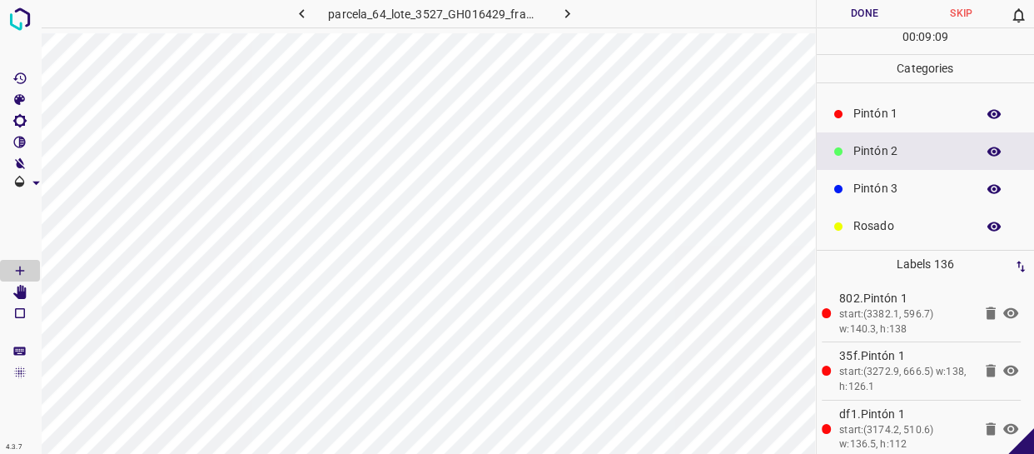
click at [887, 122] on div "Pintón 1" at bounding box center [926, 113] width 218 height 37
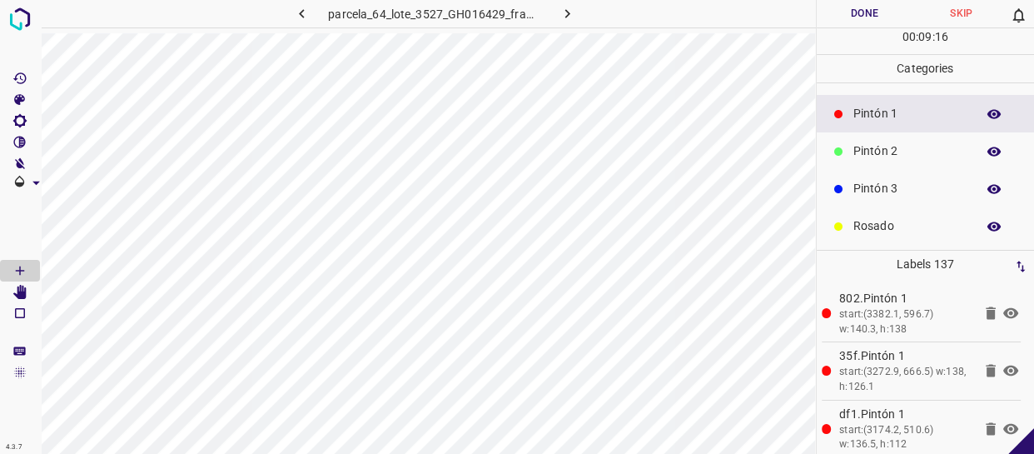
drag, startPoint x: 902, startPoint y: 147, endPoint x: 854, endPoint y: 166, distance: 51.2
click at [901, 146] on p "Pintón 2" at bounding box center [911, 150] width 114 height 17
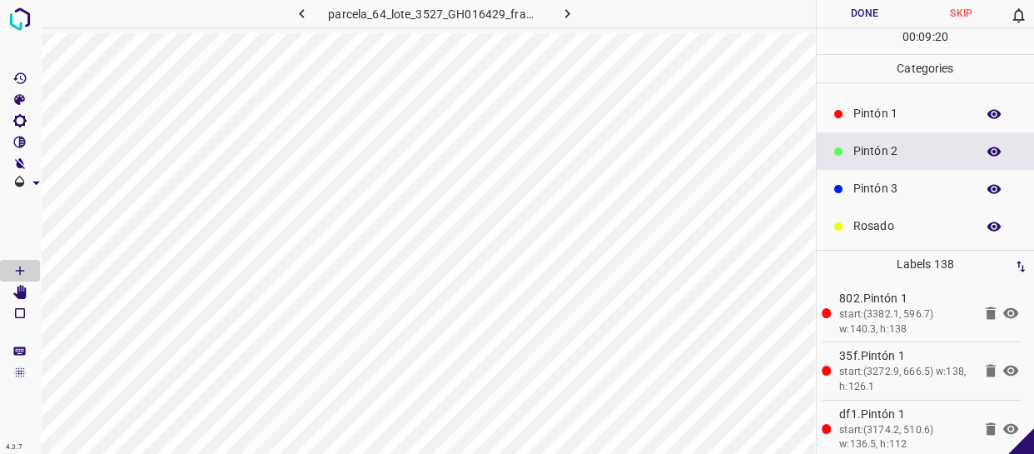
scroll to position [0, 0]
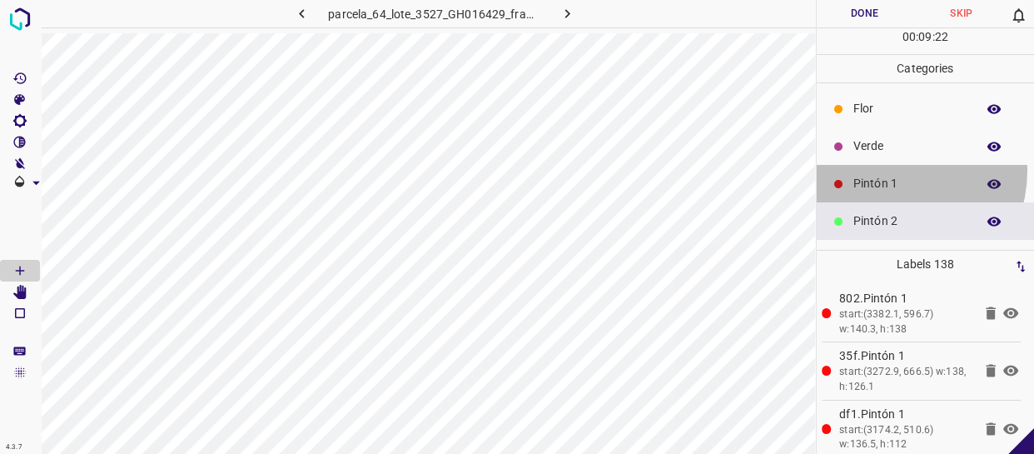
drag, startPoint x: 894, startPoint y: 171, endPoint x: 831, endPoint y: 169, distance: 63.3
click at [894, 171] on div "Pintón 1" at bounding box center [926, 183] width 218 height 37
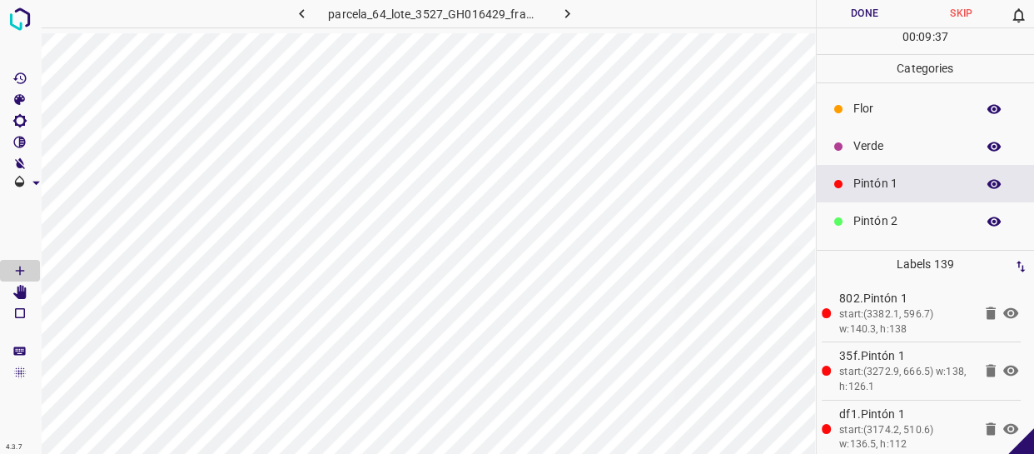
click at [853, 198] on div "Pintón 1" at bounding box center [926, 183] width 218 height 37
click at [867, 117] on p "Flor" at bounding box center [911, 108] width 114 height 17
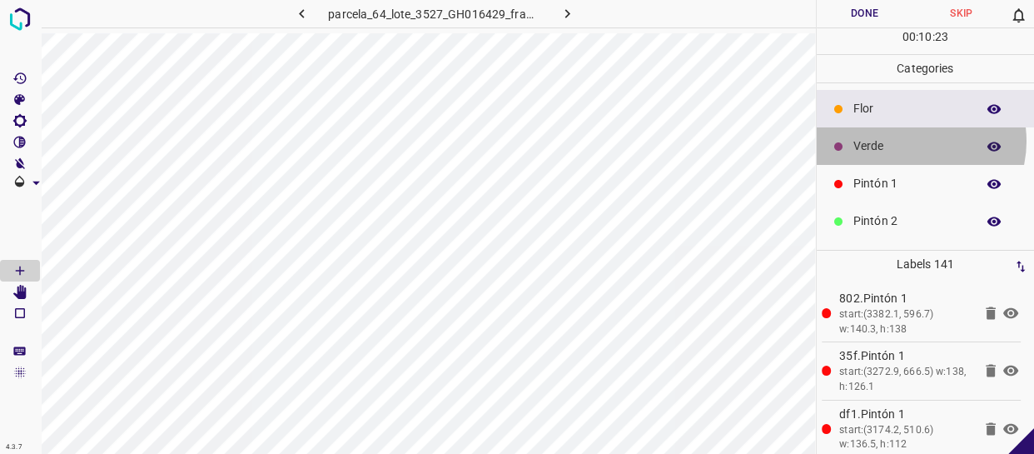
click at [914, 141] on p "Verde" at bounding box center [911, 145] width 114 height 17
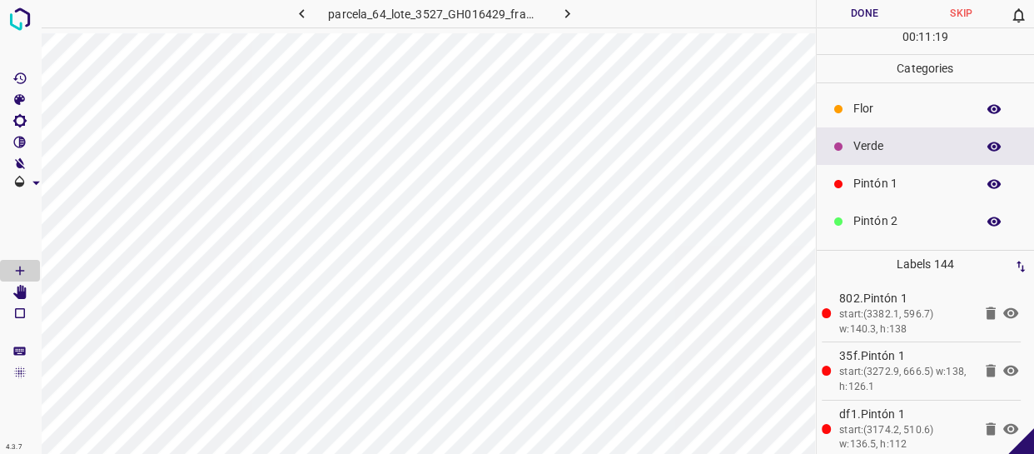
click at [900, 150] on p "Verde" at bounding box center [911, 145] width 114 height 17
click at [890, 189] on p "Pintón 1" at bounding box center [911, 183] width 114 height 17
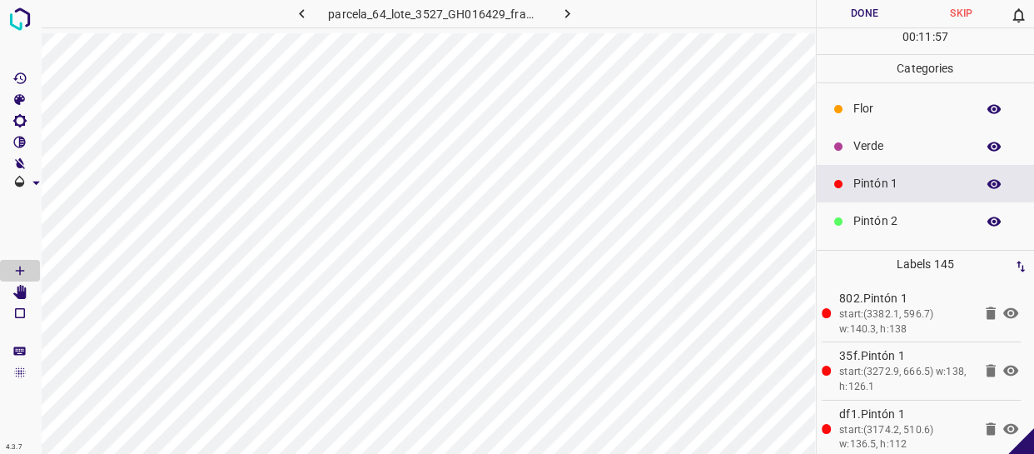
scroll to position [146, 0]
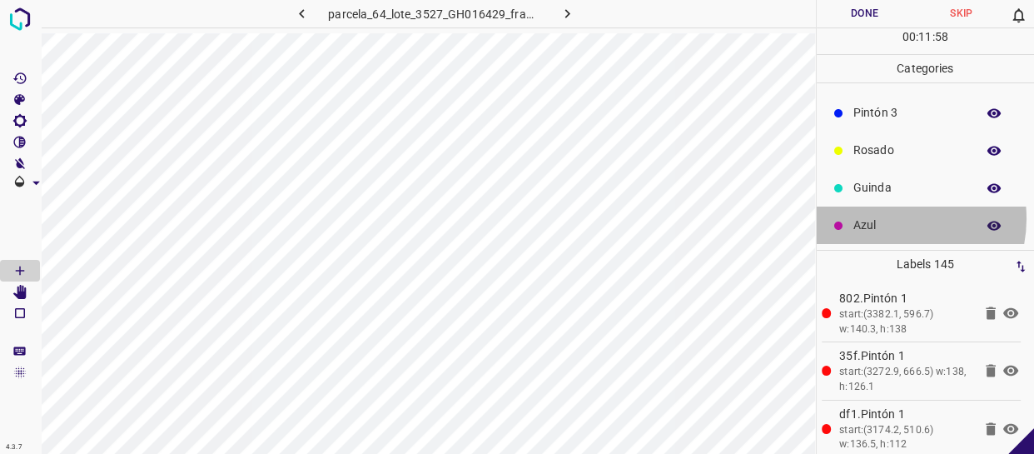
drag, startPoint x: 890, startPoint y: 218, endPoint x: 874, endPoint y: 217, distance: 15.8
click at [874, 217] on p "Azul" at bounding box center [911, 225] width 114 height 17
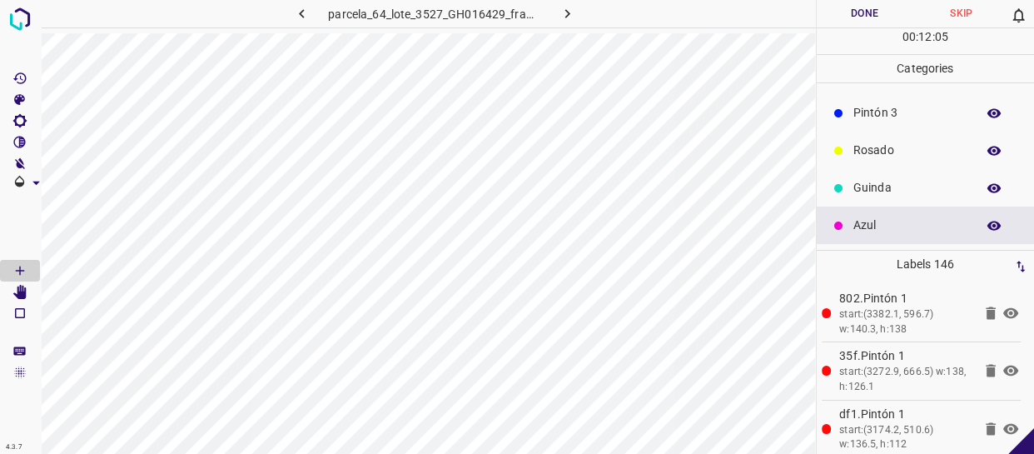
scroll to position [0, 0]
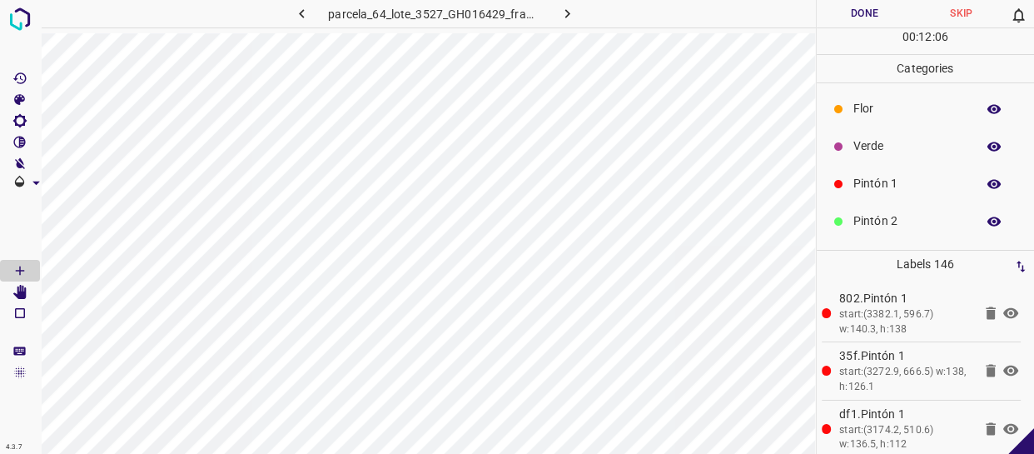
click at [901, 173] on div "Pintón 1" at bounding box center [926, 183] width 218 height 37
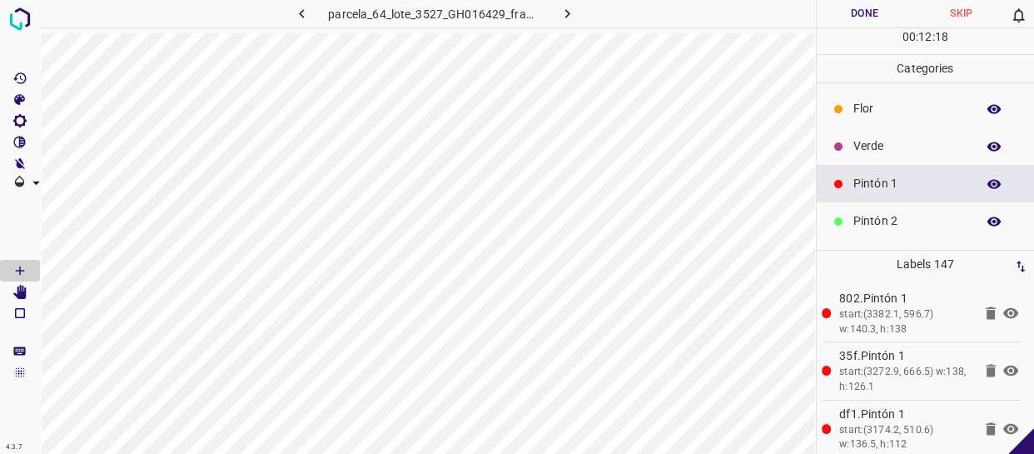
click at [911, 120] on div "Flor" at bounding box center [926, 108] width 218 height 37
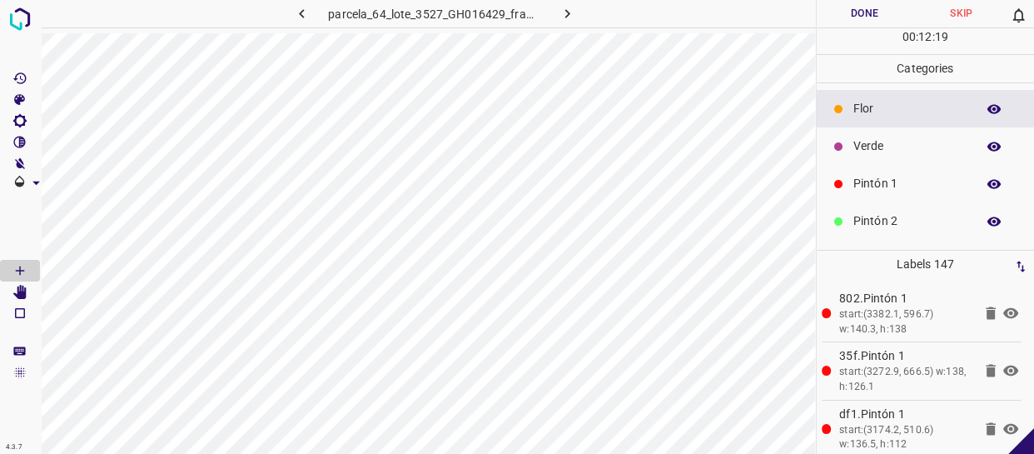
click at [879, 152] on p "Verde" at bounding box center [911, 145] width 114 height 17
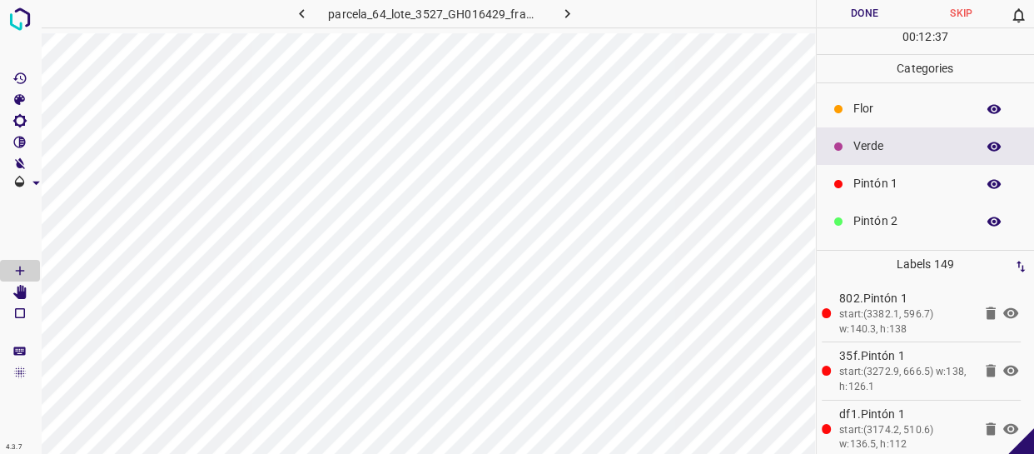
click at [871, 14] on button "Done" at bounding box center [865, 13] width 97 height 27
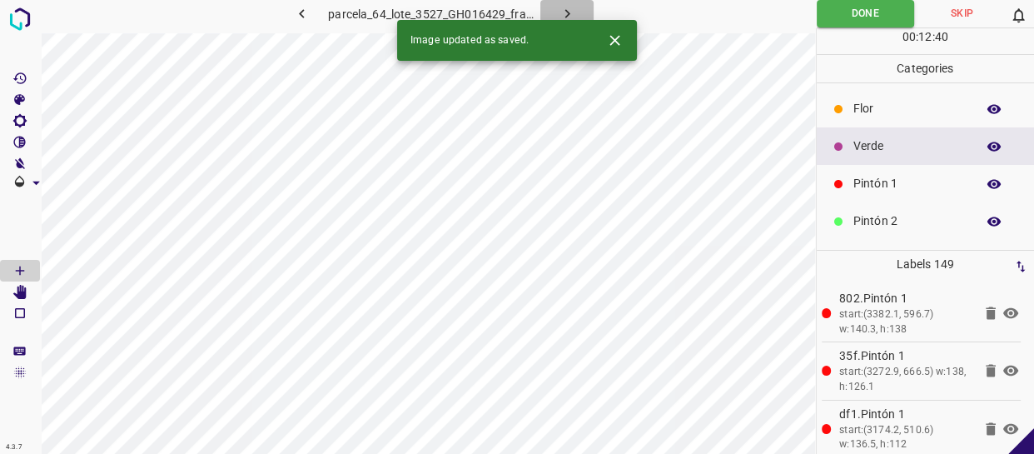
click at [574, 12] on icon "button" at bounding box center [567, 13] width 17 height 17
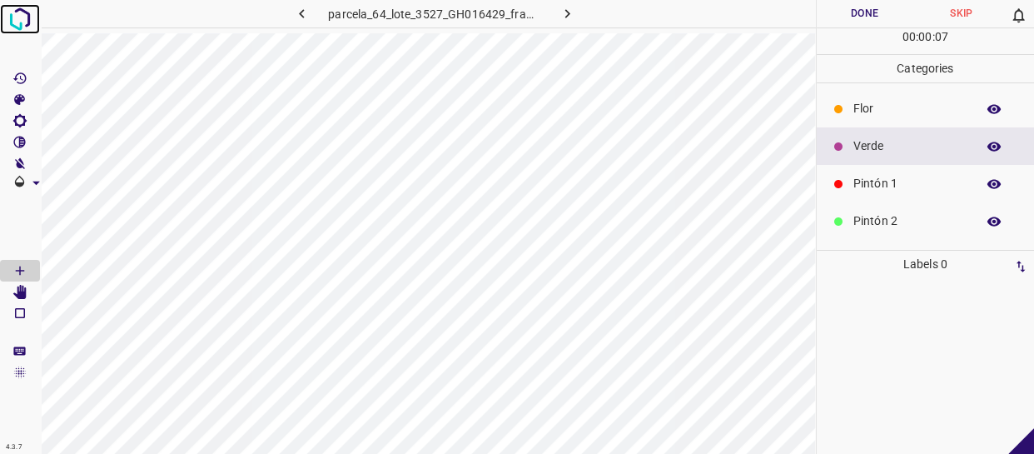
click at [26, 11] on img at bounding box center [20, 19] width 30 height 30
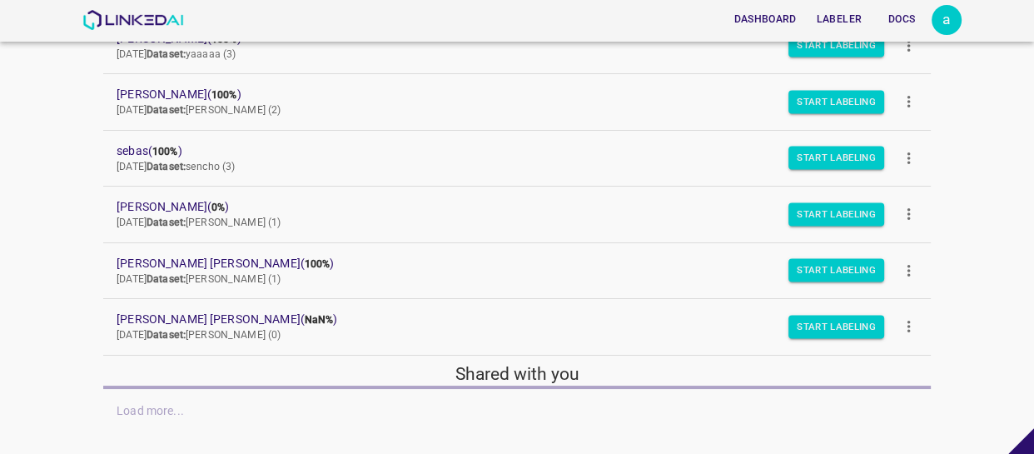
scroll to position [227, 0]
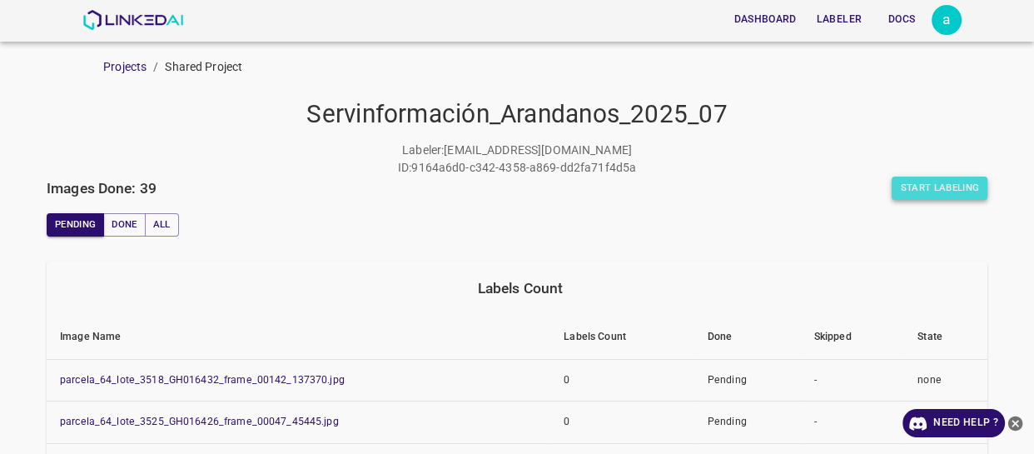
click at [934, 195] on button "Start Labeling" at bounding box center [940, 188] width 96 height 23
